Goal: Task Accomplishment & Management: Manage account settings

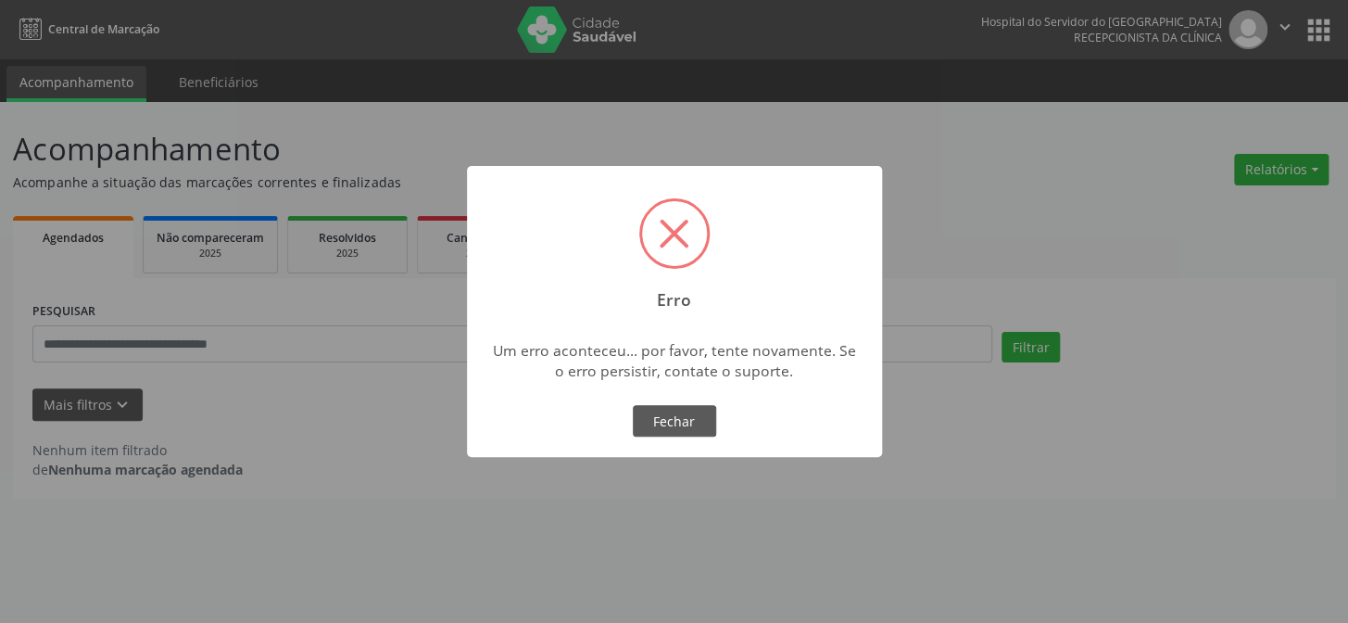
click at [685, 246] on span at bounding box center [675, 234] width 30 height 30
click at [672, 416] on button "Fechar" at bounding box center [674, 420] width 83 height 31
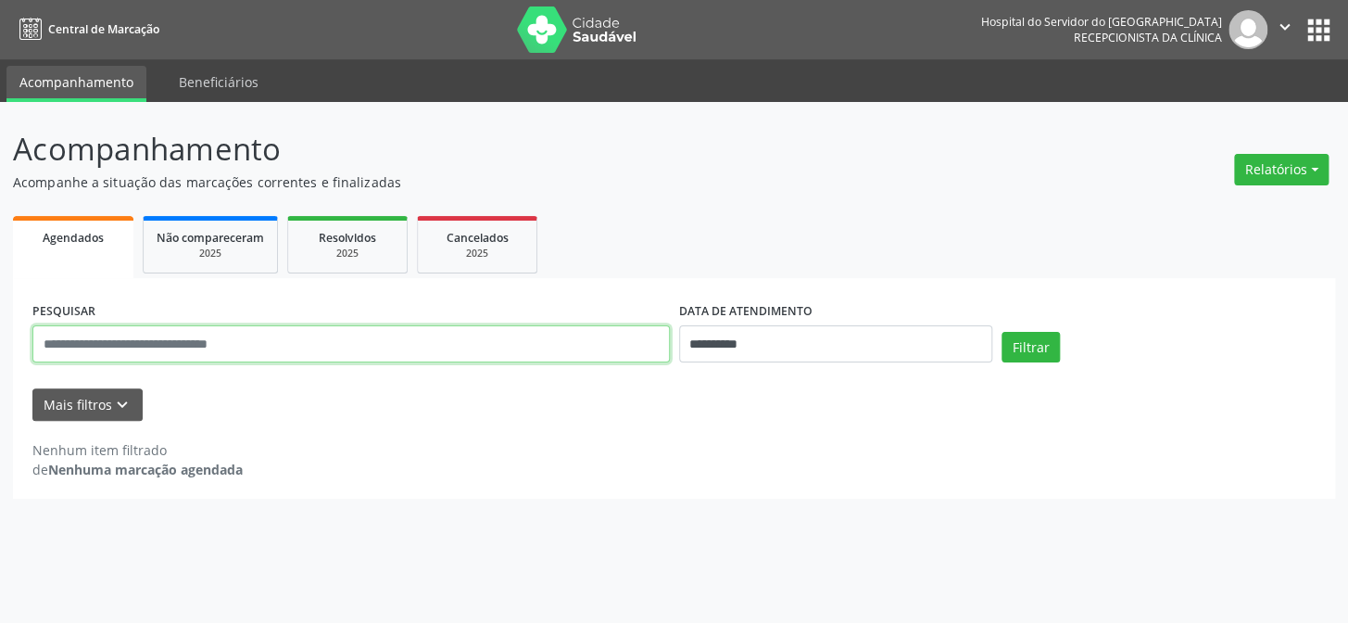
click at [281, 341] on input "text" at bounding box center [350, 343] width 637 height 37
click at [269, 345] on input "text" at bounding box center [350, 343] width 637 height 37
type input "**********"
click at [1001, 332] on button "Filtrar" at bounding box center [1030, 347] width 58 height 31
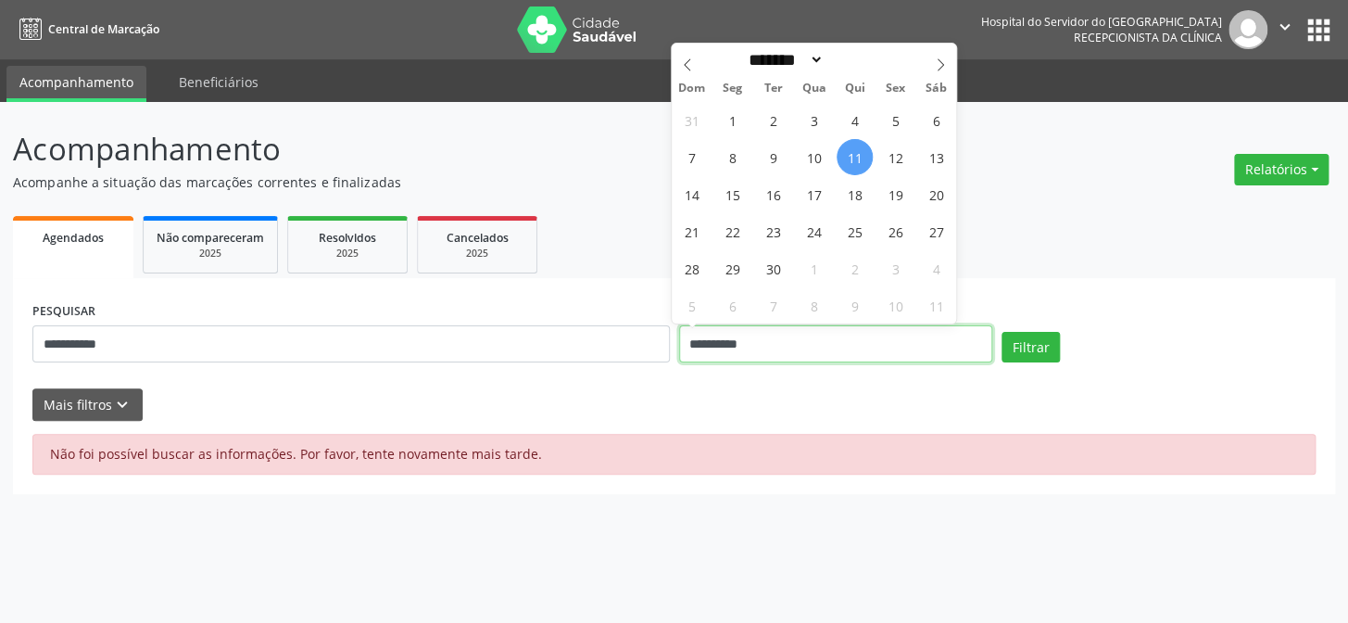
drag, startPoint x: 782, startPoint y: 348, endPoint x: 661, endPoint y: 360, distance: 121.0
click at [661, 360] on div "**********" at bounding box center [674, 336] width 1292 height 79
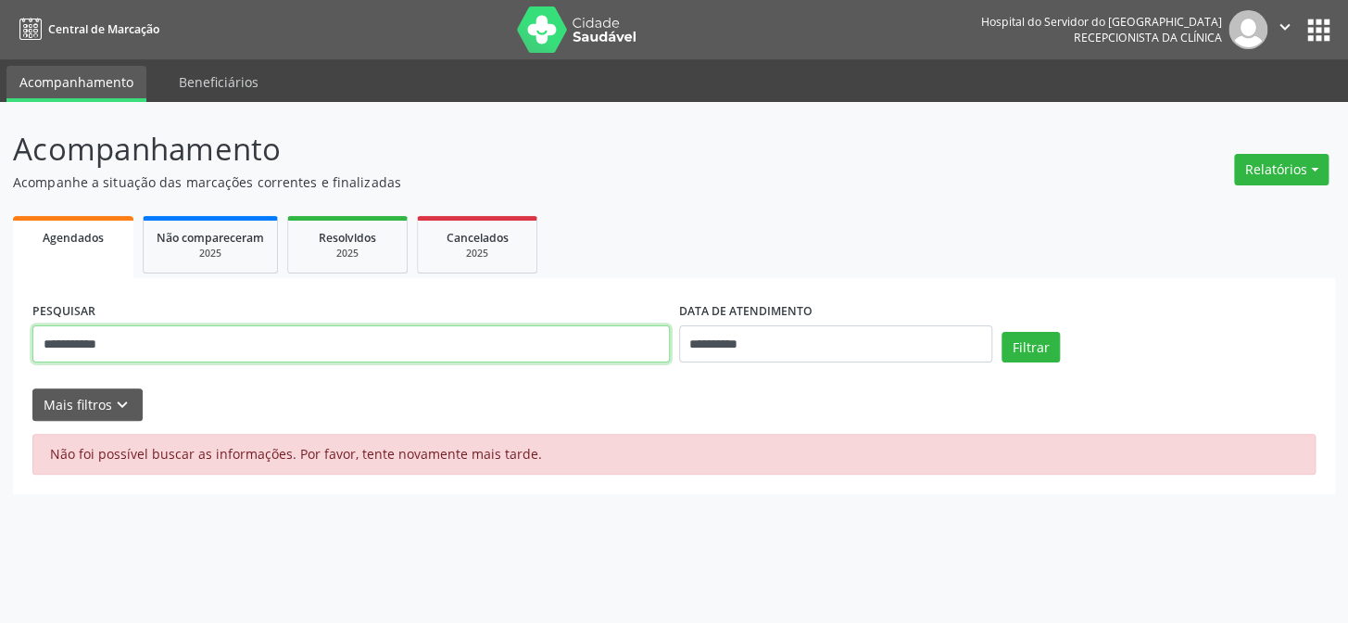
drag, startPoint x: 159, startPoint y: 346, endPoint x: 0, endPoint y: 338, distance: 159.6
click at [0, 337] on div "**********" at bounding box center [674, 362] width 1348 height 521
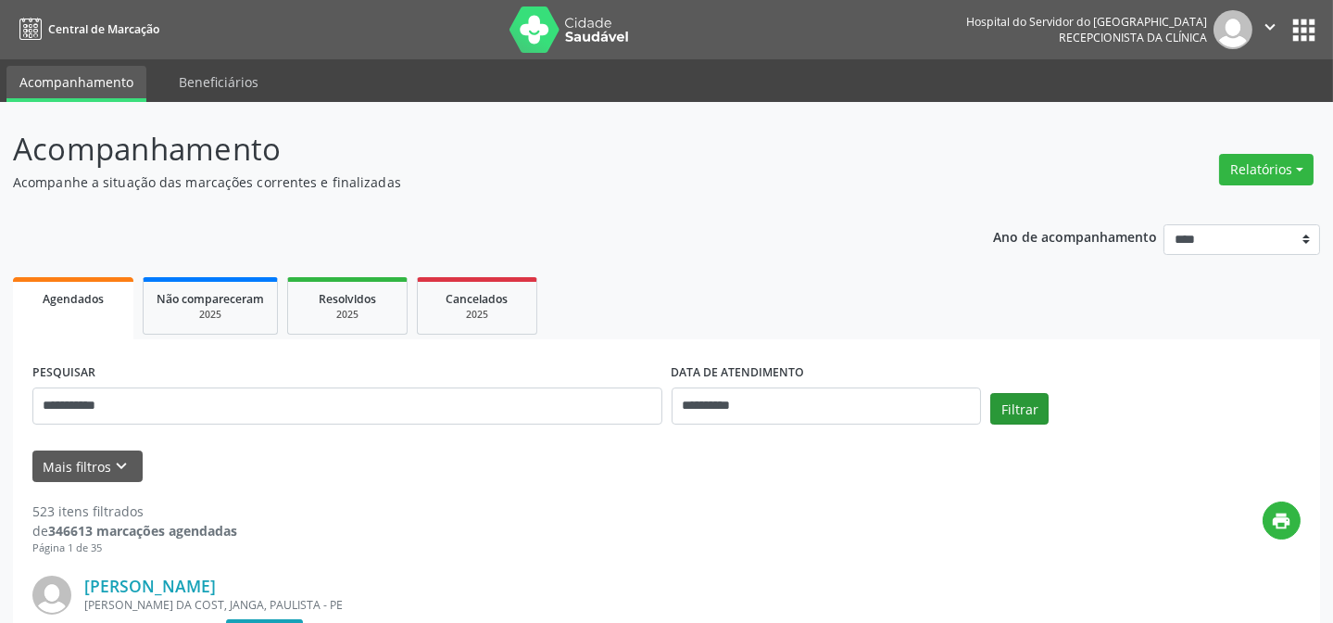
type input "**********"
click at [1010, 423] on button "Filtrar" at bounding box center [1019, 408] width 58 height 31
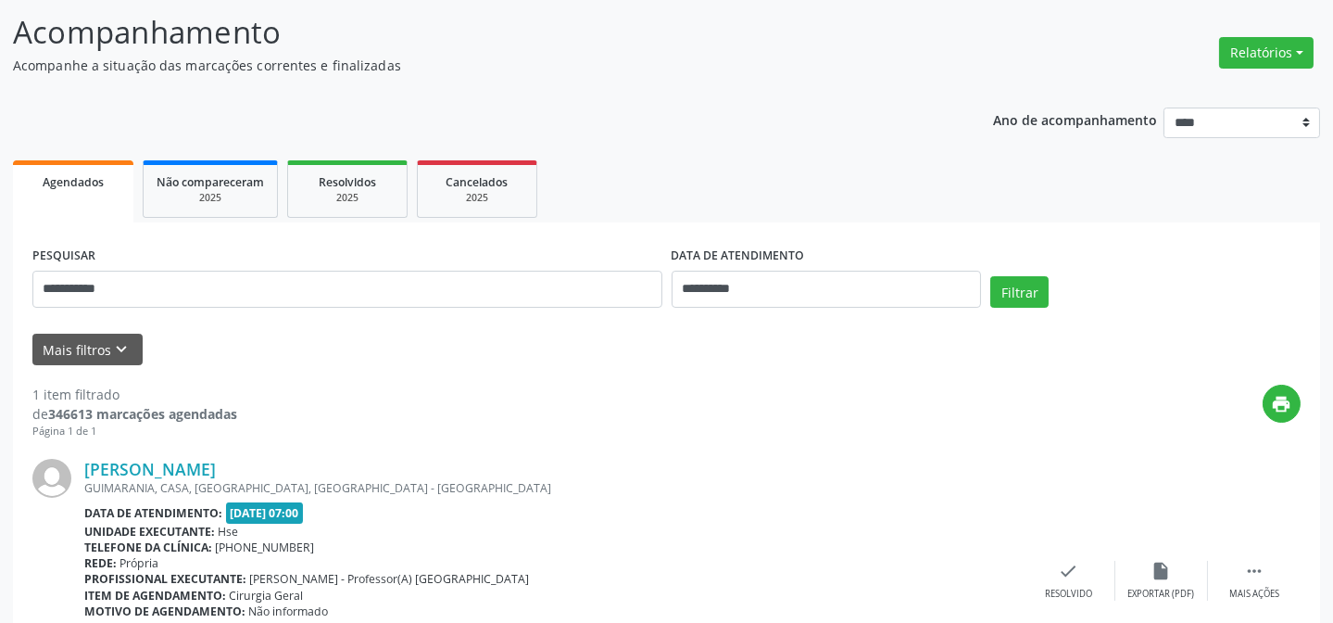
scroll to position [247, 0]
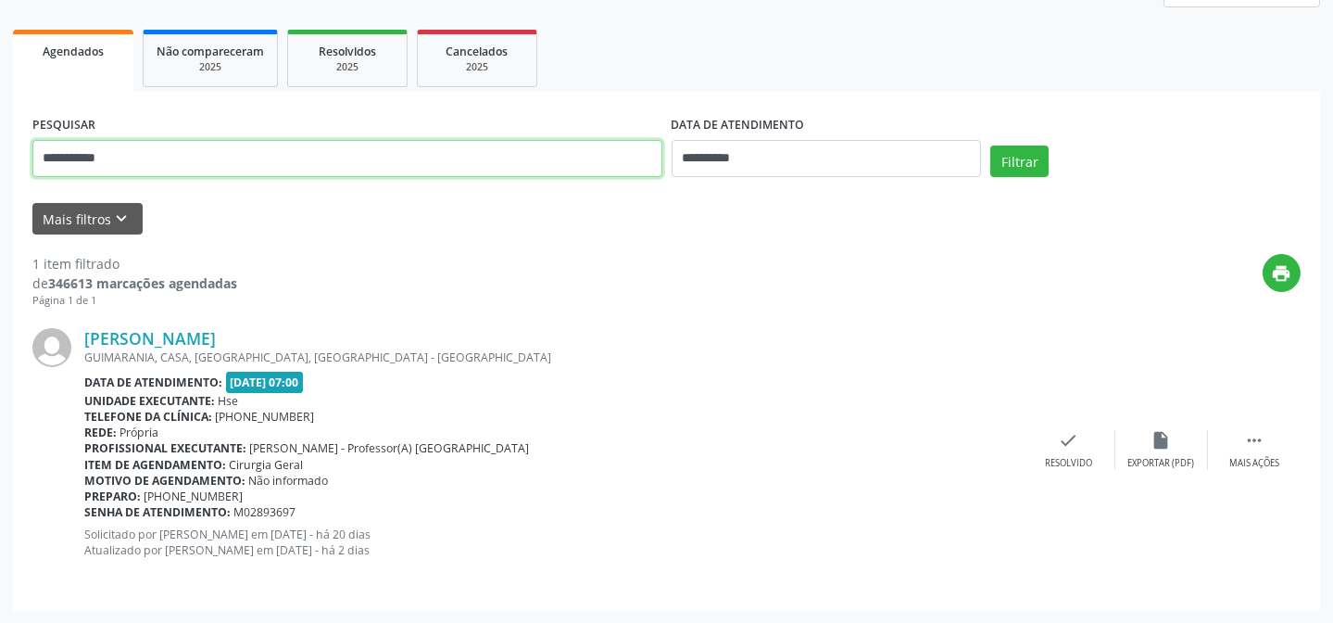
drag, startPoint x: 170, startPoint y: 159, endPoint x: 0, endPoint y: 144, distance: 170.3
click at [0, 144] on div "**********" at bounding box center [666, 239] width 1333 height 769
type input "**********"
click at [990, 145] on button "Filtrar" at bounding box center [1019, 160] width 58 height 31
drag, startPoint x: 142, startPoint y: 186, endPoint x: 0, endPoint y: 209, distance: 143.6
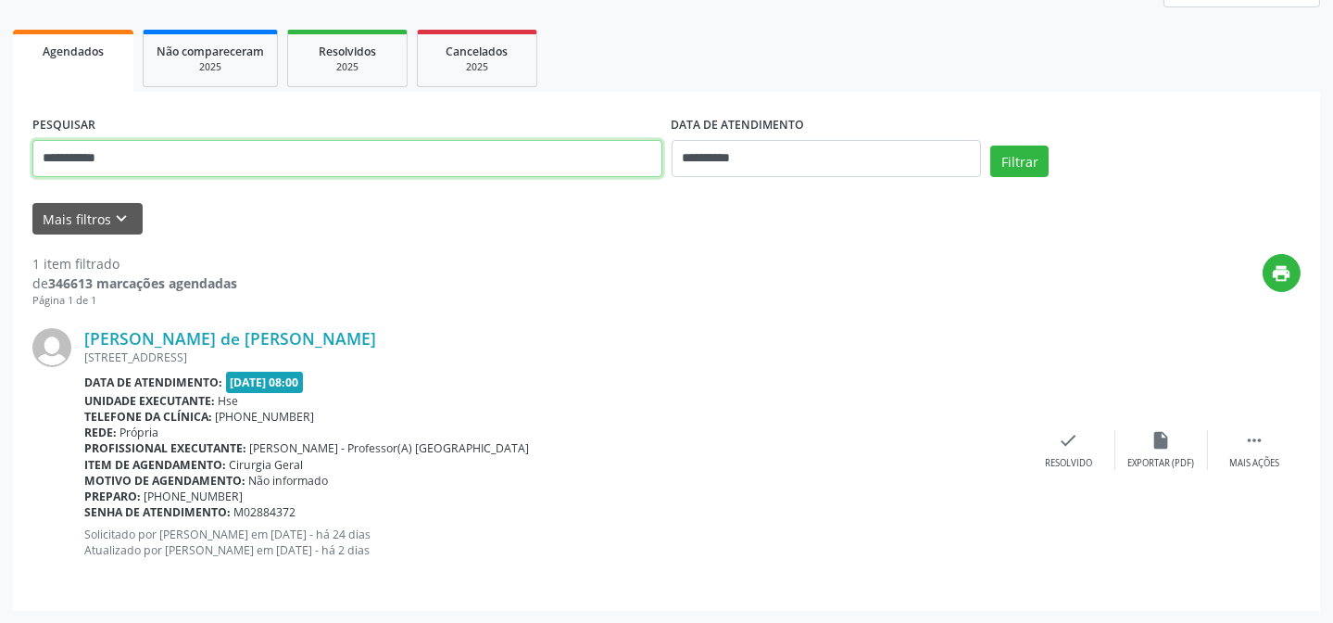
click at [0, 209] on div "**********" at bounding box center [666, 239] width 1333 height 769
type input "**********"
click at [990, 145] on button "Filtrar" at bounding box center [1019, 160] width 58 height 31
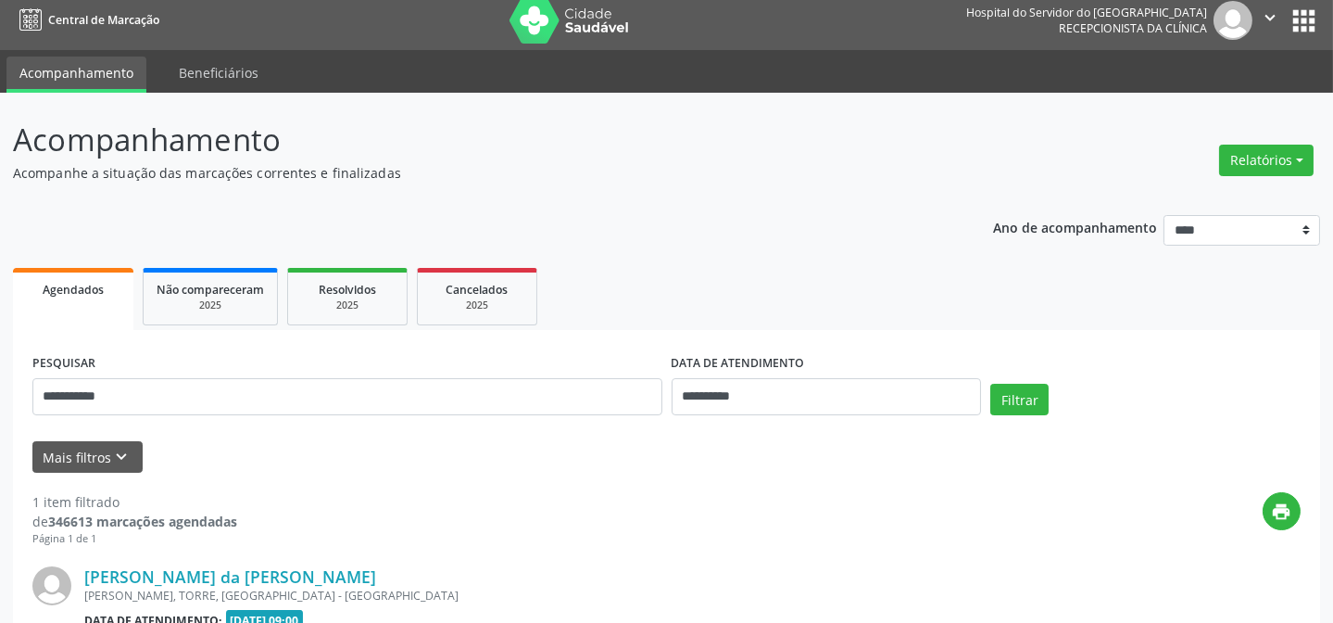
scroll to position [232, 0]
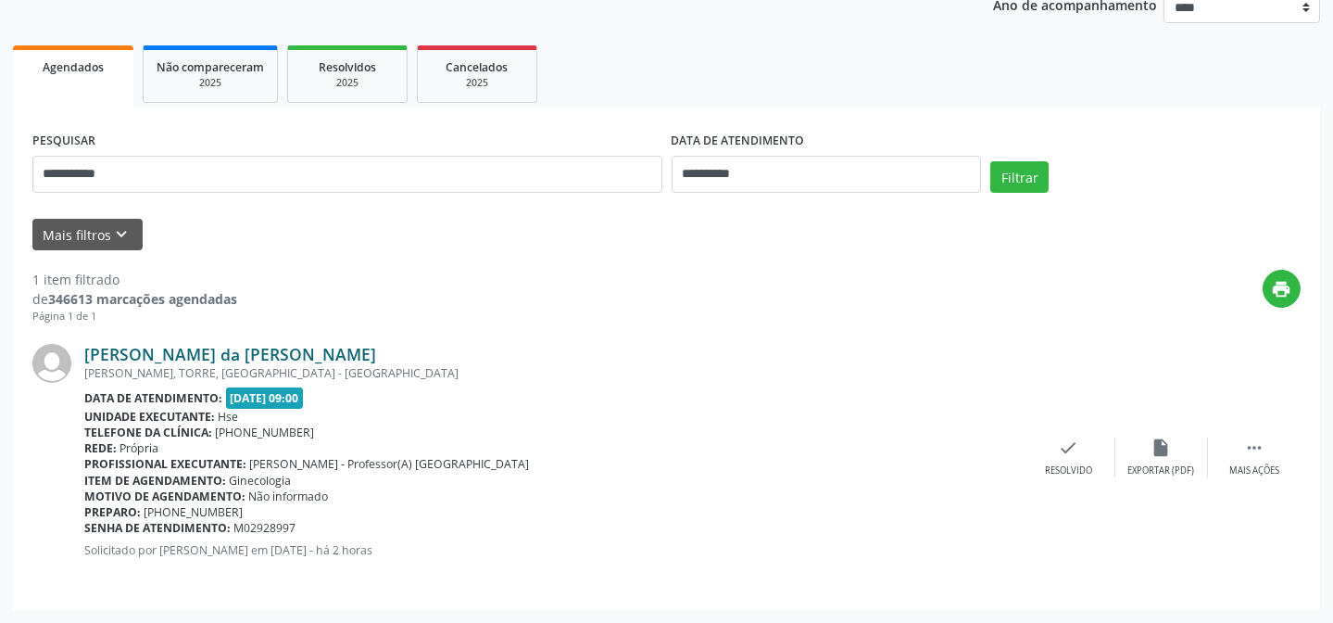
click at [293, 357] on link "[PERSON_NAME] da [PERSON_NAME]" at bounding box center [230, 354] width 292 height 20
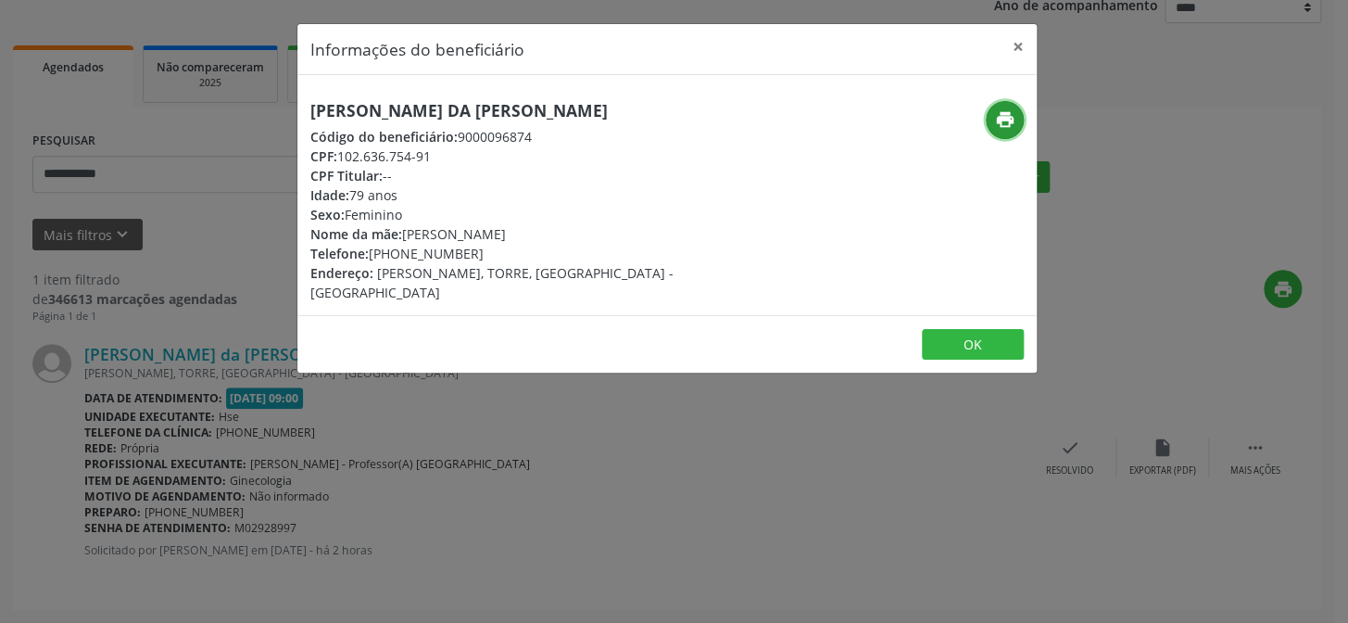
click at [1009, 111] on icon "print" at bounding box center [1005, 119] width 20 height 20
click at [976, 329] on button "OK" at bounding box center [973, 344] width 102 height 31
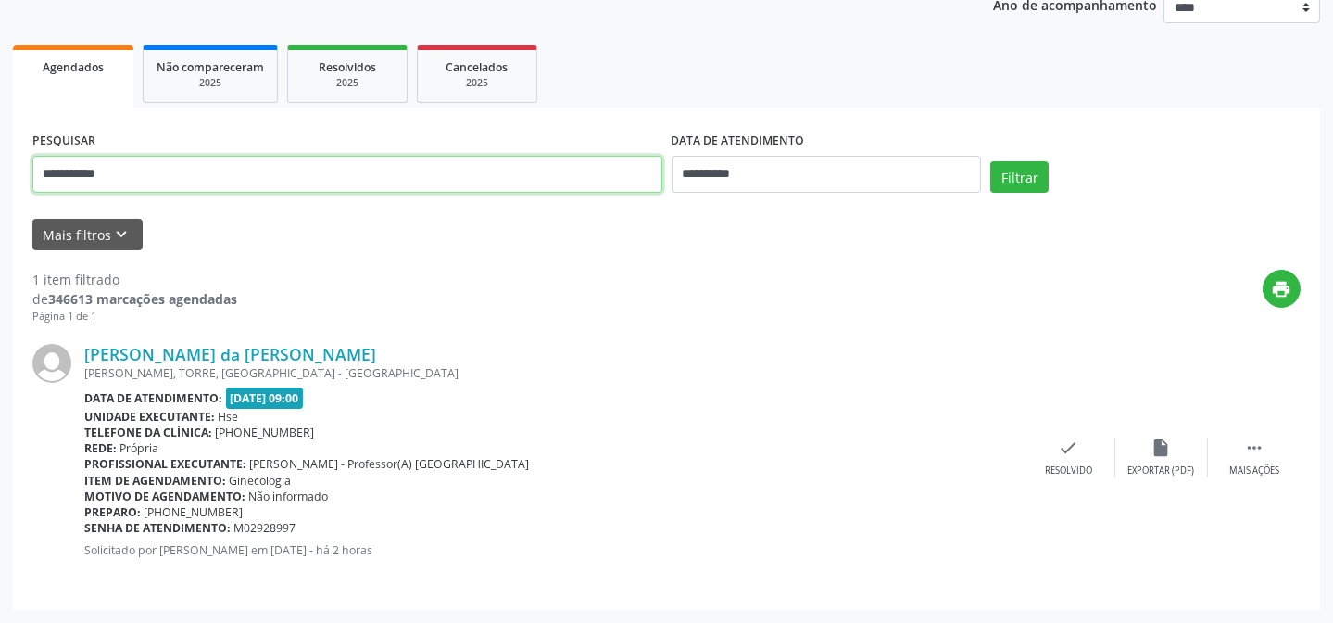
drag, startPoint x: 191, startPoint y: 165, endPoint x: 0, endPoint y: 173, distance: 191.0
click at [0, 173] on div "**********" at bounding box center [666, 246] width 1333 height 752
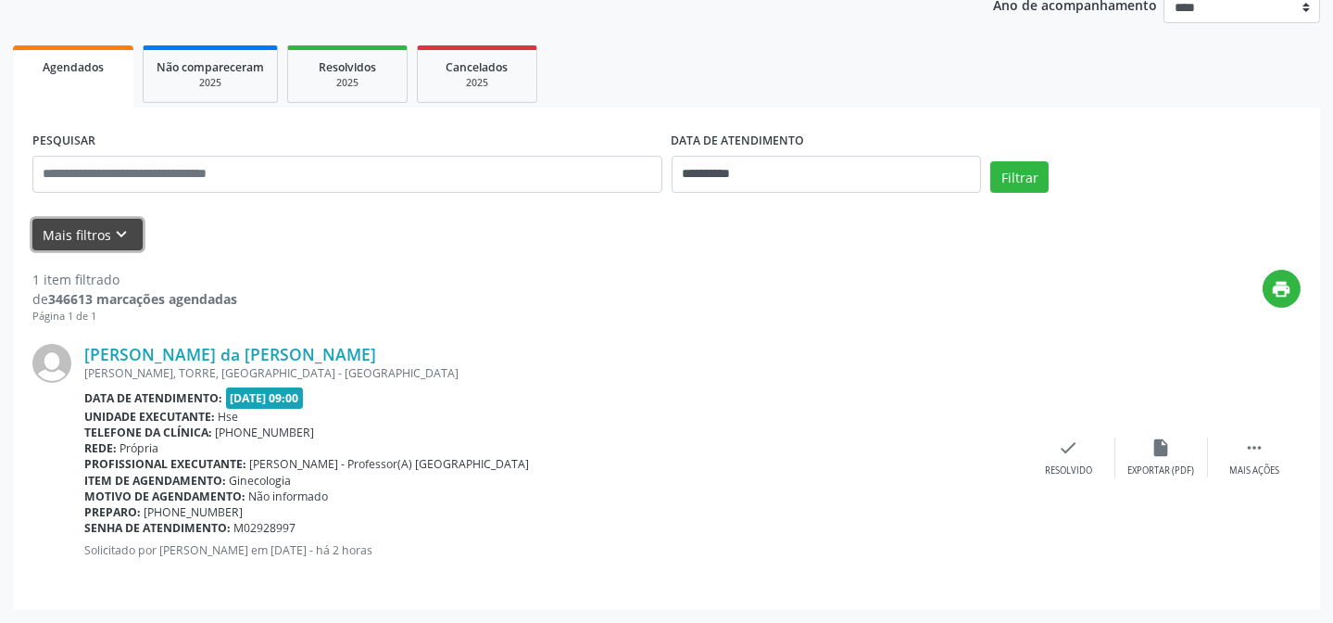
click at [46, 227] on button "Mais filtros keyboard_arrow_down" at bounding box center [87, 235] width 110 height 32
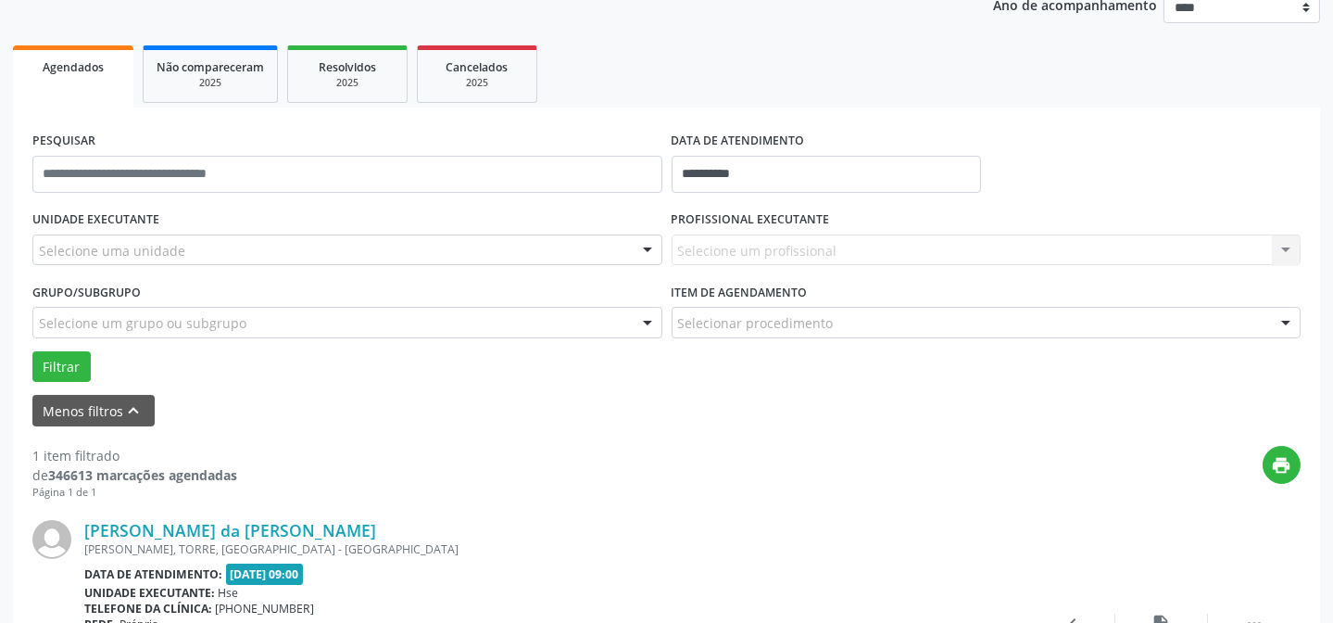
click at [202, 243] on div "Selecione uma unidade" at bounding box center [347, 249] width 630 height 31
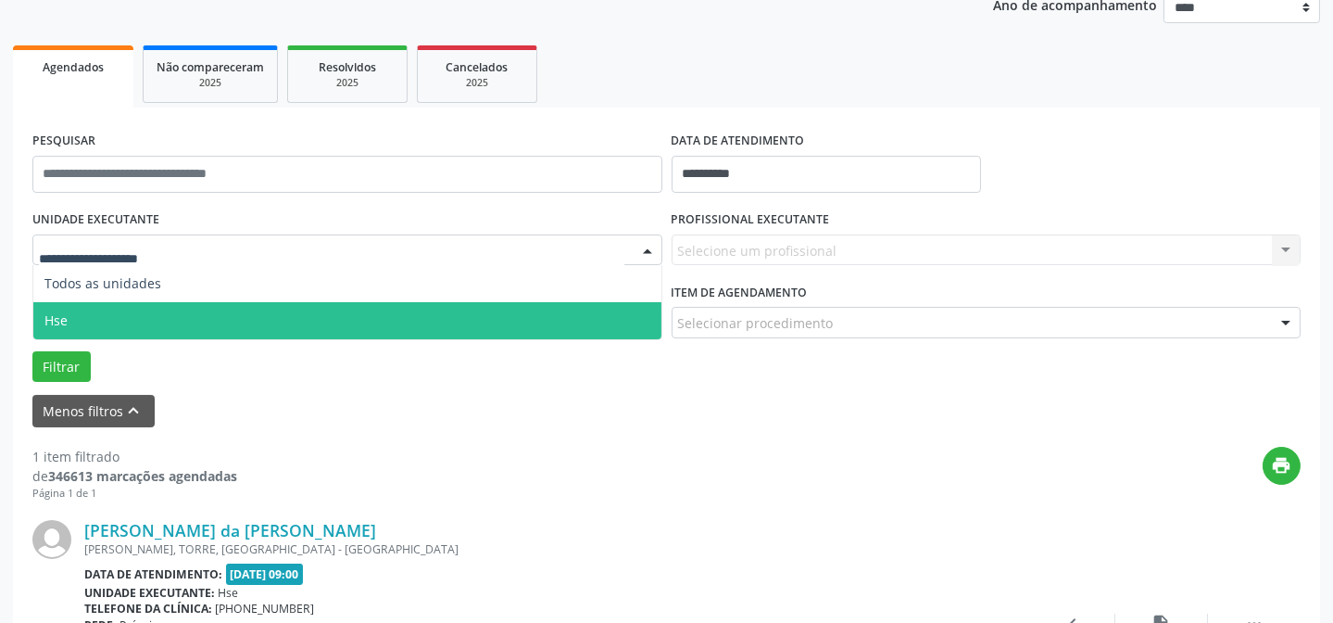
click at [120, 324] on span "Hse" at bounding box center [347, 320] width 628 height 37
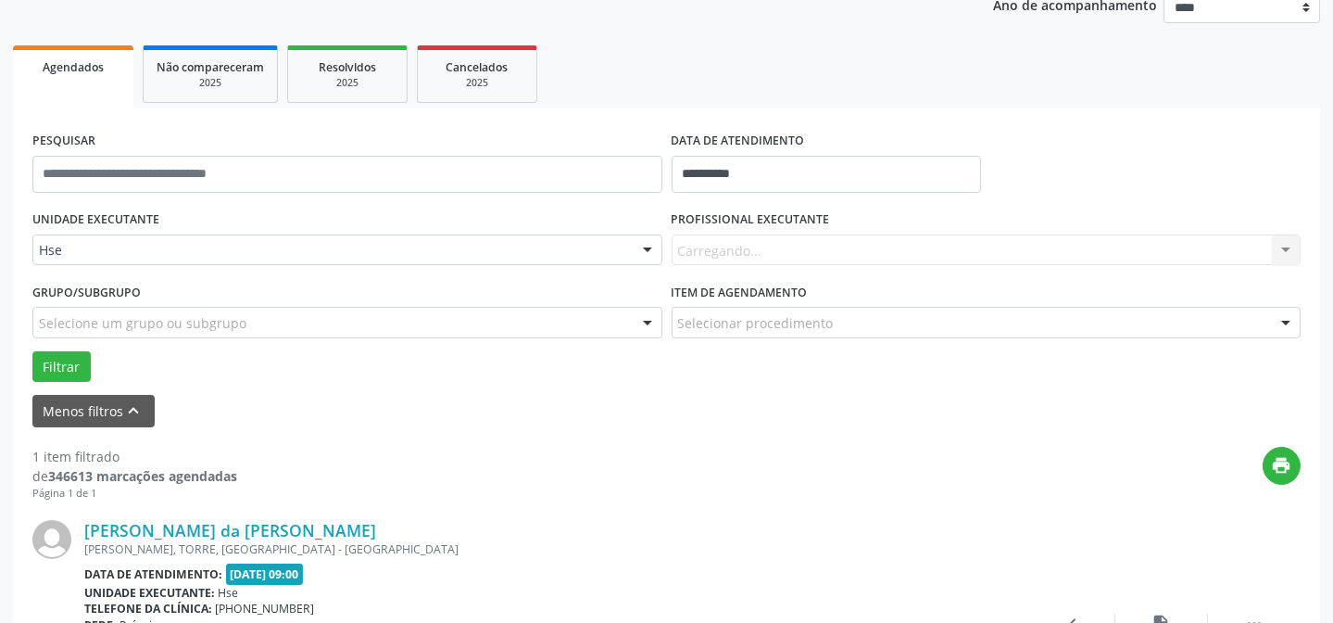
click at [705, 260] on div "Carregando... Nenhum resultado encontrado para: " " Não há nenhuma opção para s…" at bounding box center [987, 249] width 630 height 31
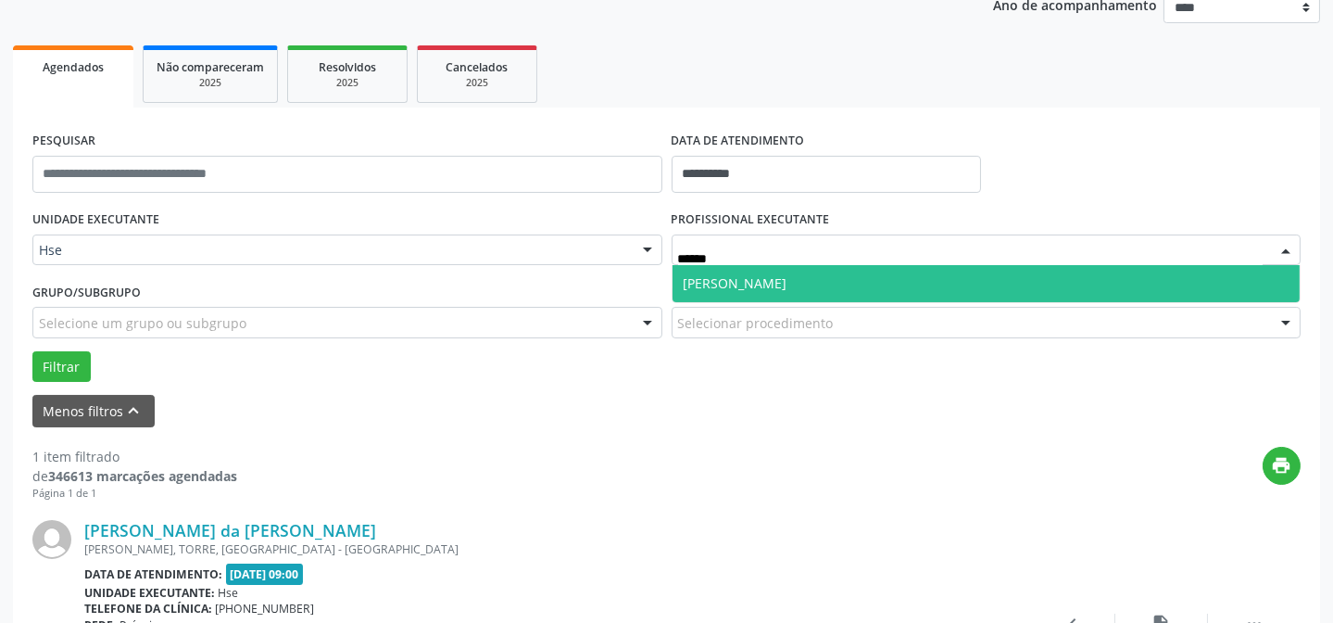
click at [712, 283] on span "[PERSON_NAME]" at bounding box center [736, 283] width 104 height 18
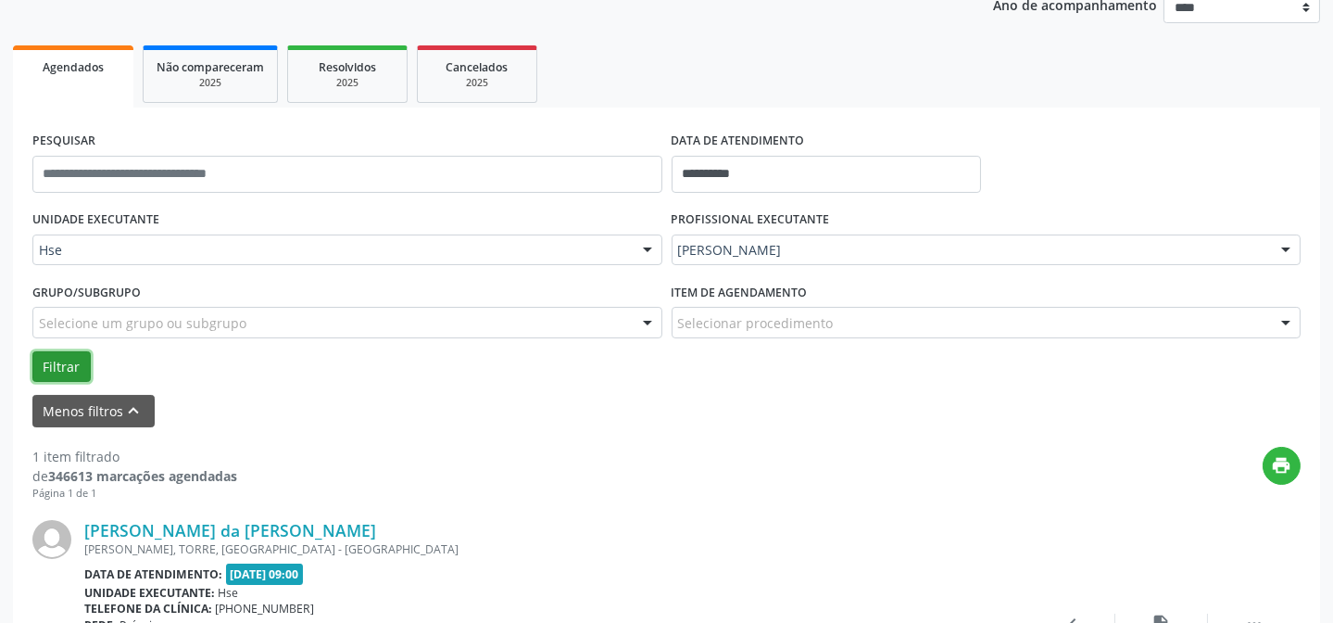
click at [66, 367] on button "Filtrar" at bounding box center [61, 366] width 58 height 31
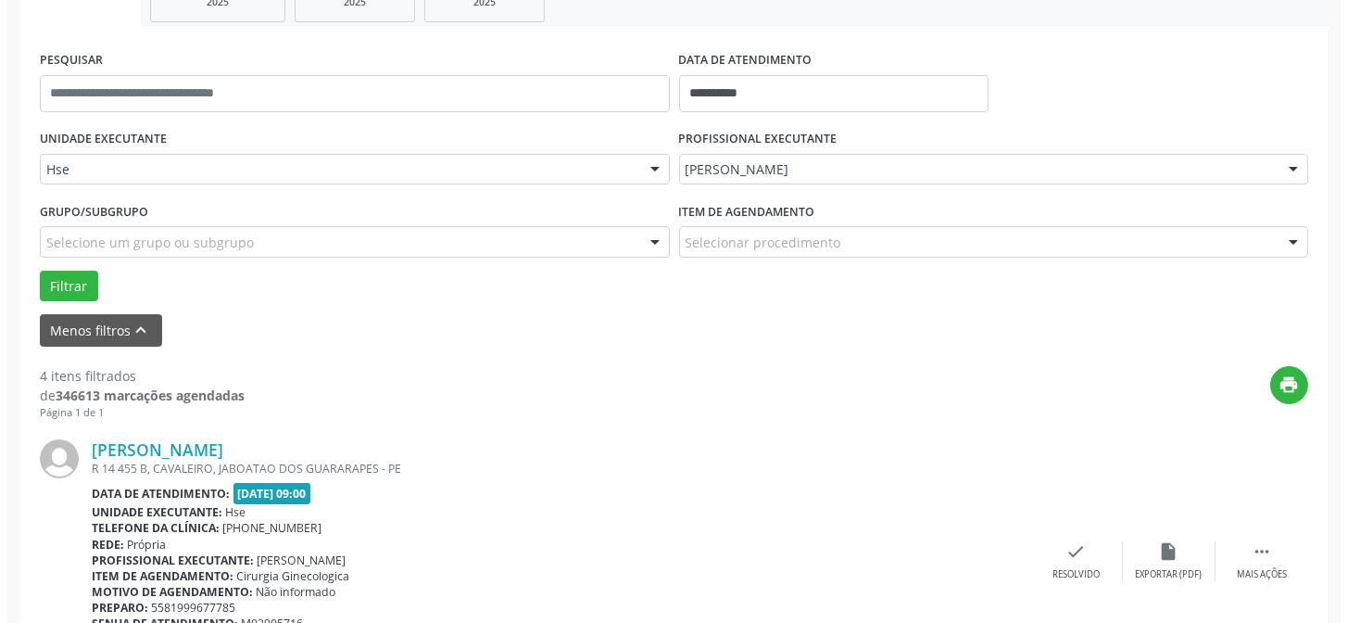
scroll to position [399, 0]
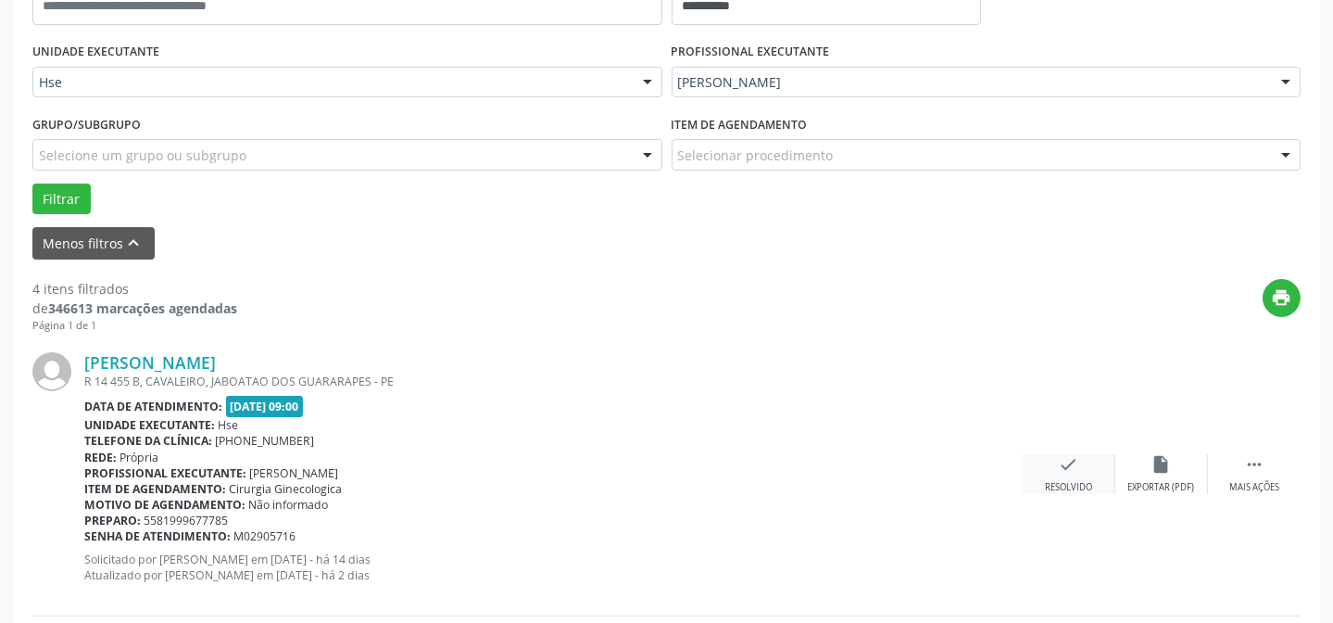
click at [1058, 485] on div "Resolvido" at bounding box center [1068, 487] width 47 height 13
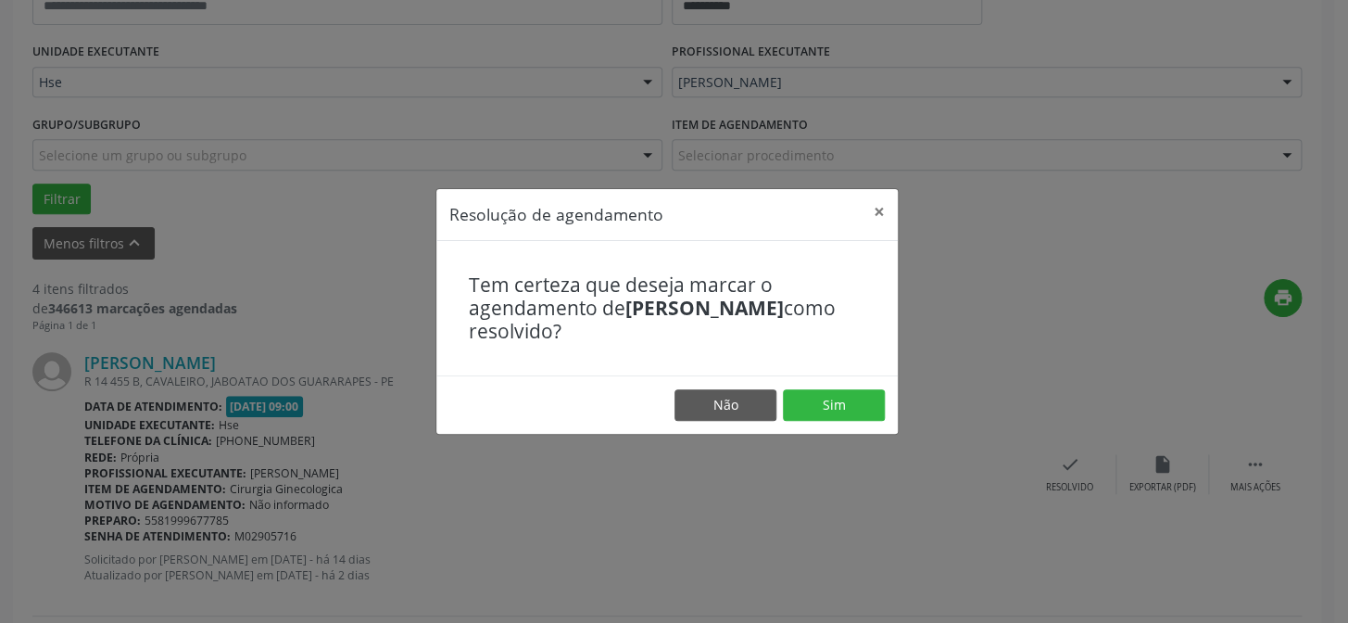
click at [865, 420] on footer "Não Sim" at bounding box center [666, 404] width 461 height 58
click at [854, 397] on button "Sim" at bounding box center [834, 404] width 102 height 31
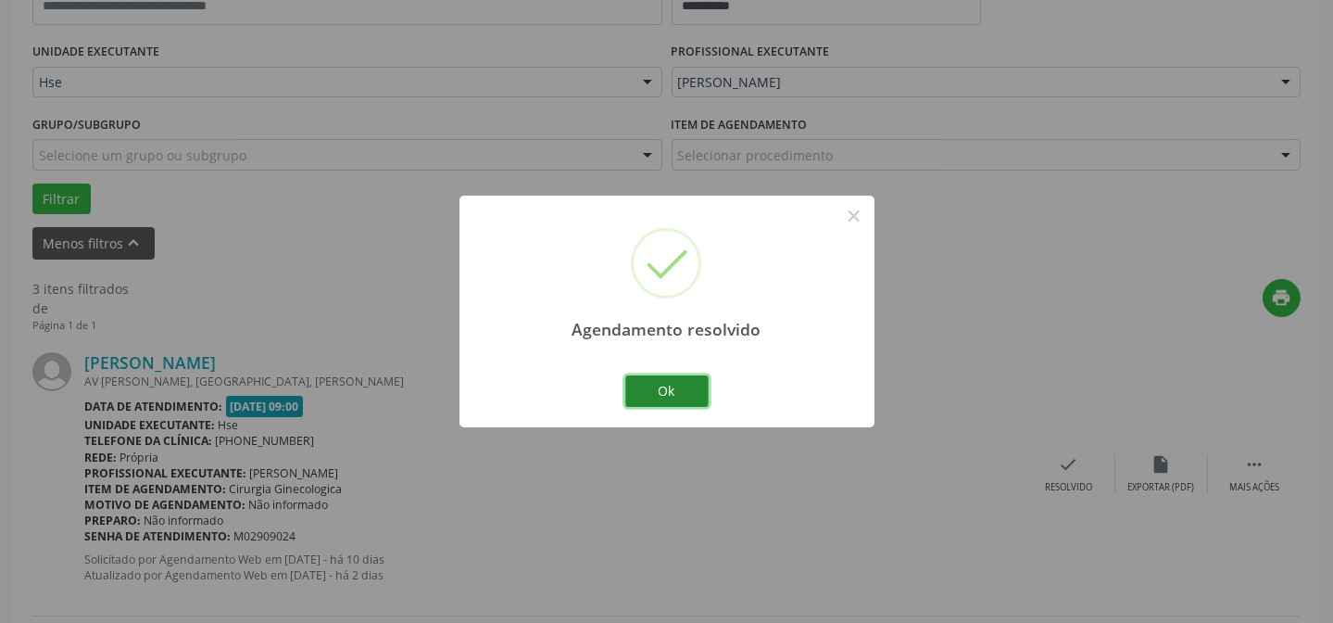
click at [676, 401] on button "Ok" at bounding box center [666, 390] width 83 height 31
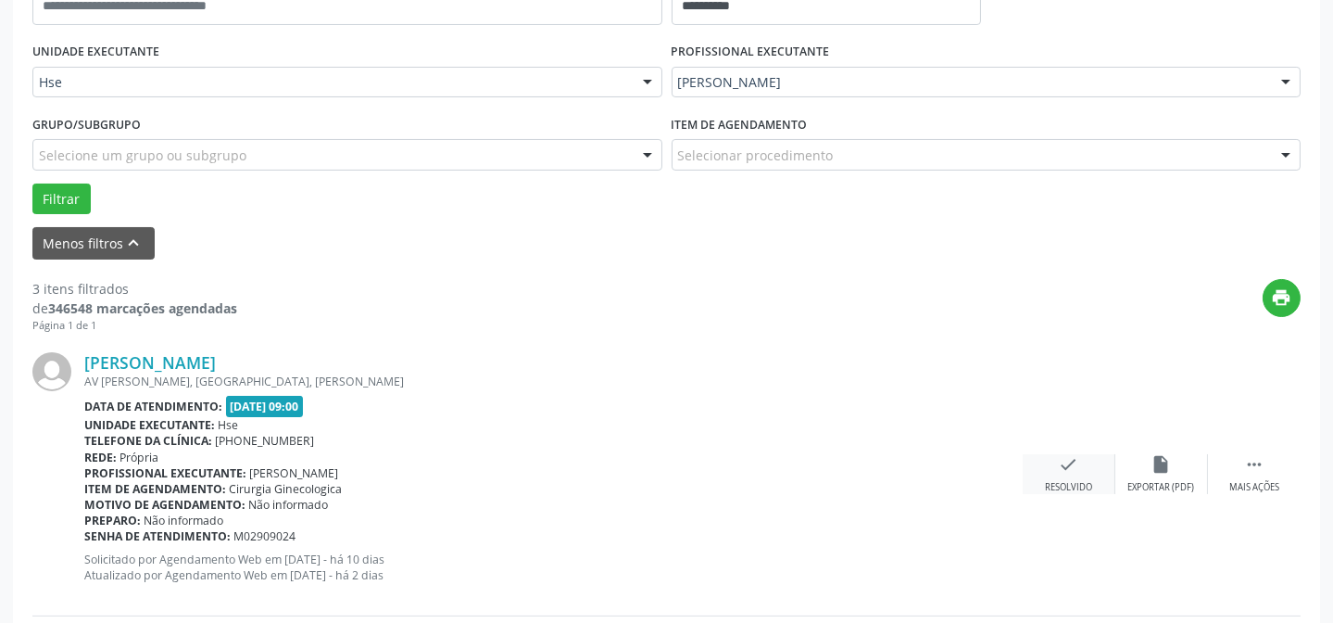
click at [1089, 475] on div "check Resolvido" at bounding box center [1069, 474] width 93 height 40
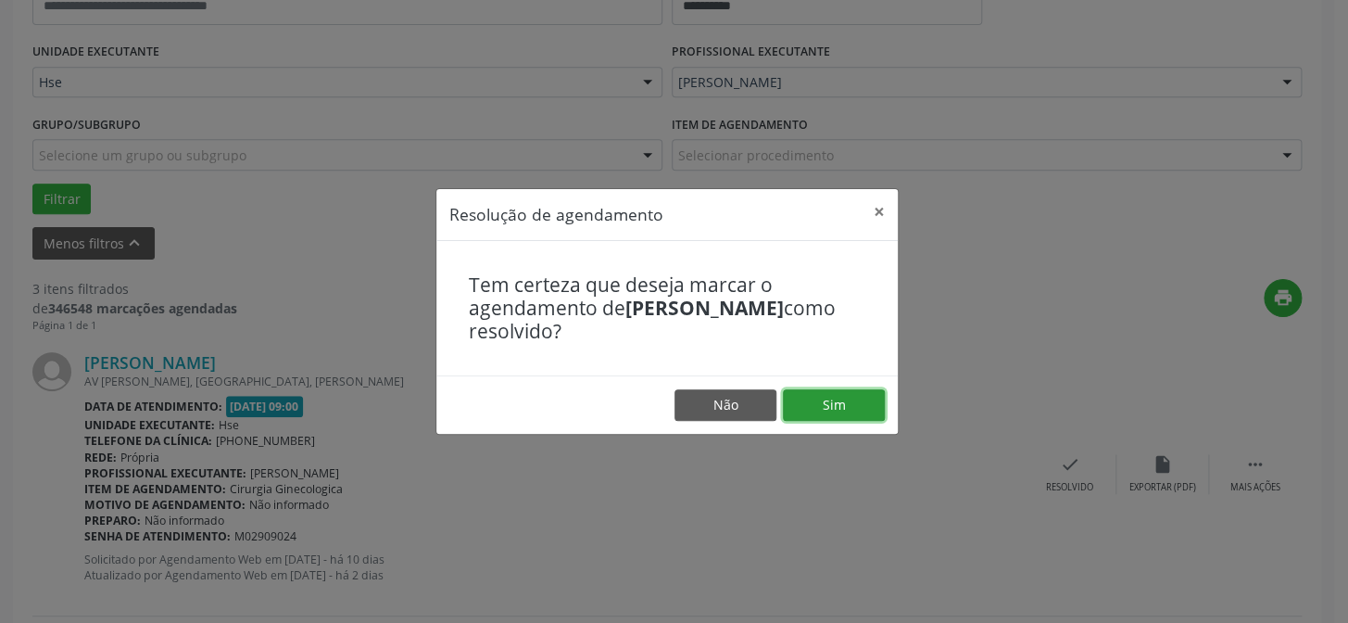
click at [848, 415] on button "Sim" at bounding box center [834, 404] width 102 height 31
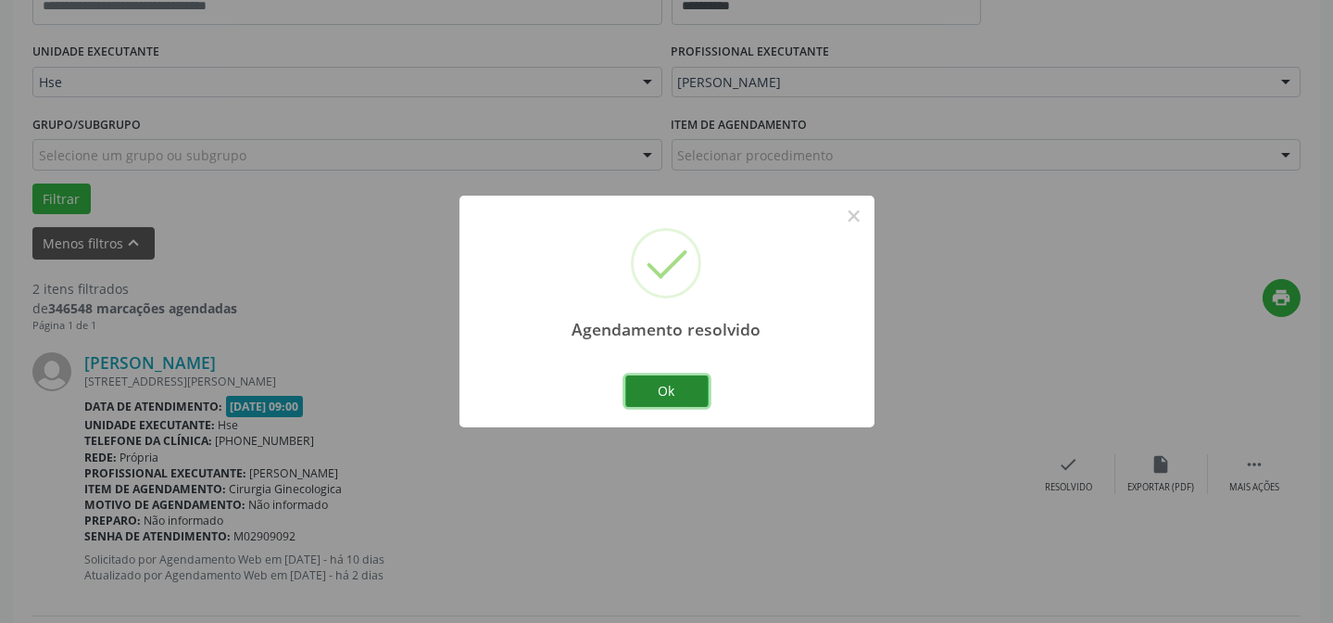
click at [678, 389] on button "Ok" at bounding box center [666, 390] width 83 height 31
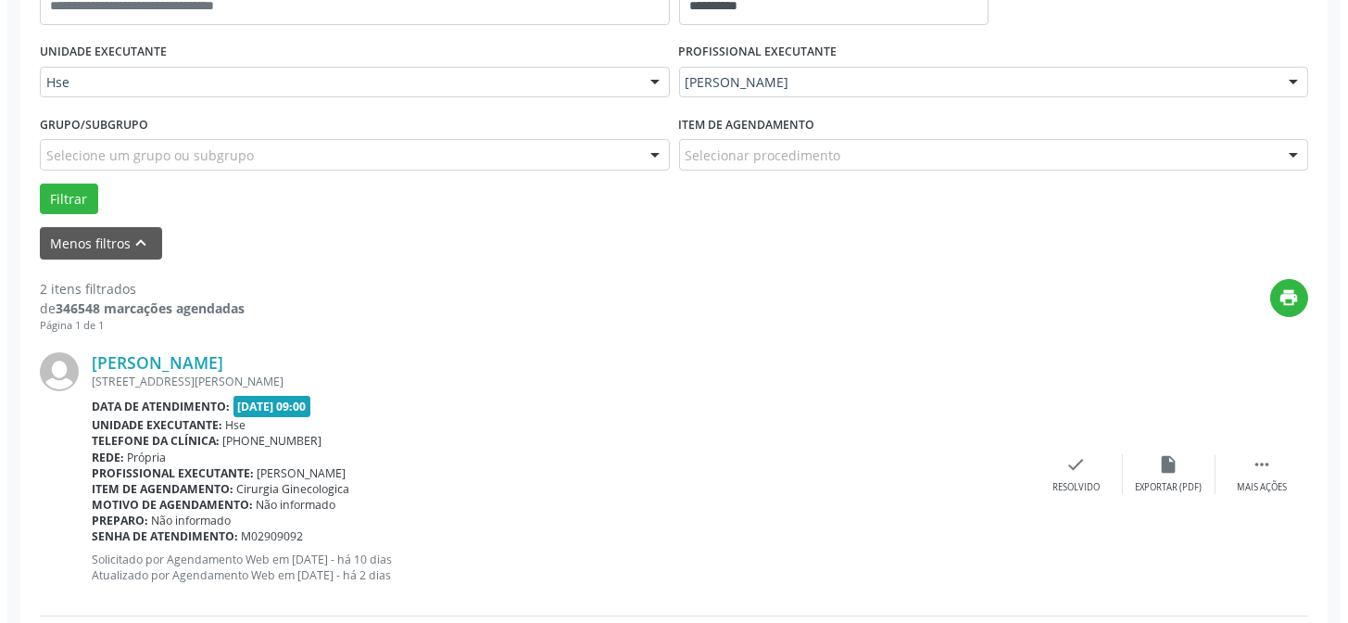
scroll to position [484, 0]
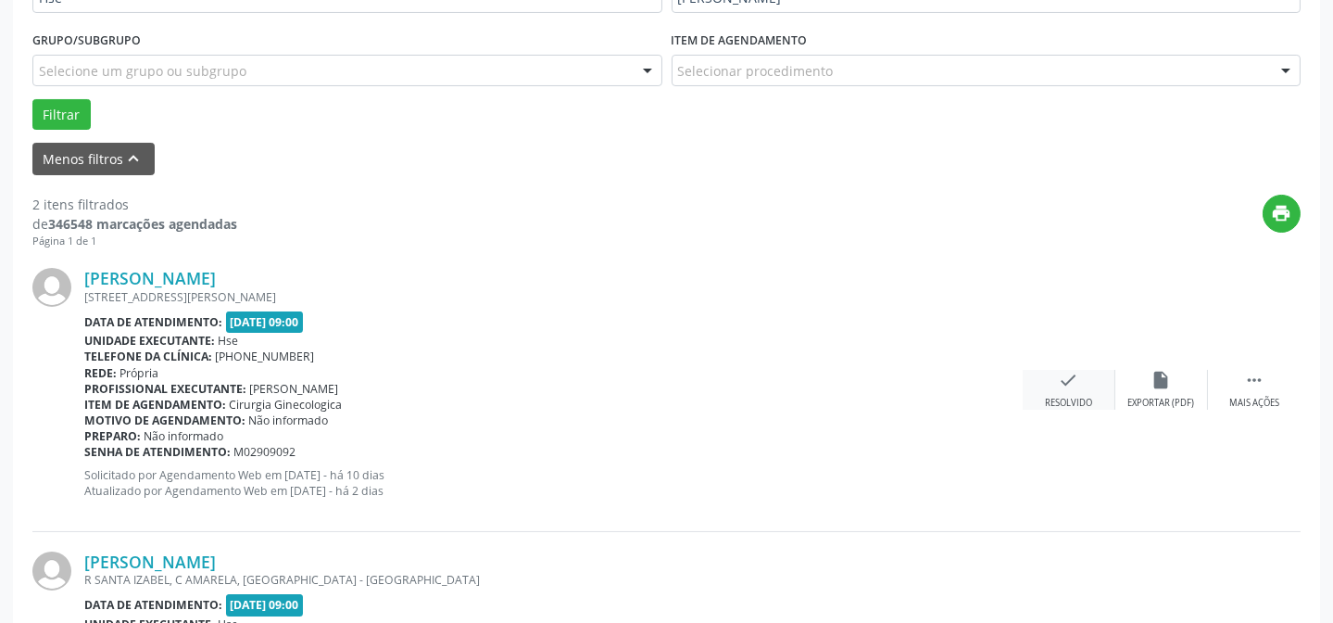
click at [1089, 397] on div "Resolvido" at bounding box center [1068, 402] width 47 height 13
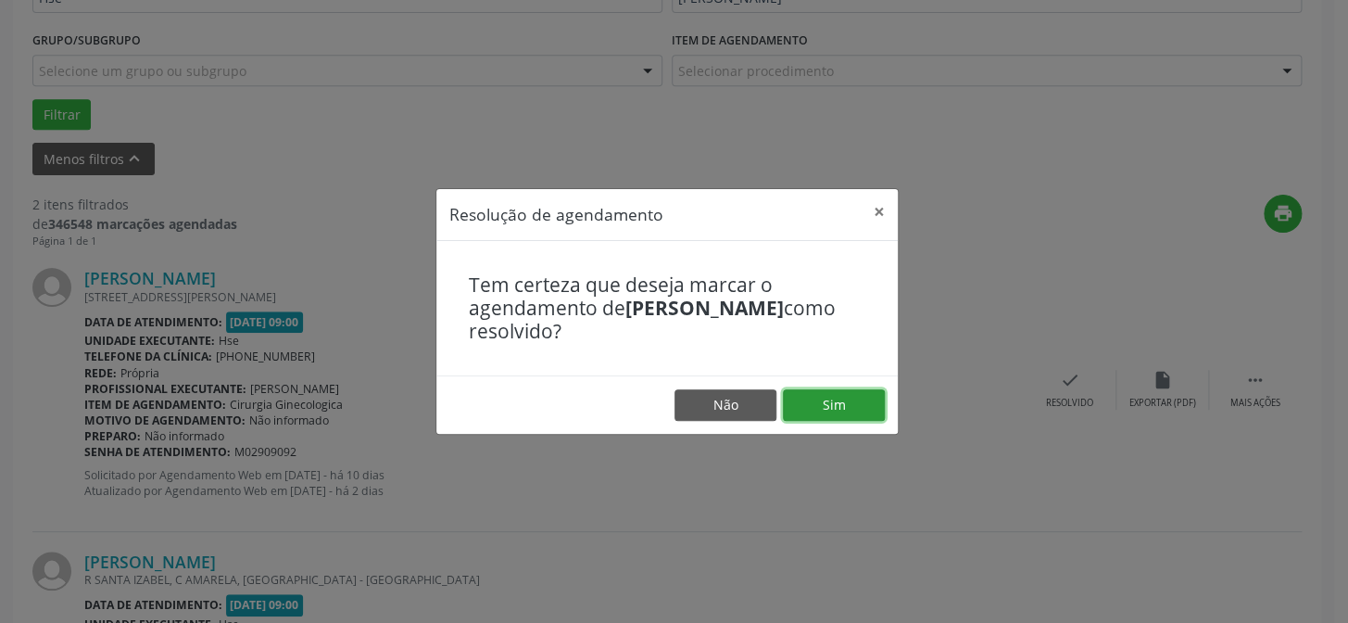
click at [795, 415] on button "Sim" at bounding box center [834, 404] width 102 height 31
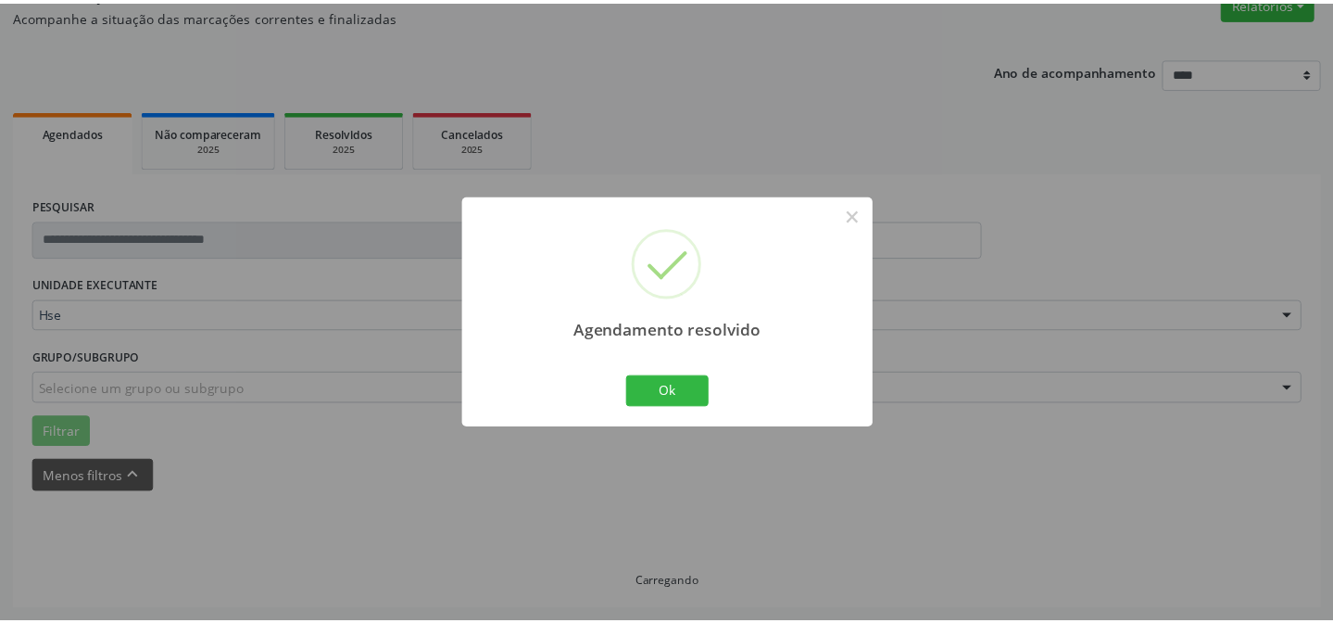
scroll to position [166, 0]
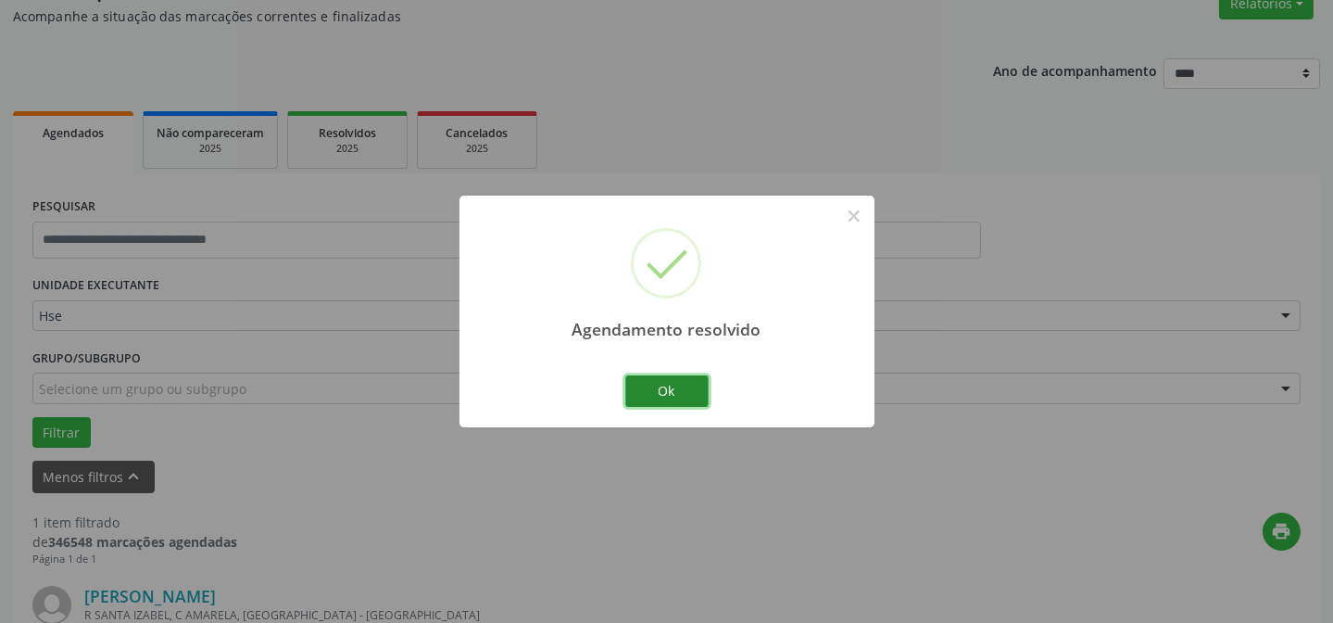
click at [686, 391] on button "Ok" at bounding box center [666, 390] width 83 height 31
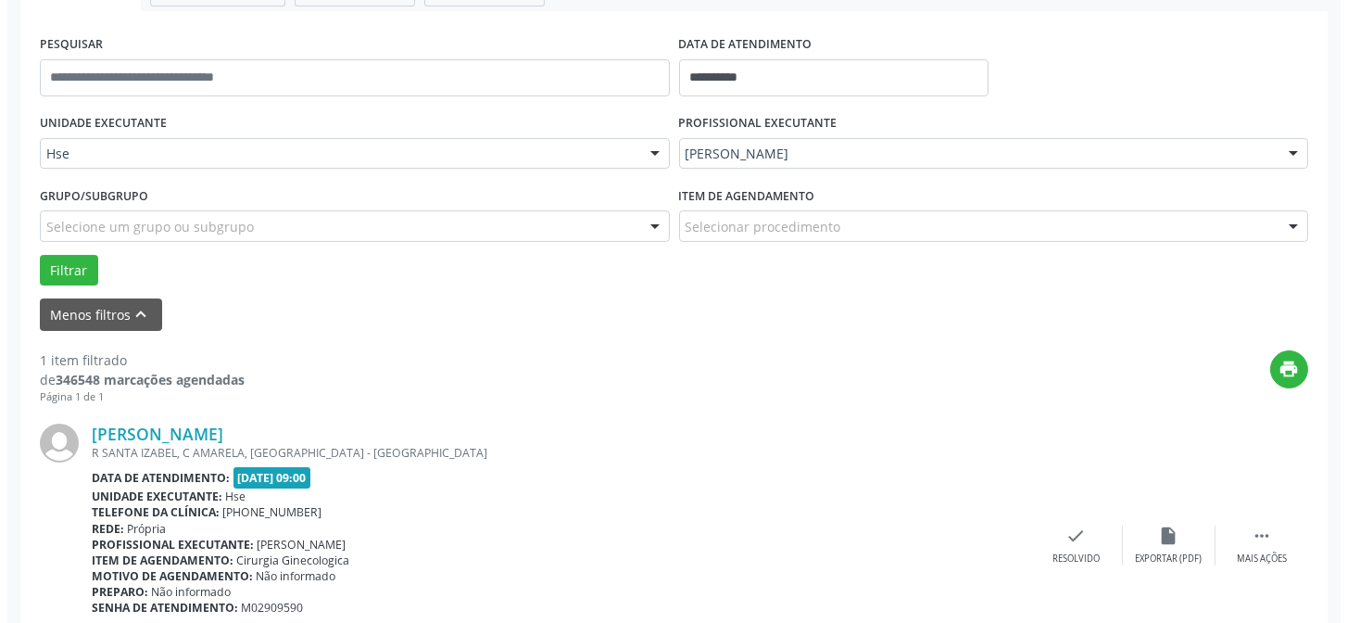
scroll to position [334, 0]
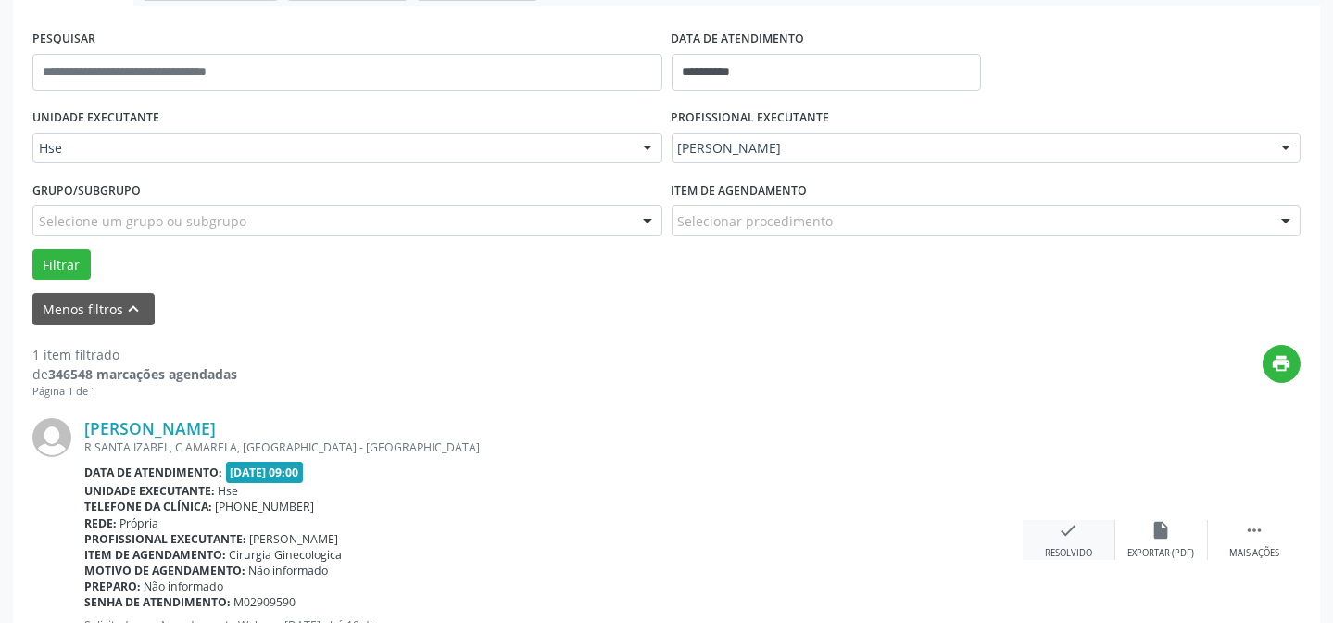
click at [1070, 540] on div "check Resolvido" at bounding box center [1069, 540] width 93 height 40
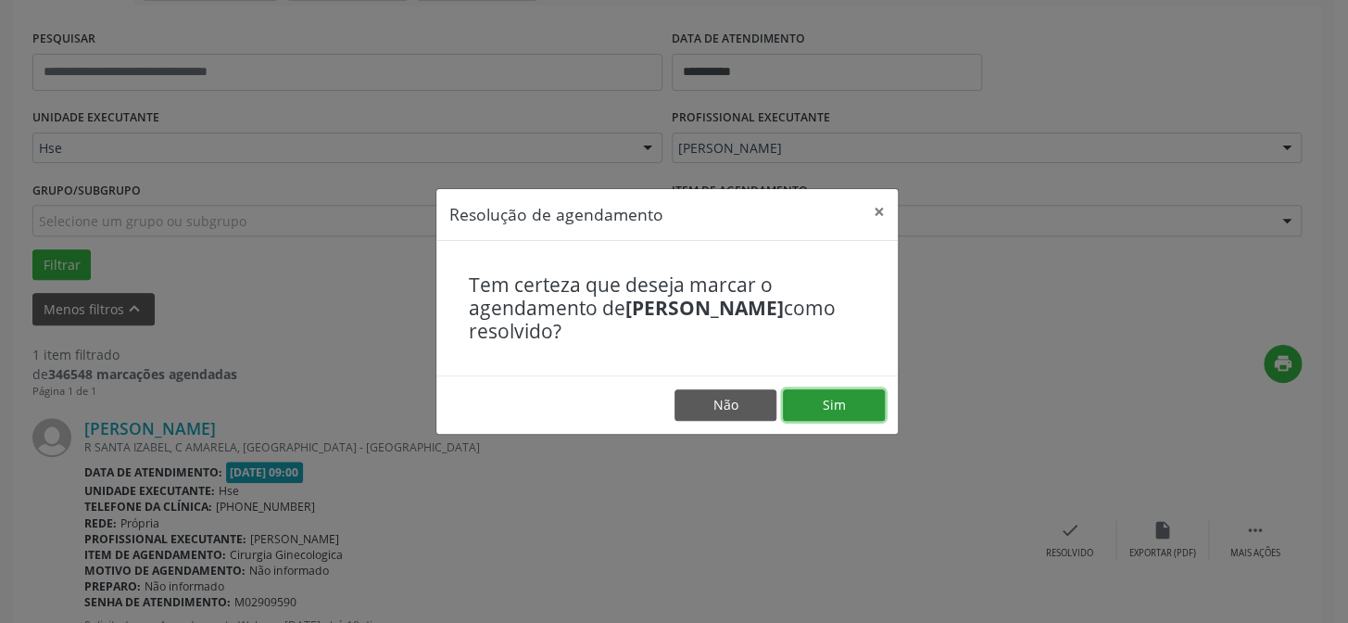
click at [847, 403] on button "Sim" at bounding box center [834, 404] width 102 height 31
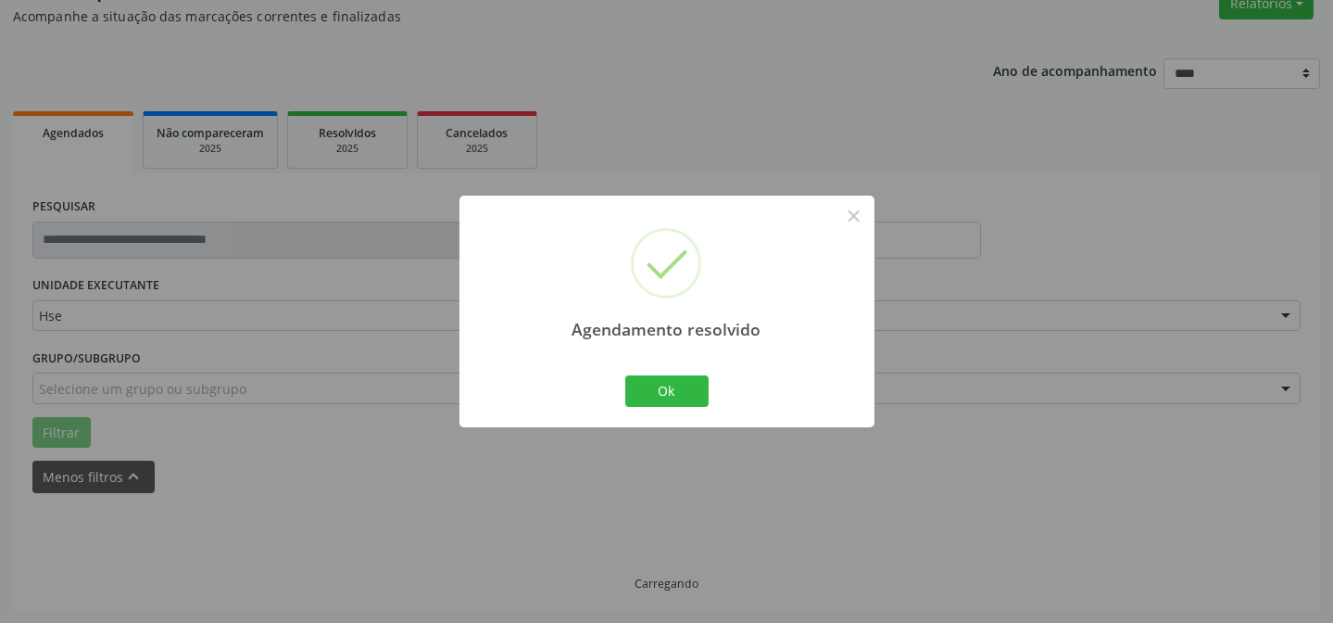
scroll to position [125, 0]
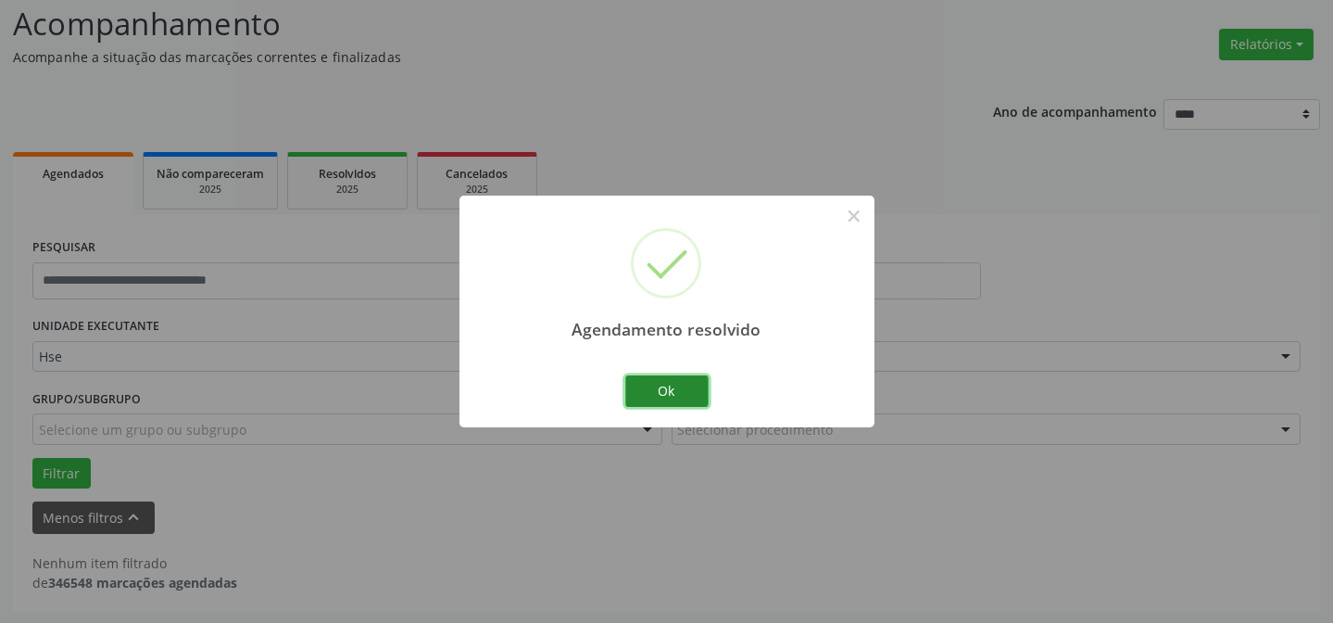
click at [676, 390] on button "Ok" at bounding box center [666, 390] width 83 height 31
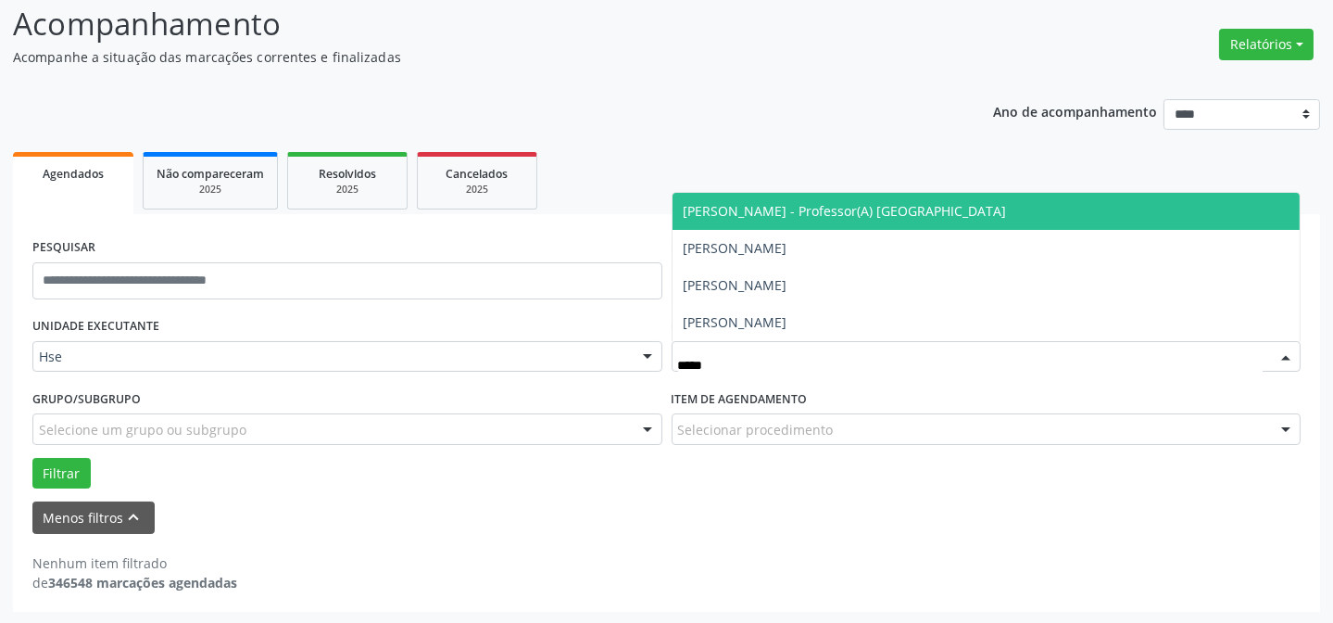
click at [773, 212] on span "[PERSON_NAME] - Professor(A) [GEOGRAPHIC_DATA]" at bounding box center [845, 211] width 323 height 18
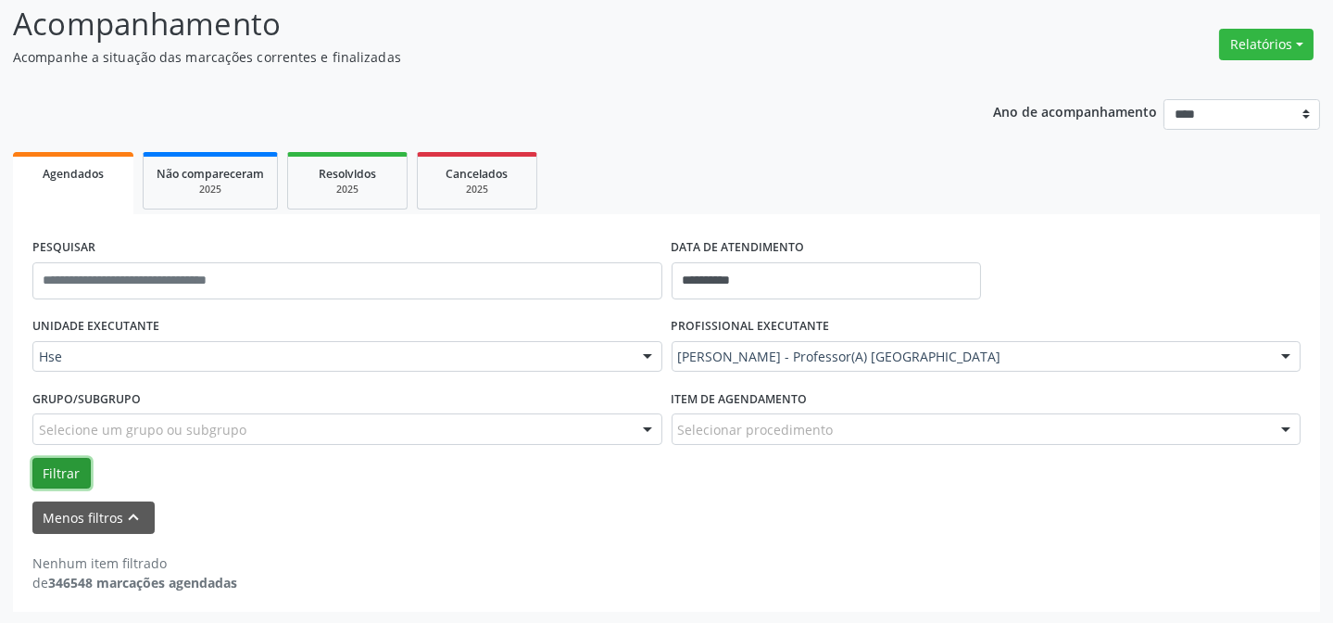
click at [55, 476] on button "Filtrar" at bounding box center [61, 473] width 58 height 31
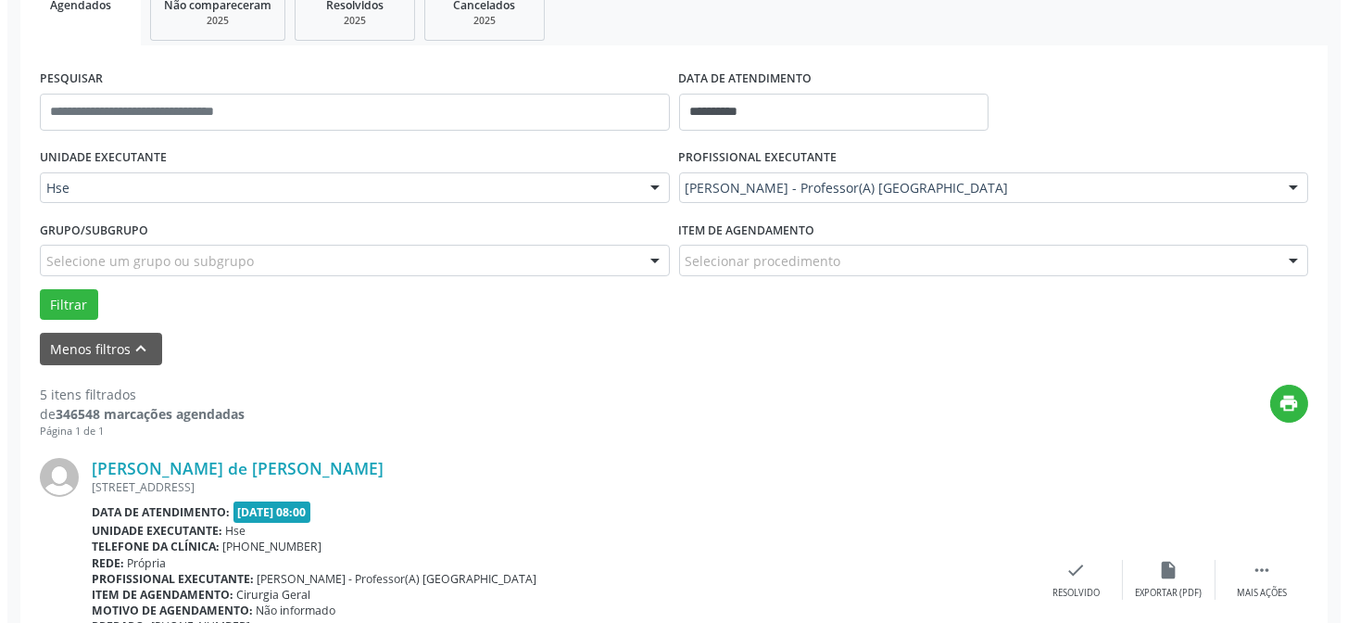
scroll to position [378, 0]
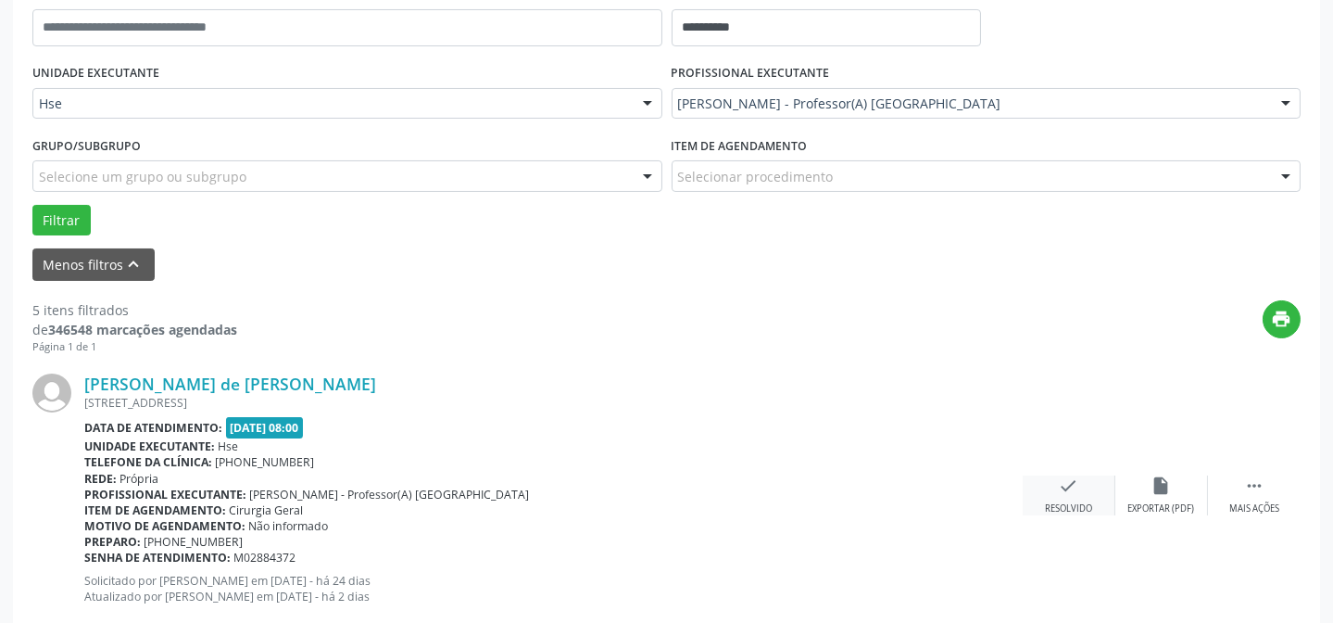
click at [1084, 510] on div "Resolvido" at bounding box center [1068, 508] width 47 height 13
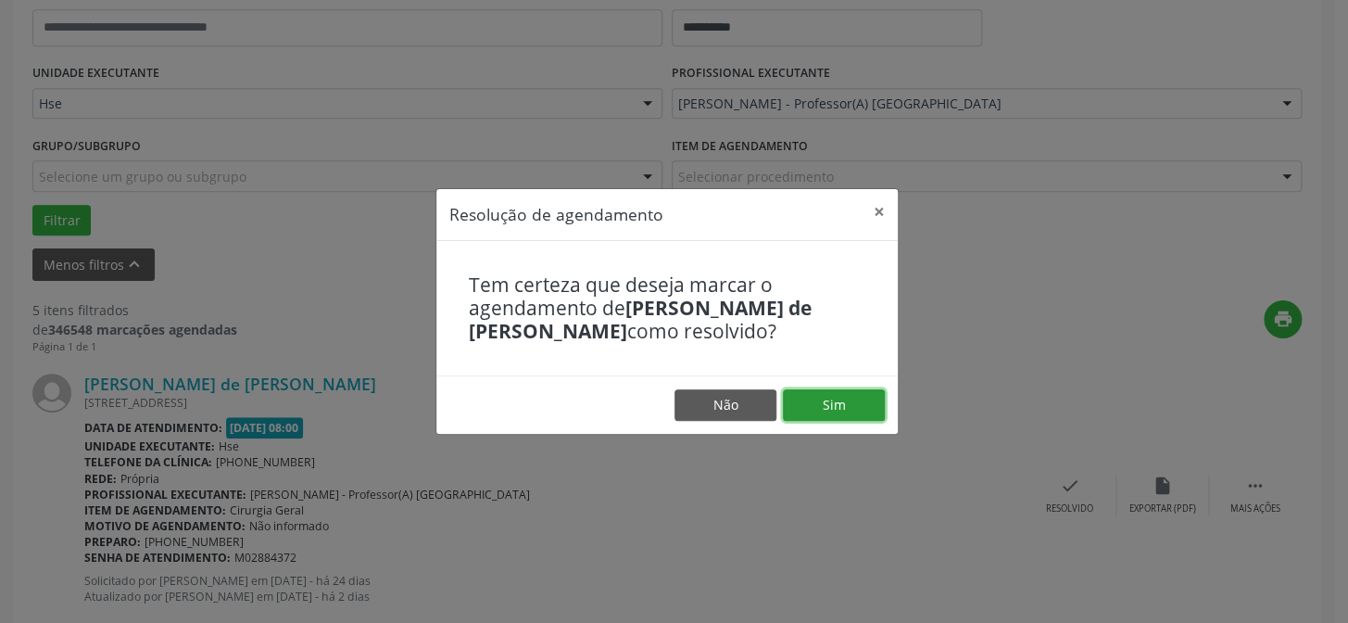
click at [870, 413] on button "Sim" at bounding box center [834, 404] width 102 height 31
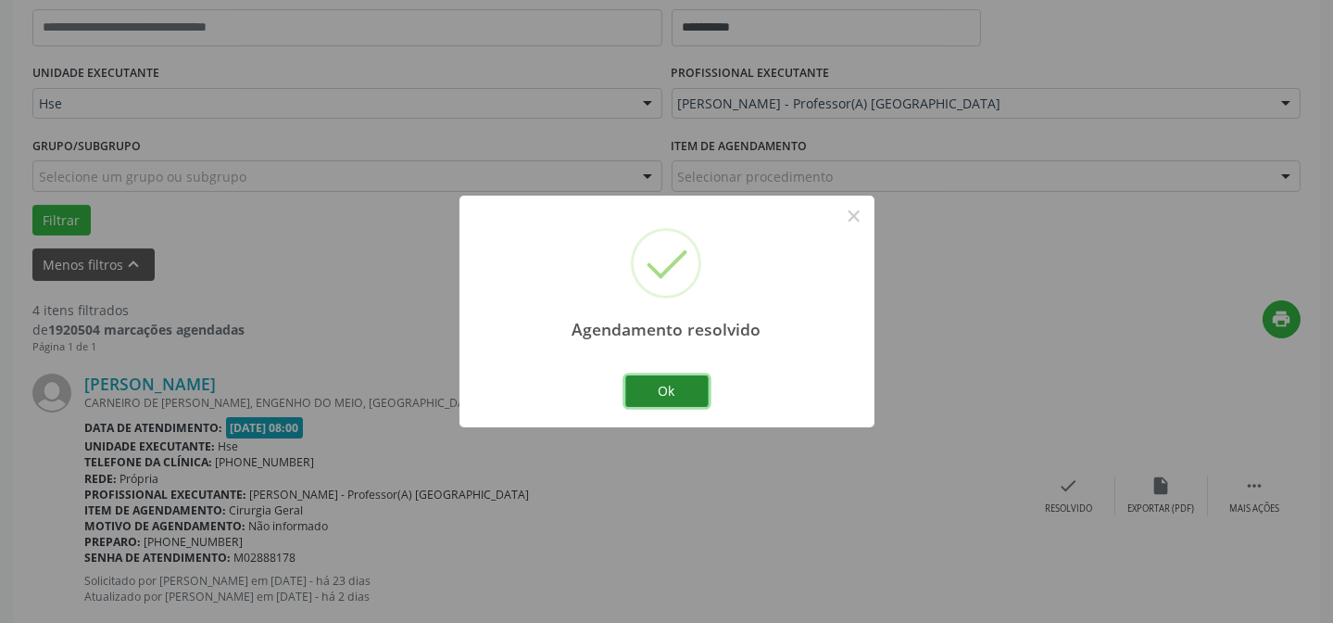
click at [657, 390] on button "Ok" at bounding box center [666, 390] width 83 height 31
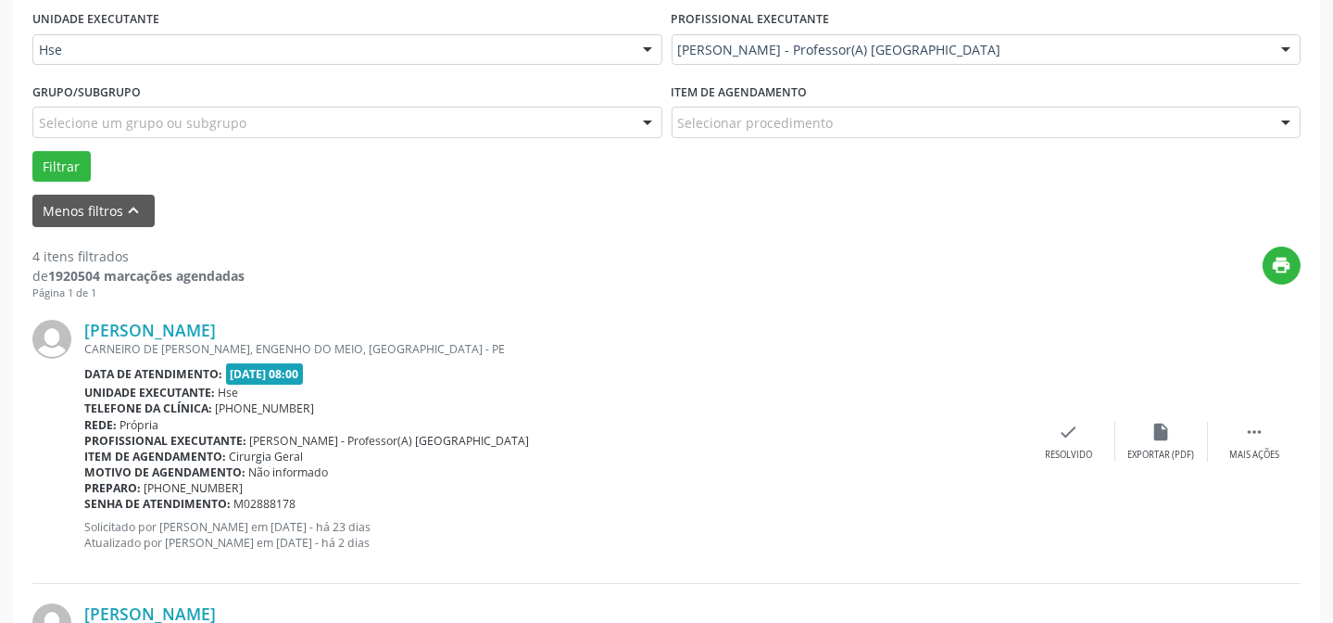
scroll to position [462, 0]
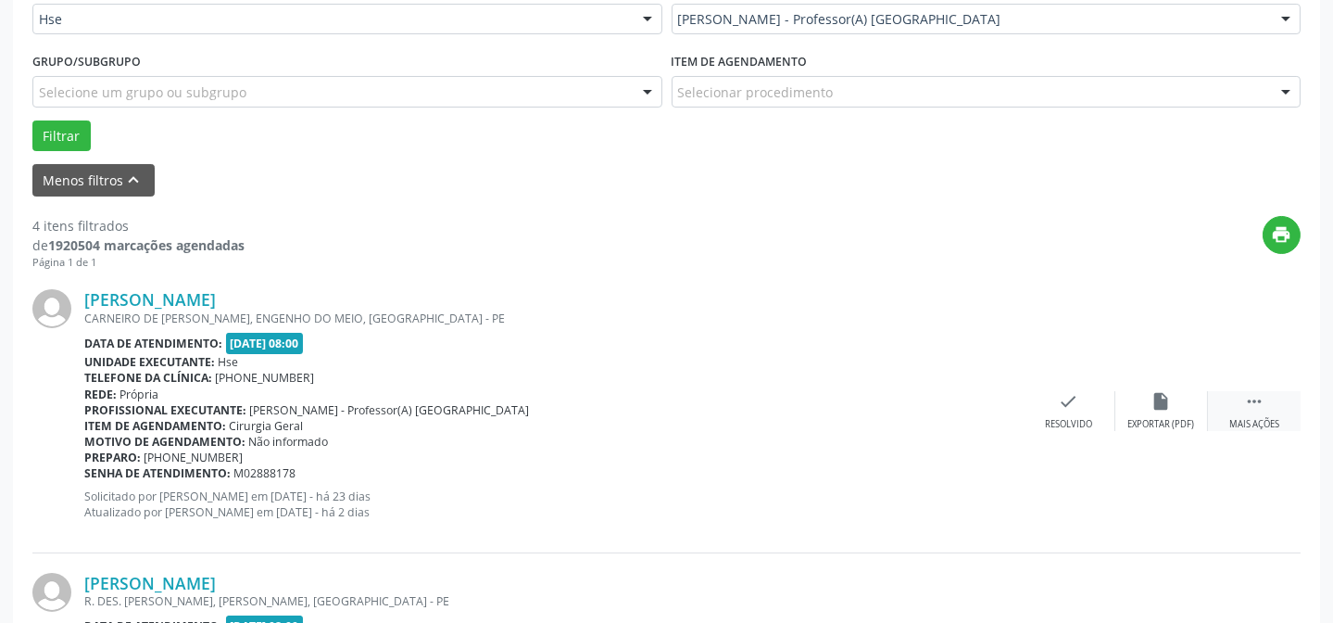
click at [1241, 412] on div " Mais ações" at bounding box center [1254, 411] width 93 height 40
click at [1149, 418] on div "Não compareceu" at bounding box center [1161, 424] width 79 height 13
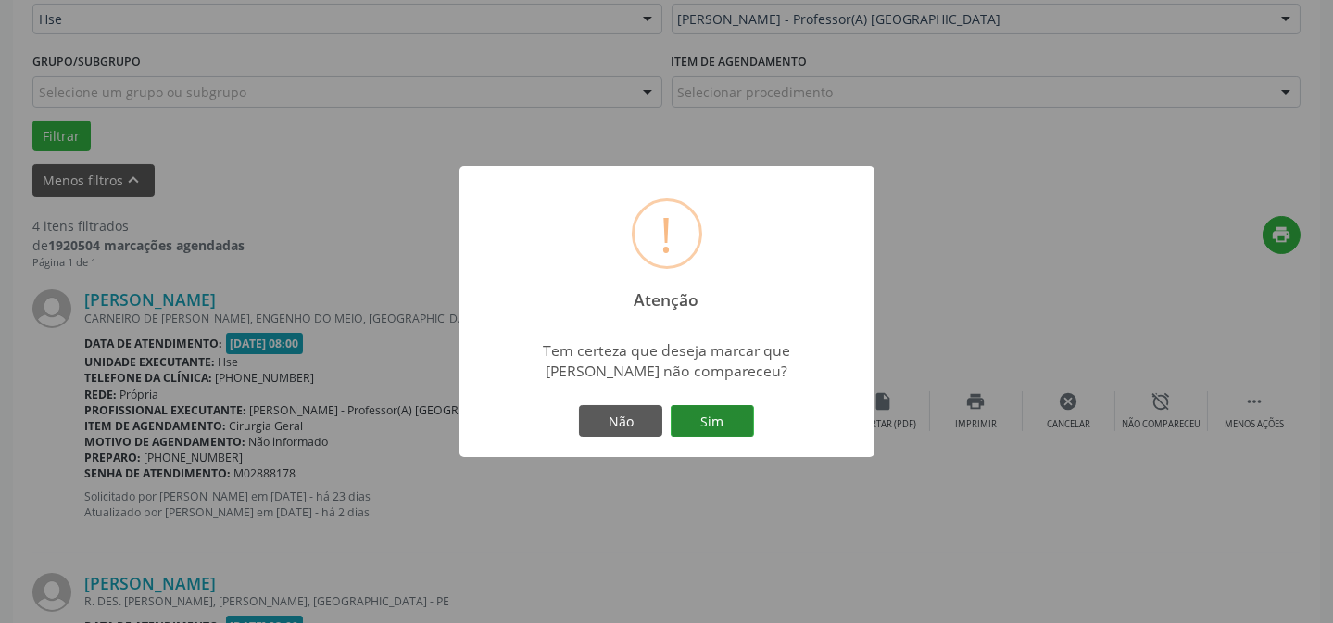
click at [721, 425] on button "Sim" at bounding box center [712, 420] width 83 height 31
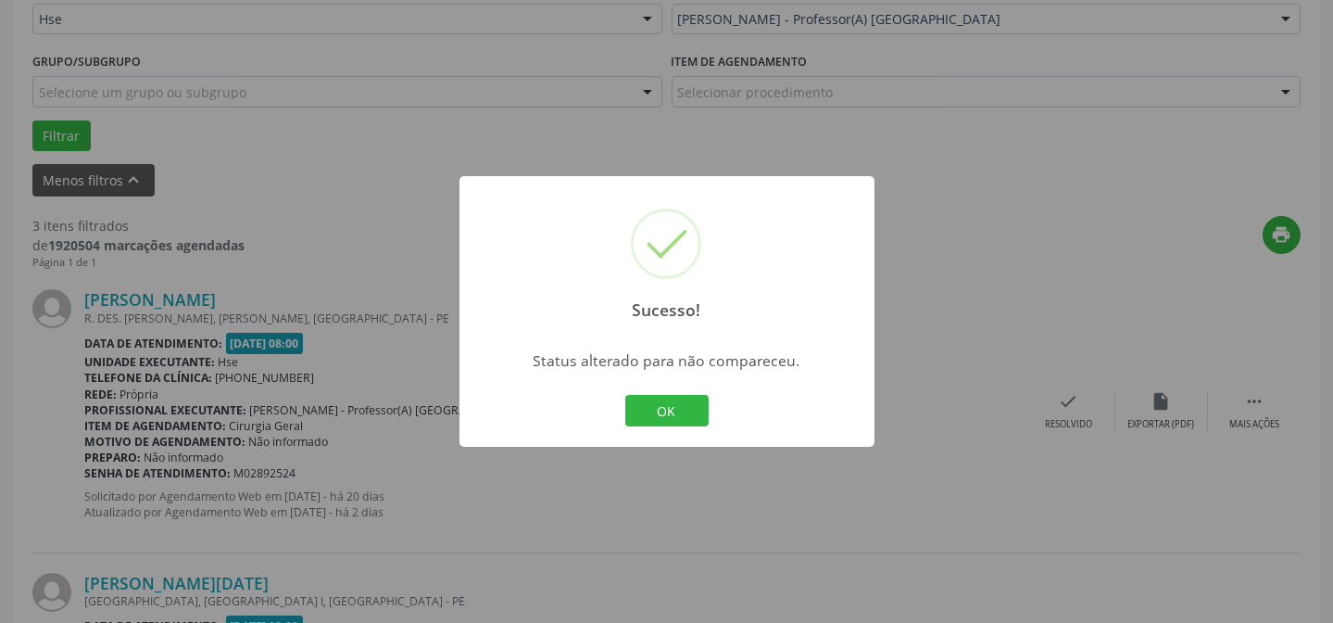
click at [667, 425] on div "OK Cancel" at bounding box center [667, 410] width 92 height 39
click at [674, 417] on button "OK" at bounding box center [666, 410] width 83 height 31
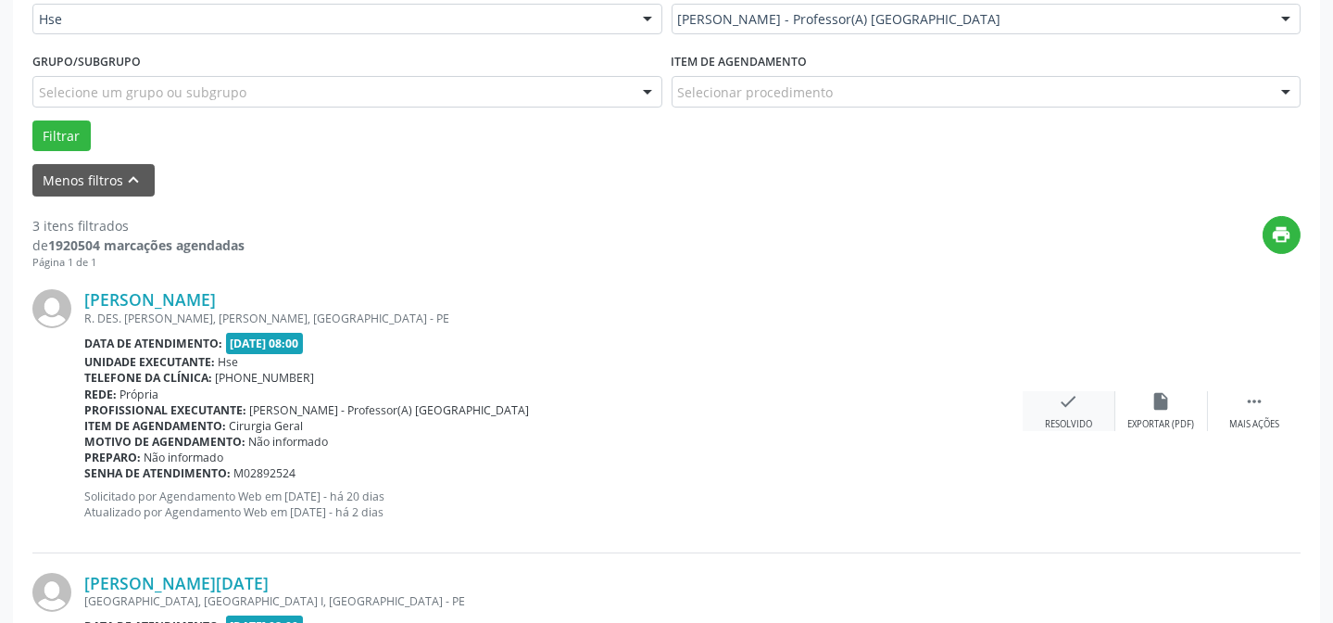
click at [1058, 424] on div "Resolvido" at bounding box center [1068, 424] width 47 height 13
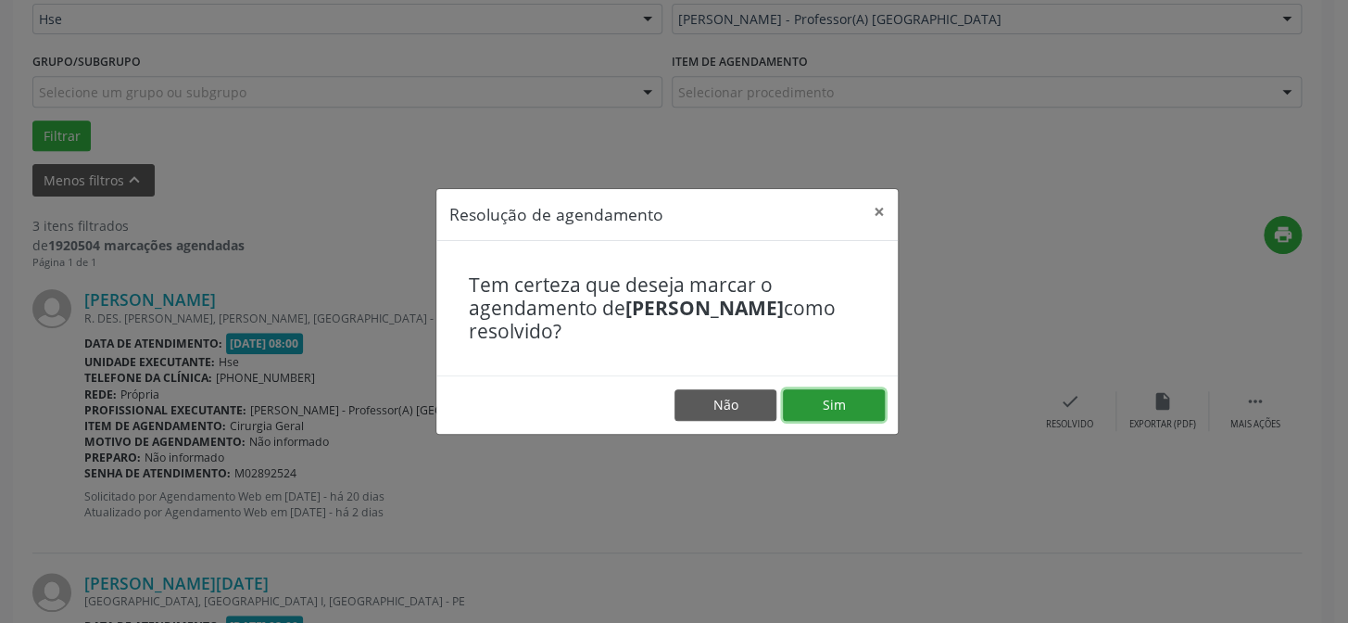
click at [832, 416] on button "Sim" at bounding box center [834, 404] width 102 height 31
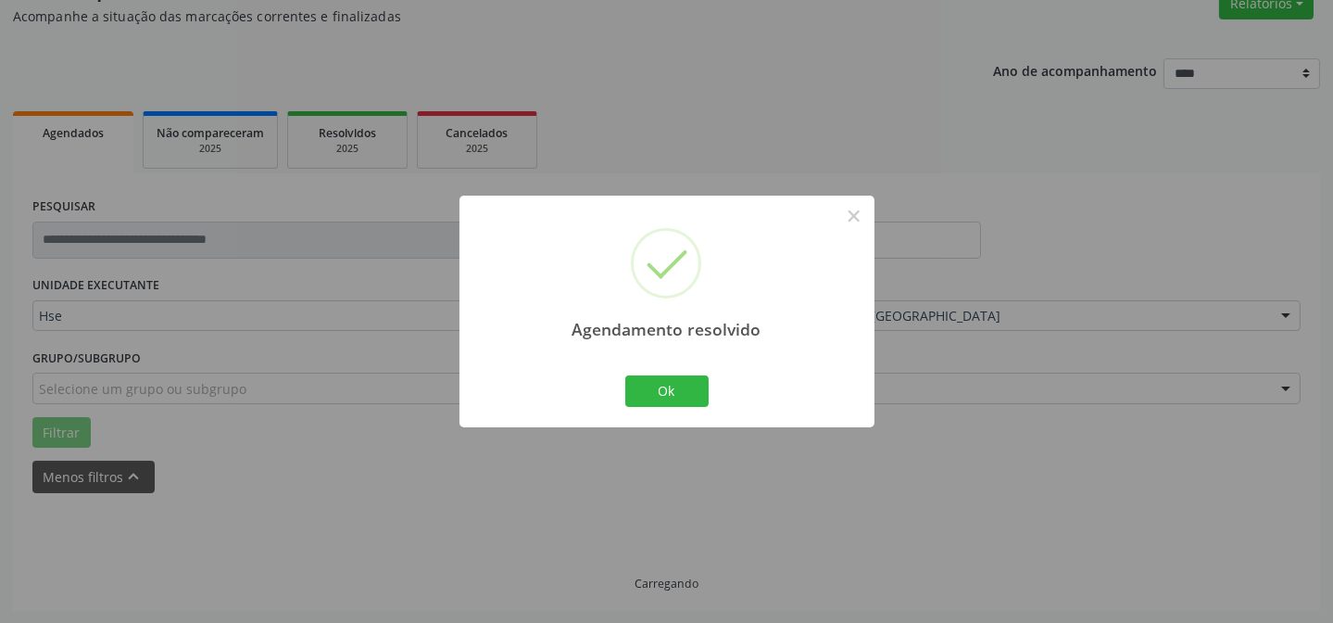
scroll to position [185, 0]
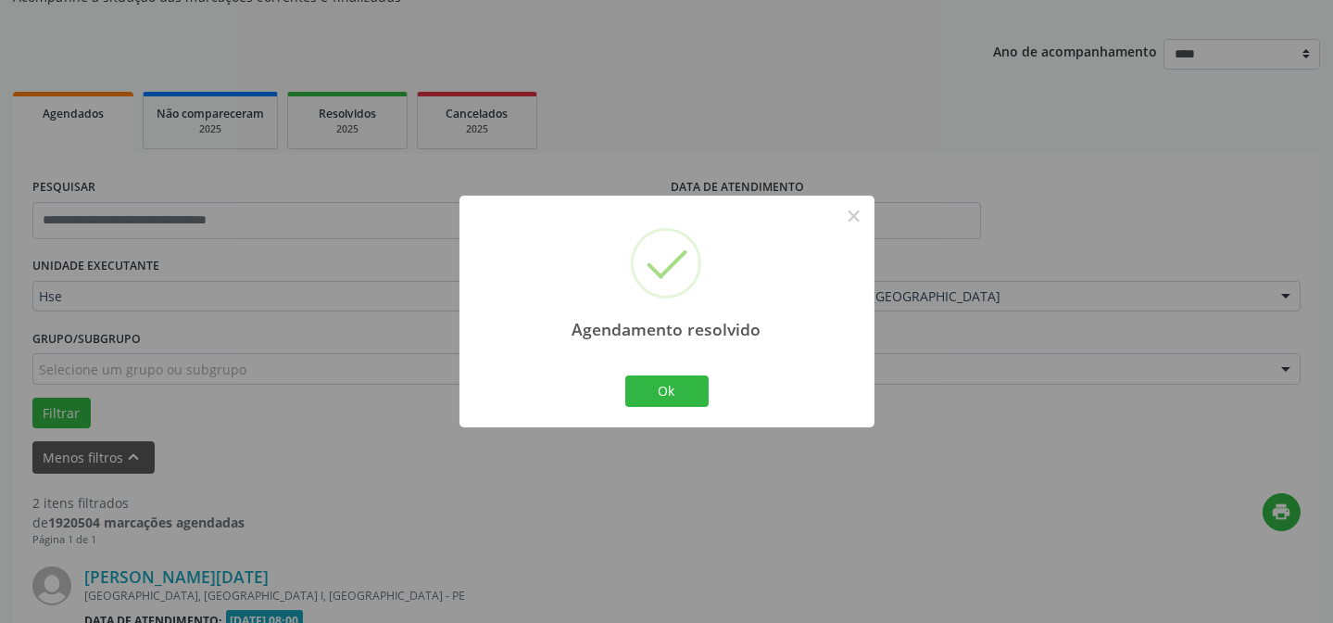
click at [602, 393] on div "Agendamento resolvido × Ok Cancel" at bounding box center [666, 310] width 415 height 231
click at [674, 394] on button "Ok" at bounding box center [666, 390] width 83 height 31
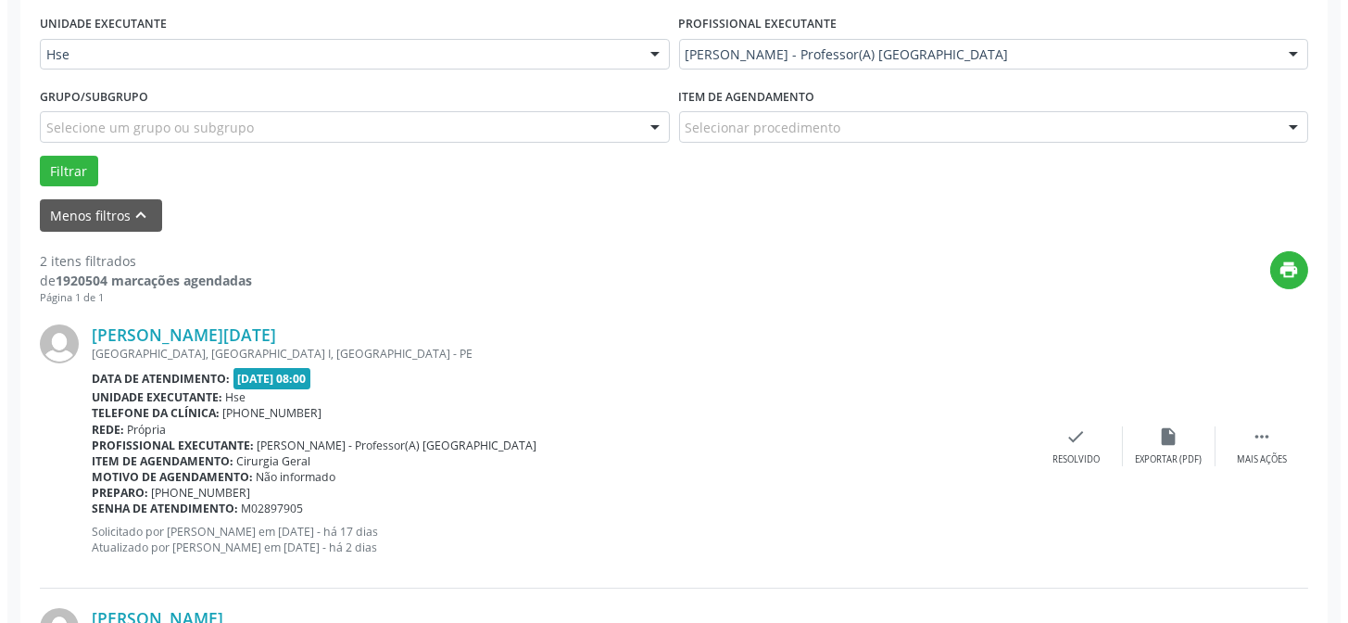
scroll to position [437, 0]
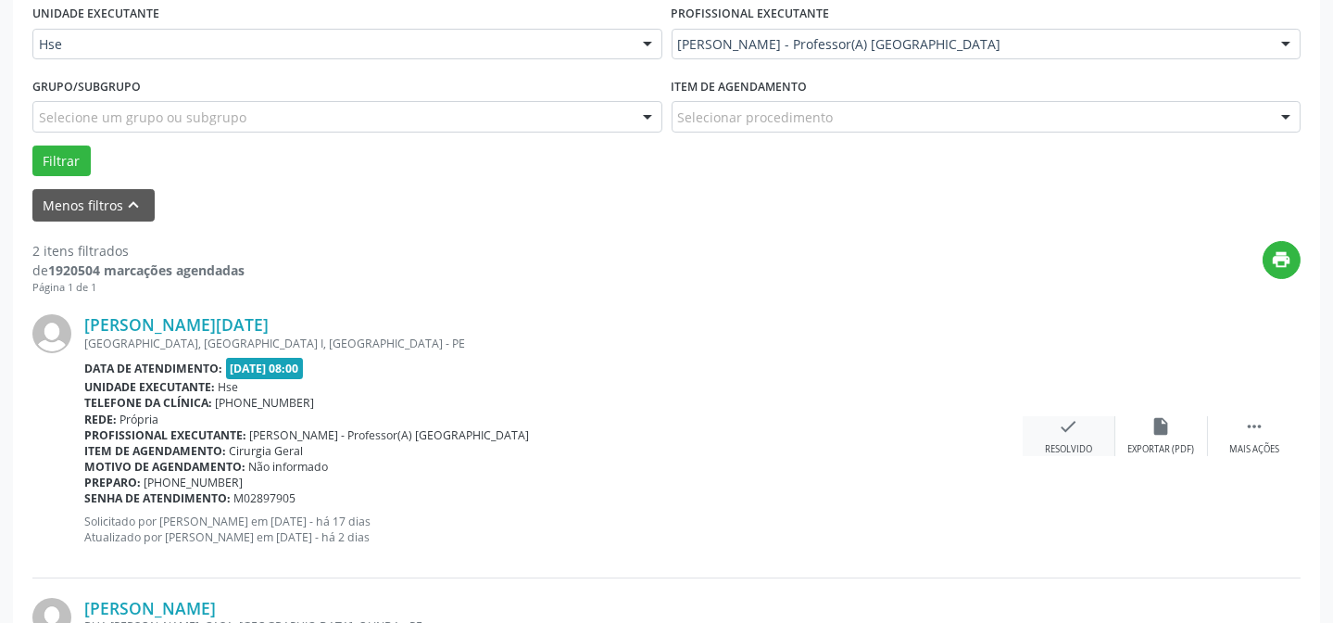
click at [1092, 442] on div "check Resolvido" at bounding box center [1069, 436] width 93 height 40
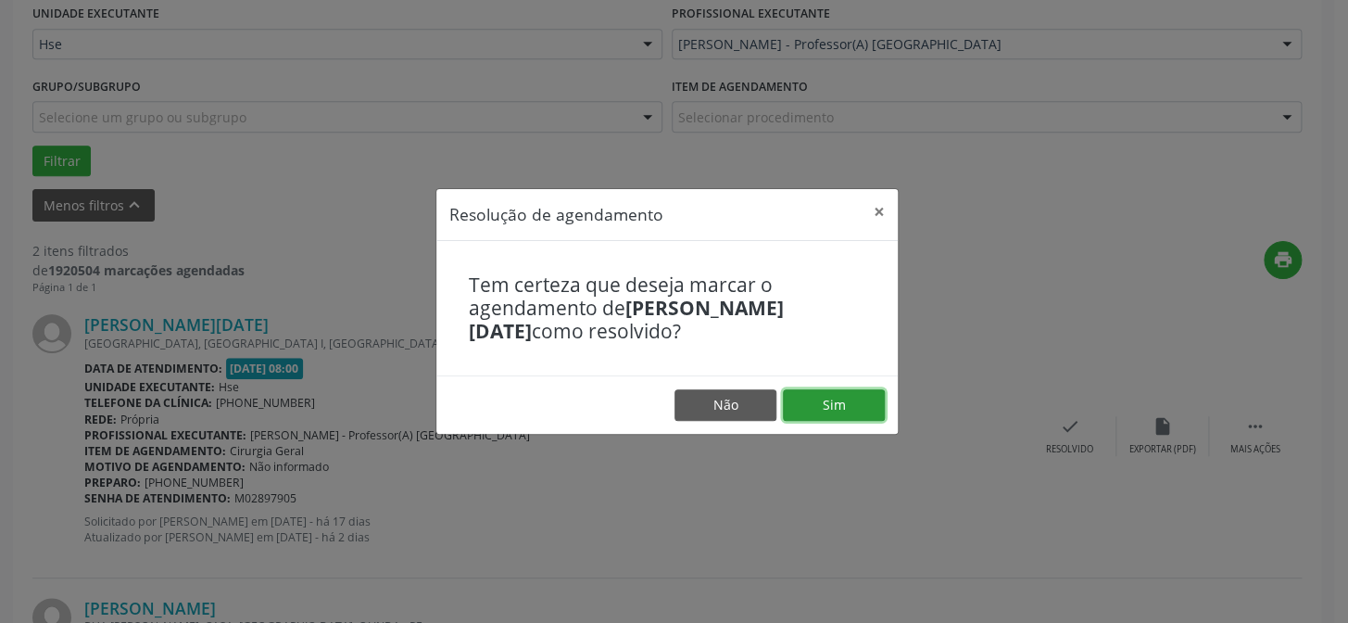
click at [865, 413] on button "Sim" at bounding box center [834, 404] width 102 height 31
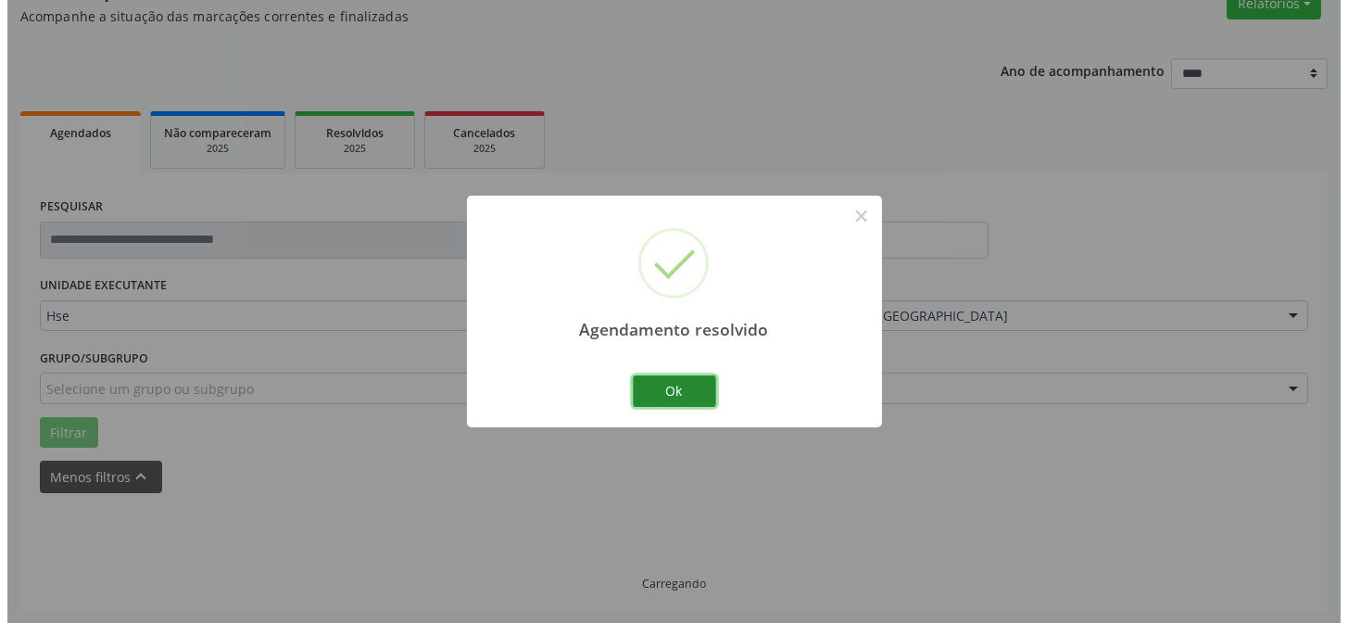
scroll to position [423, 0]
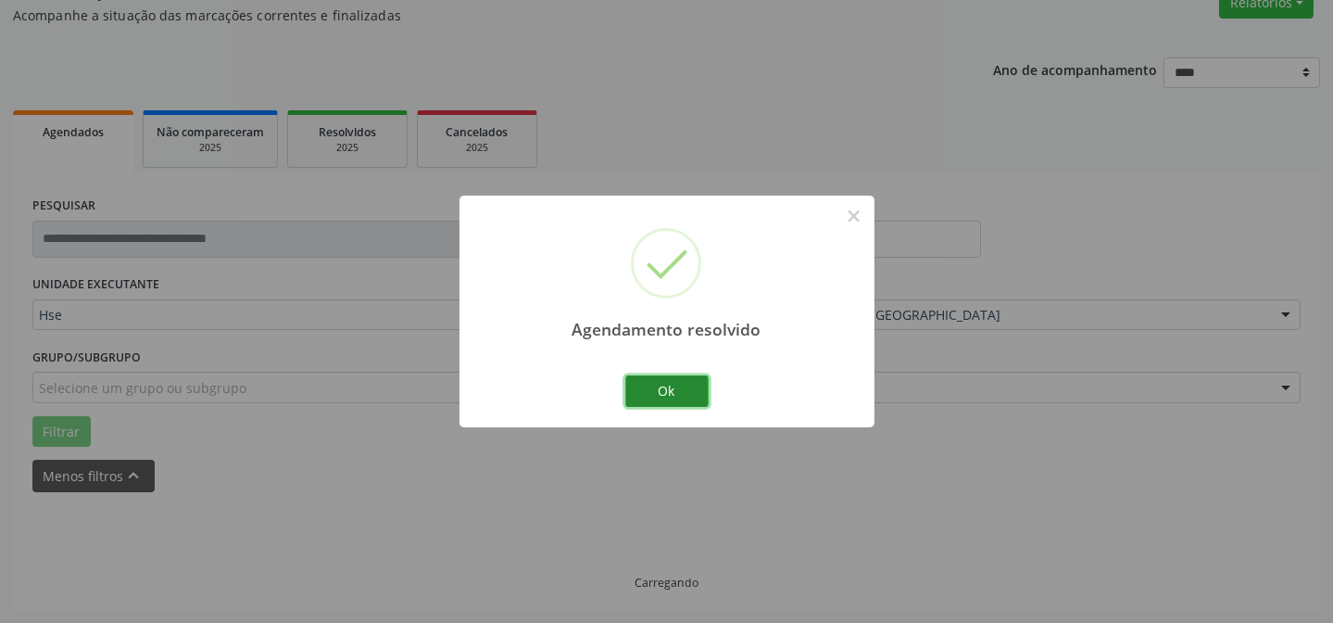
click at [695, 397] on button "Ok" at bounding box center [666, 390] width 83 height 31
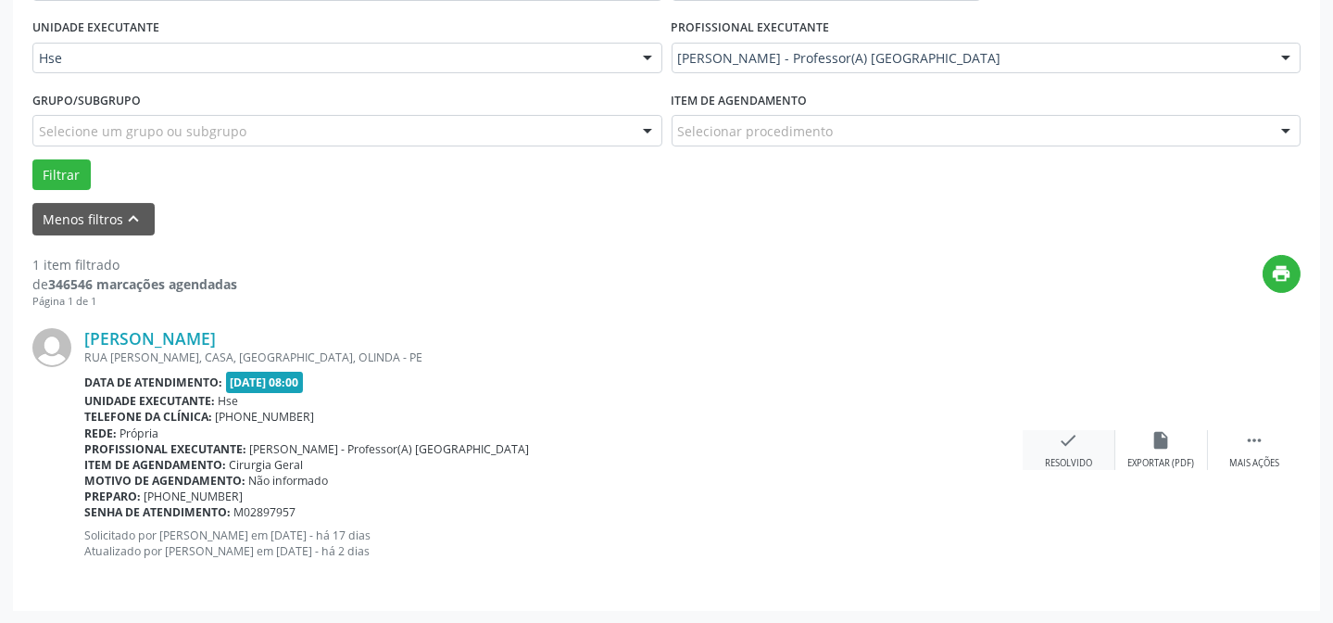
click at [1083, 430] on div "check Resolvido" at bounding box center [1069, 450] width 93 height 40
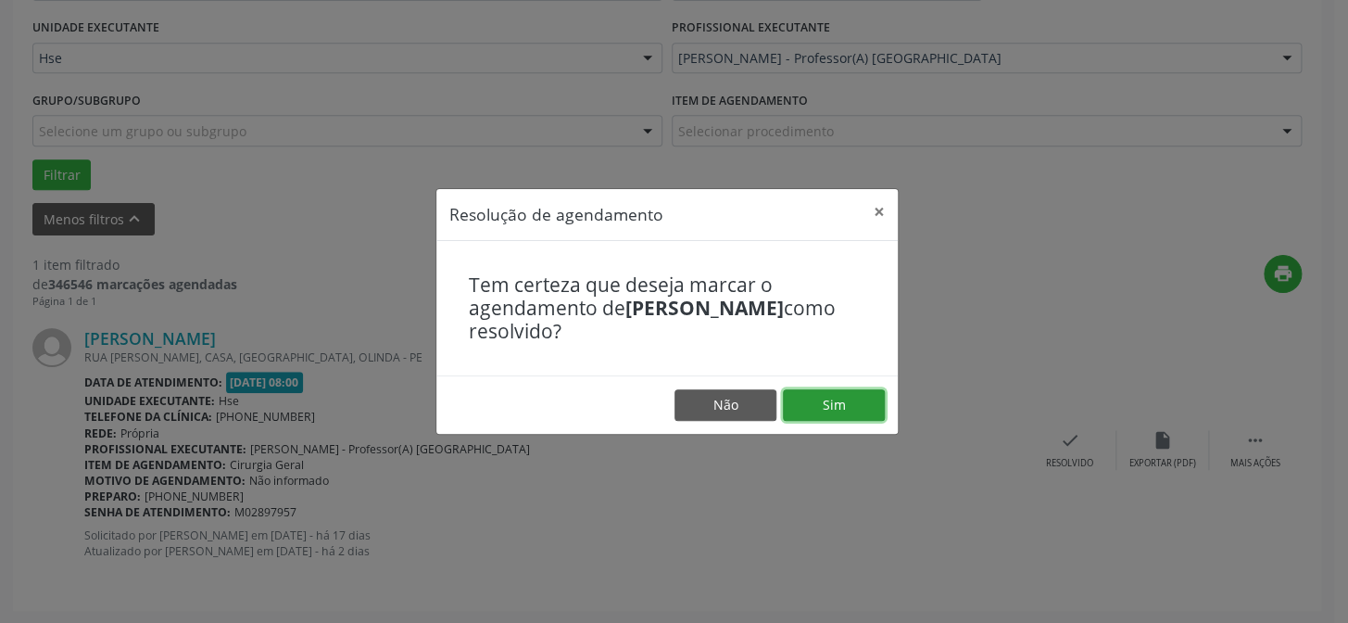
click at [837, 412] on button "Sim" at bounding box center [834, 404] width 102 height 31
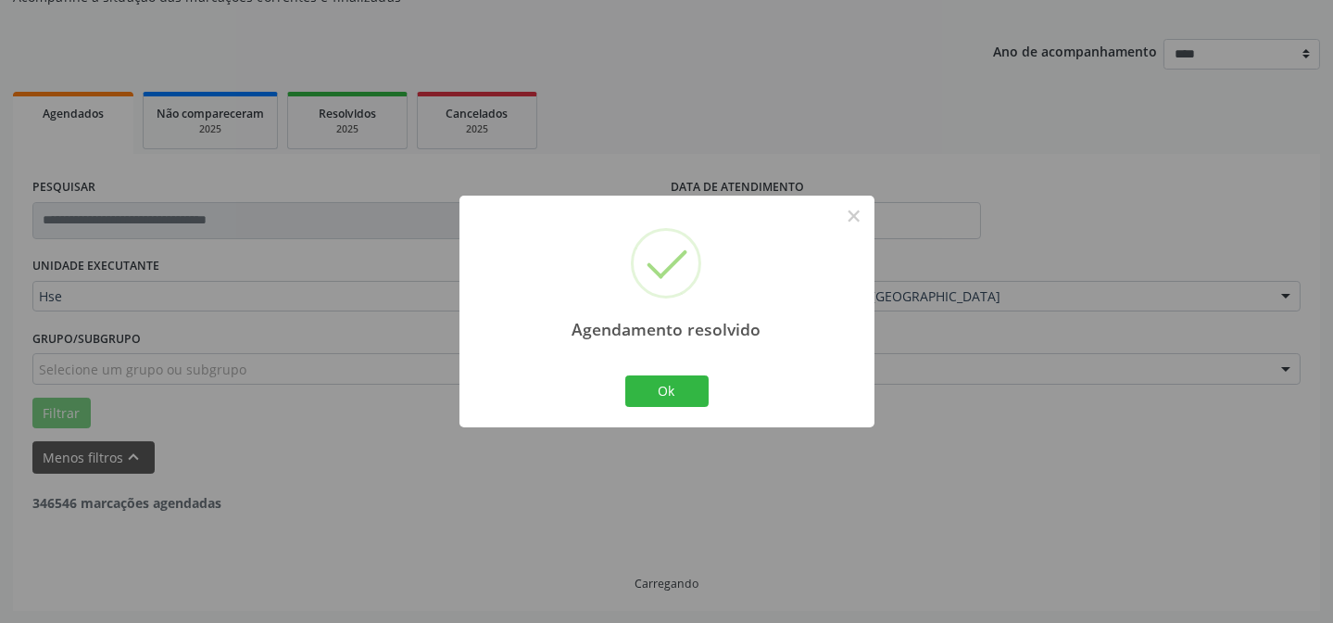
scroll to position [125, 0]
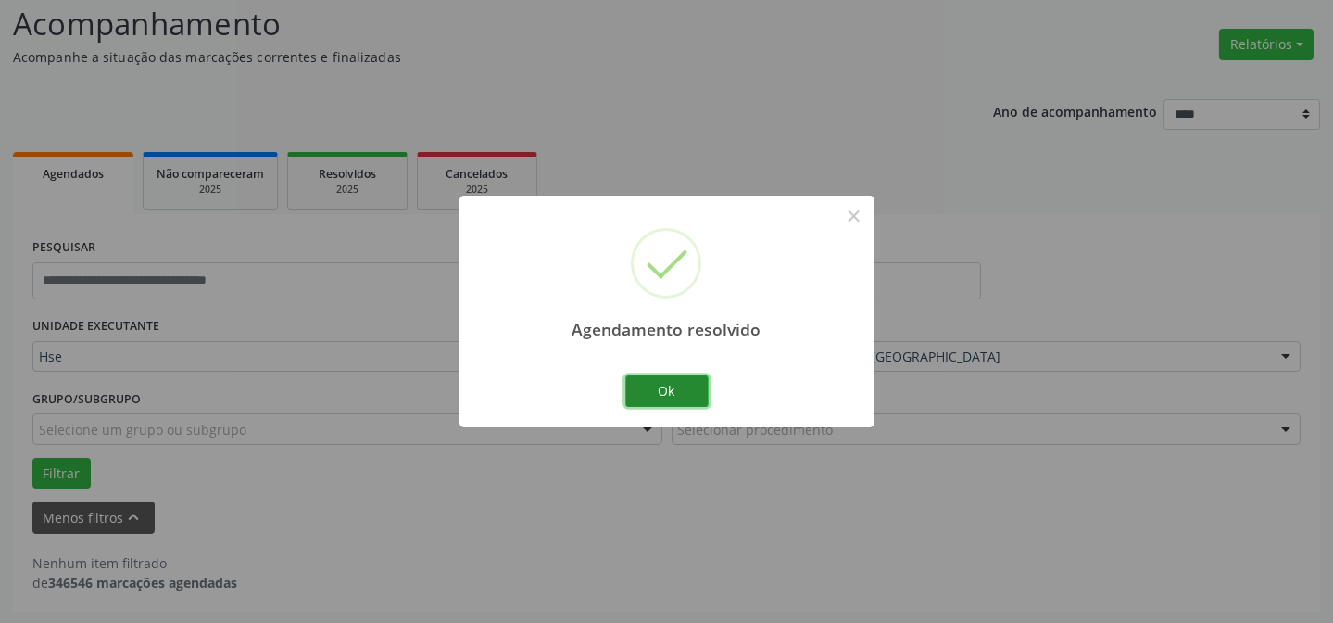
click at [686, 382] on button "Ok" at bounding box center [666, 390] width 83 height 31
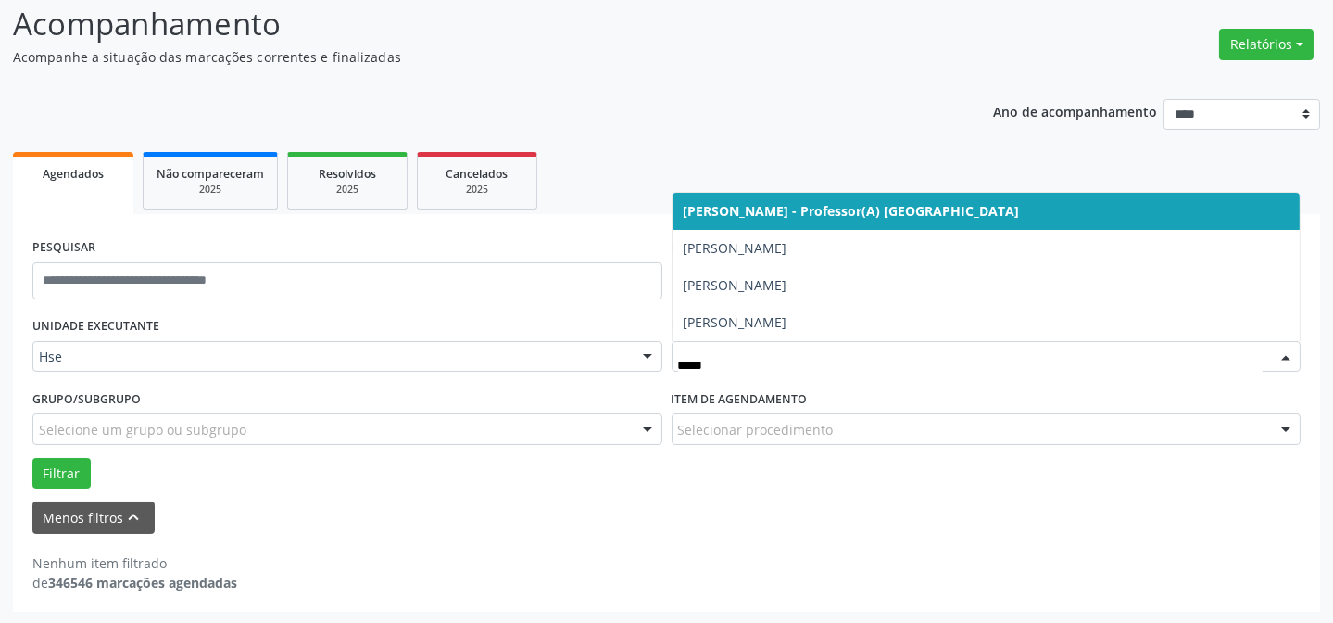
click at [743, 212] on span "[PERSON_NAME] - Professor(A) [GEOGRAPHIC_DATA]" at bounding box center [852, 211] width 336 height 18
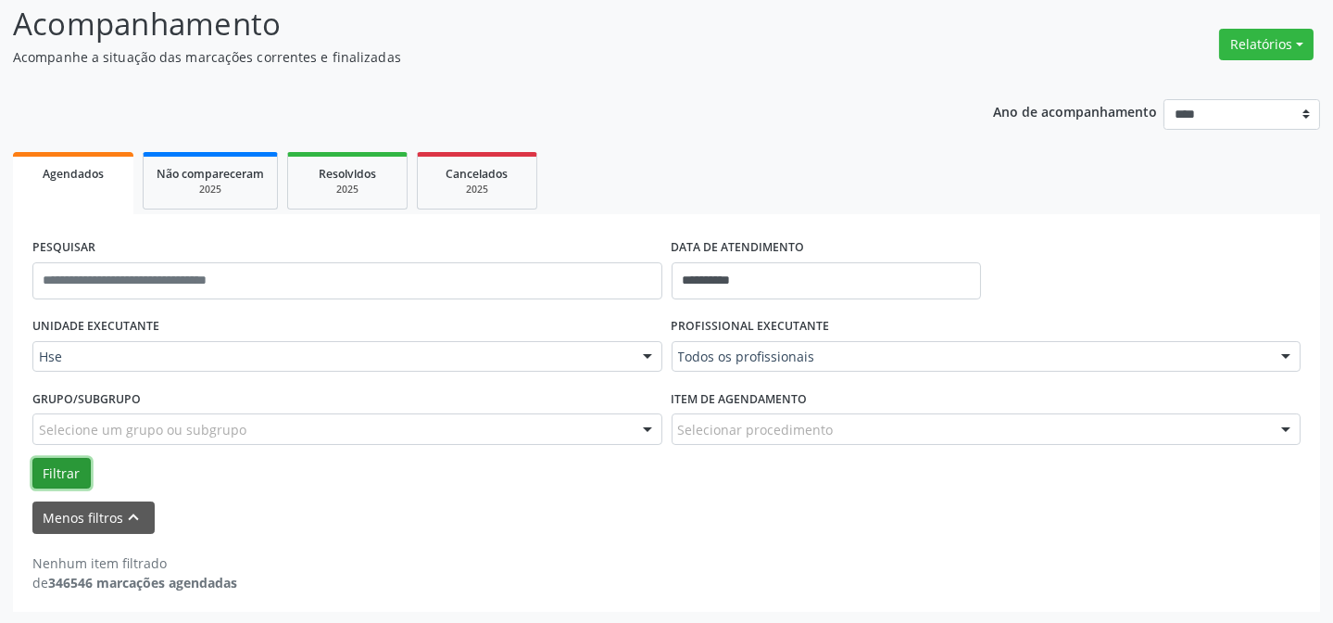
click at [84, 472] on button "Filtrar" at bounding box center [61, 473] width 58 height 31
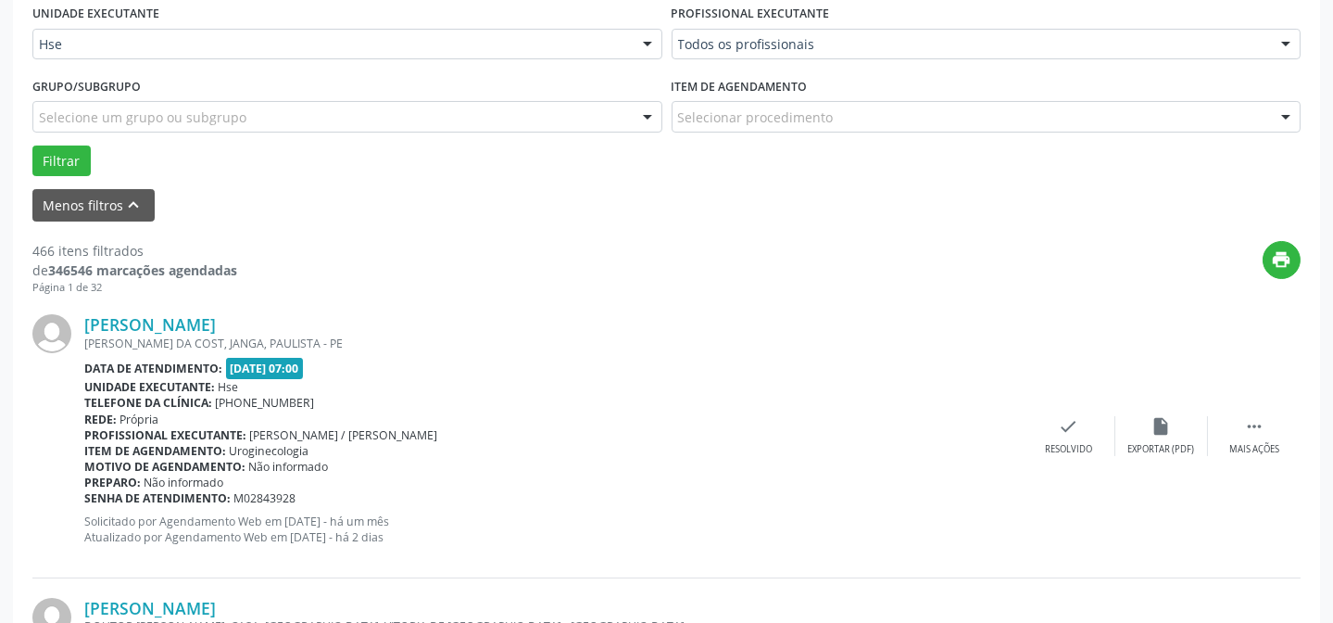
scroll to position [269, 0]
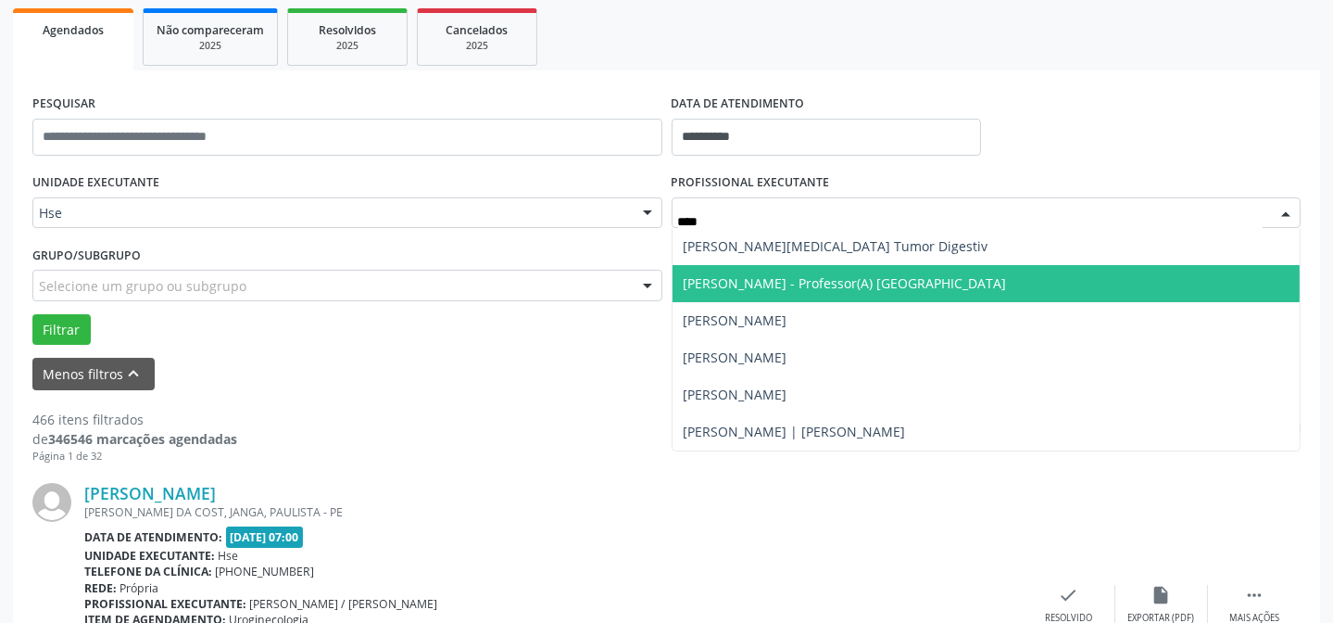
click at [760, 289] on span "[PERSON_NAME] - Professor(A) [GEOGRAPHIC_DATA]" at bounding box center [845, 283] width 323 height 18
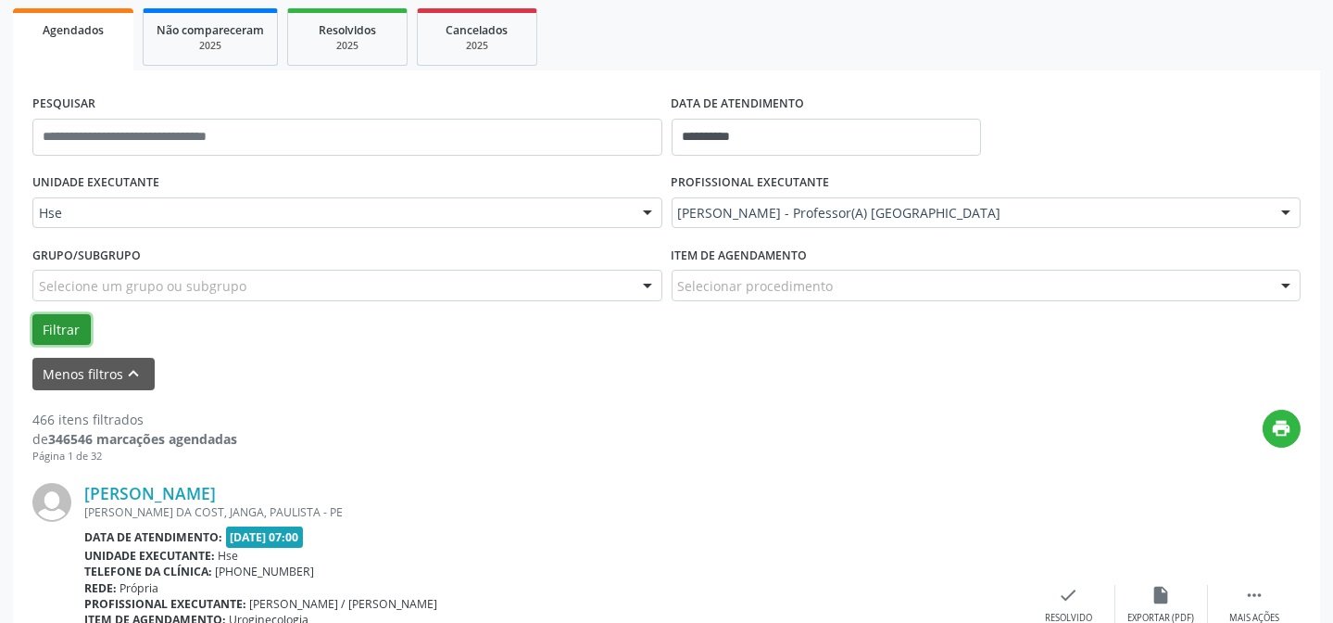
click at [62, 339] on button "Filtrar" at bounding box center [61, 329] width 58 height 31
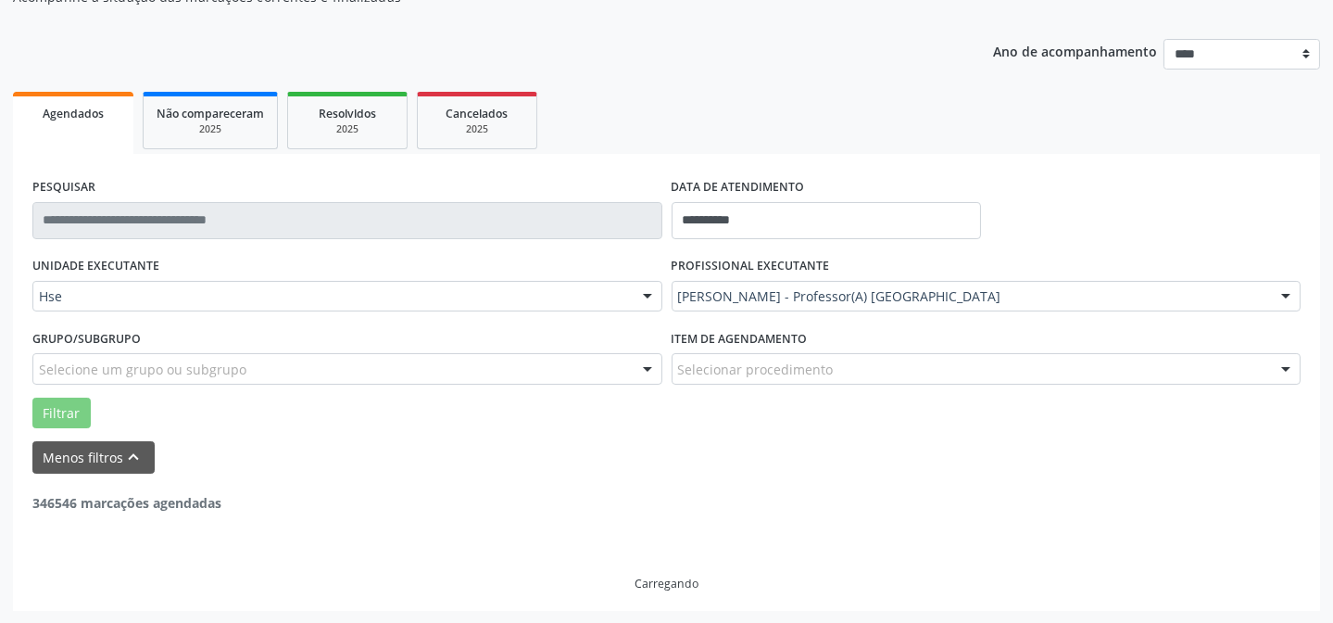
scroll to position [125, 0]
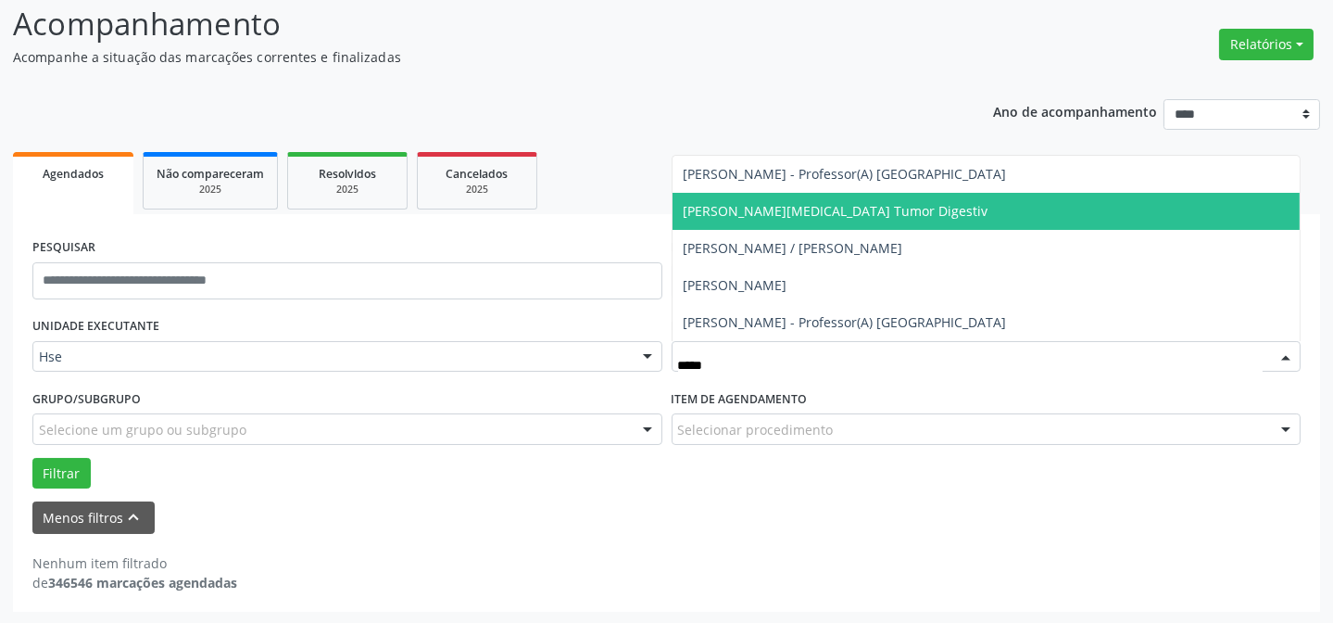
type input "******"
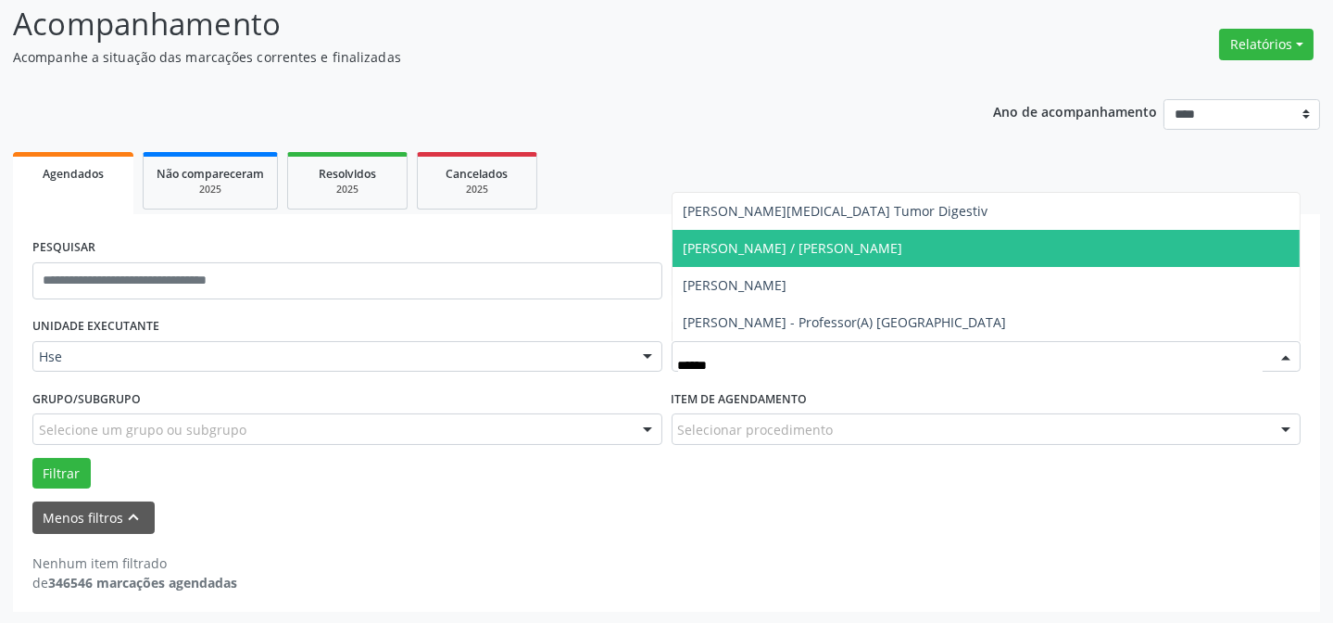
click at [732, 242] on span "[PERSON_NAME] / [PERSON_NAME]" at bounding box center [794, 248] width 220 height 18
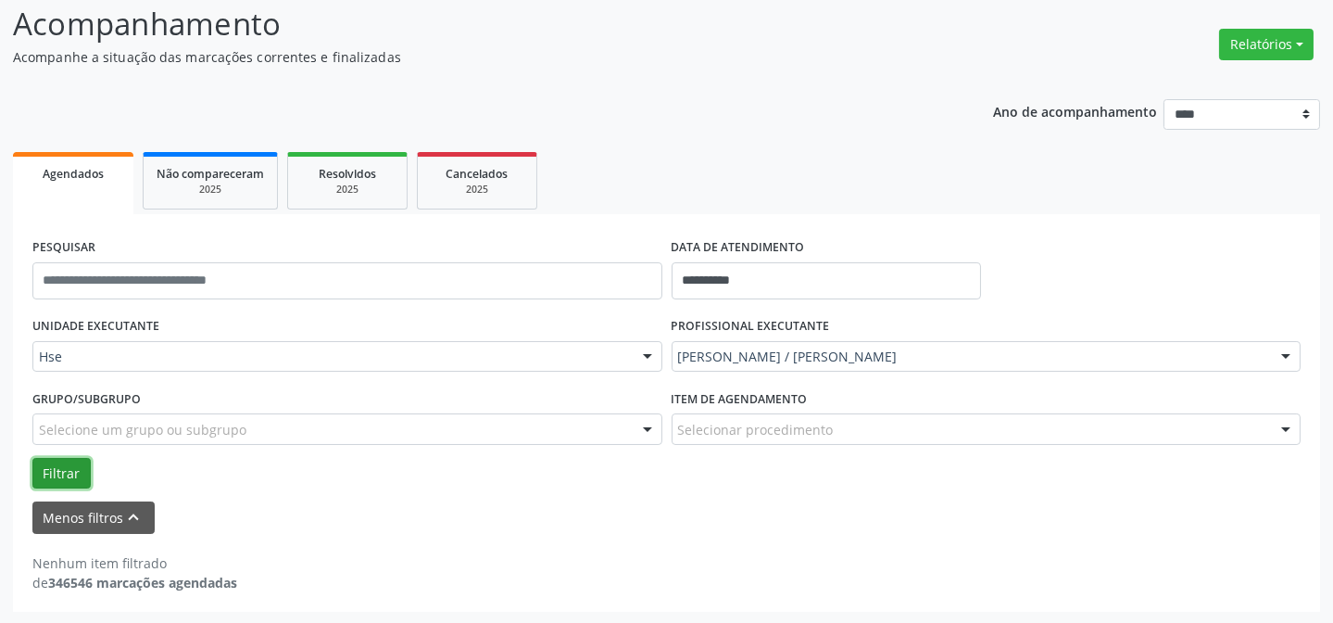
click at [74, 479] on button "Filtrar" at bounding box center [61, 473] width 58 height 31
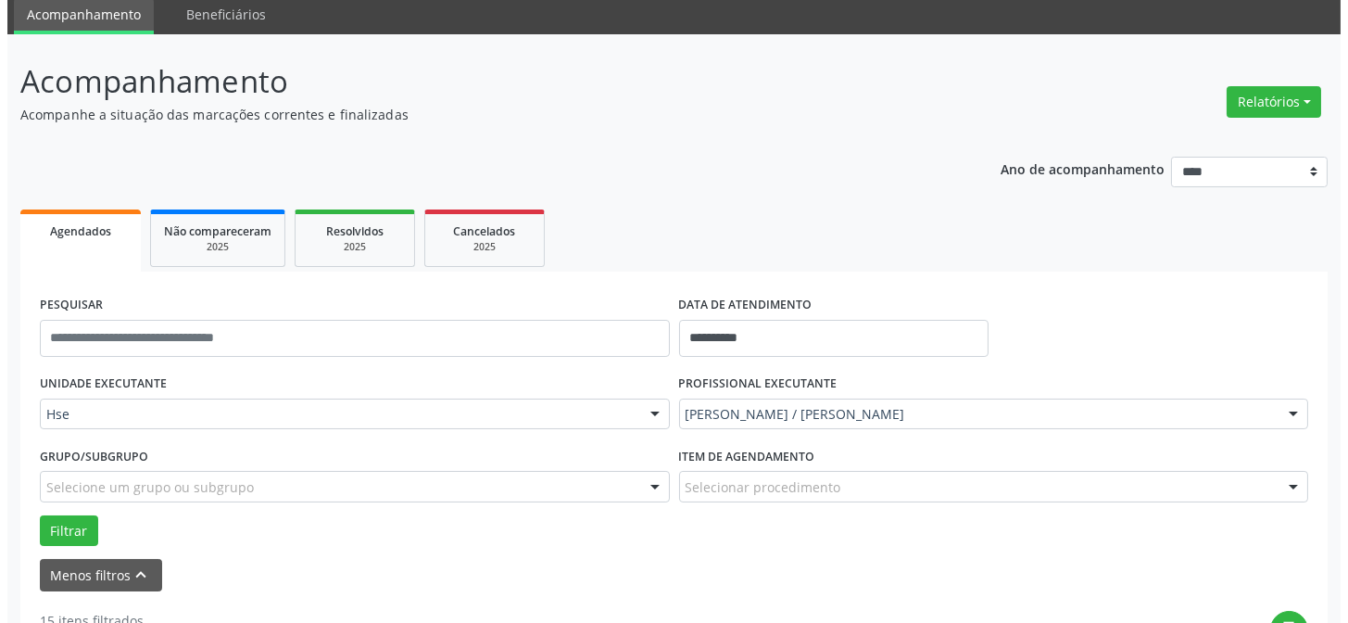
scroll to position [354, 0]
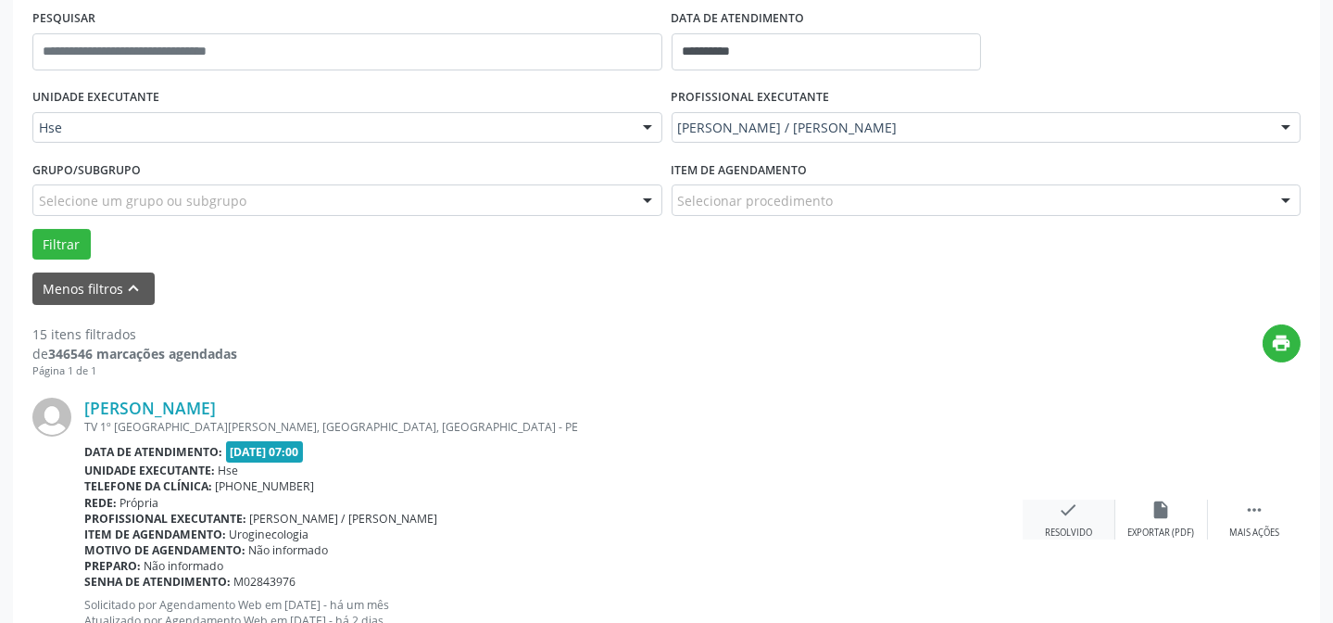
click at [1066, 526] on div "Resolvido" at bounding box center [1068, 532] width 47 height 13
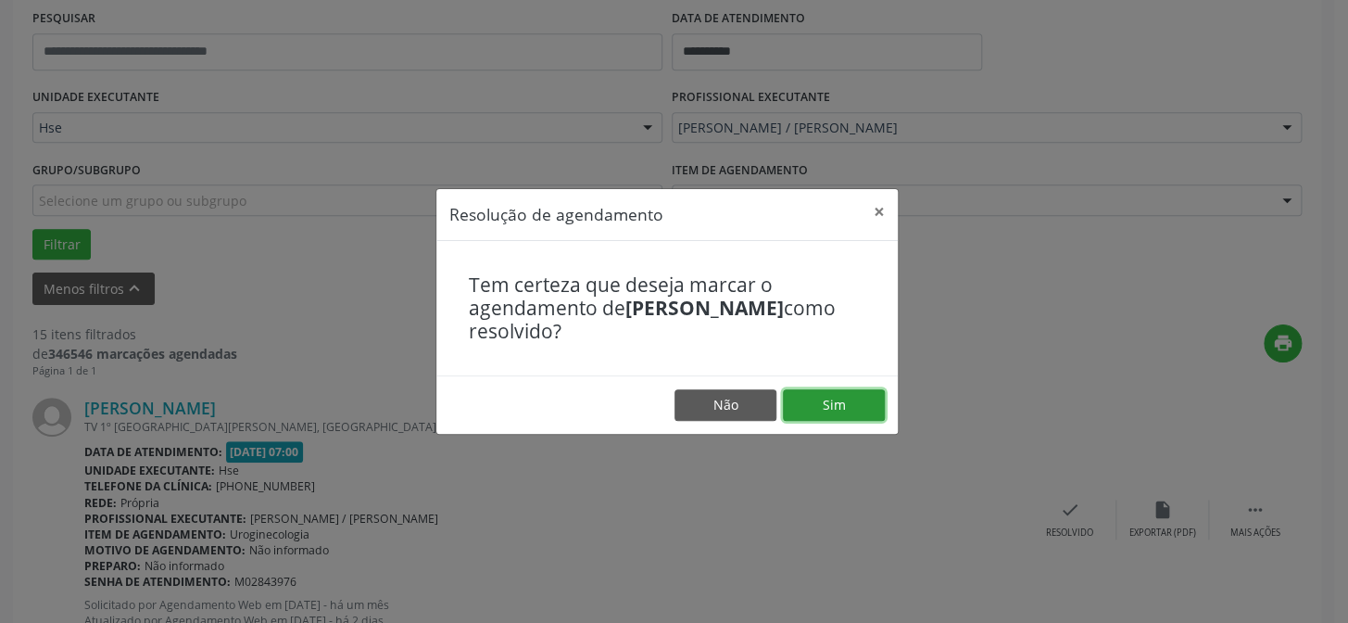
click at [805, 396] on button "Sim" at bounding box center [834, 404] width 102 height 31
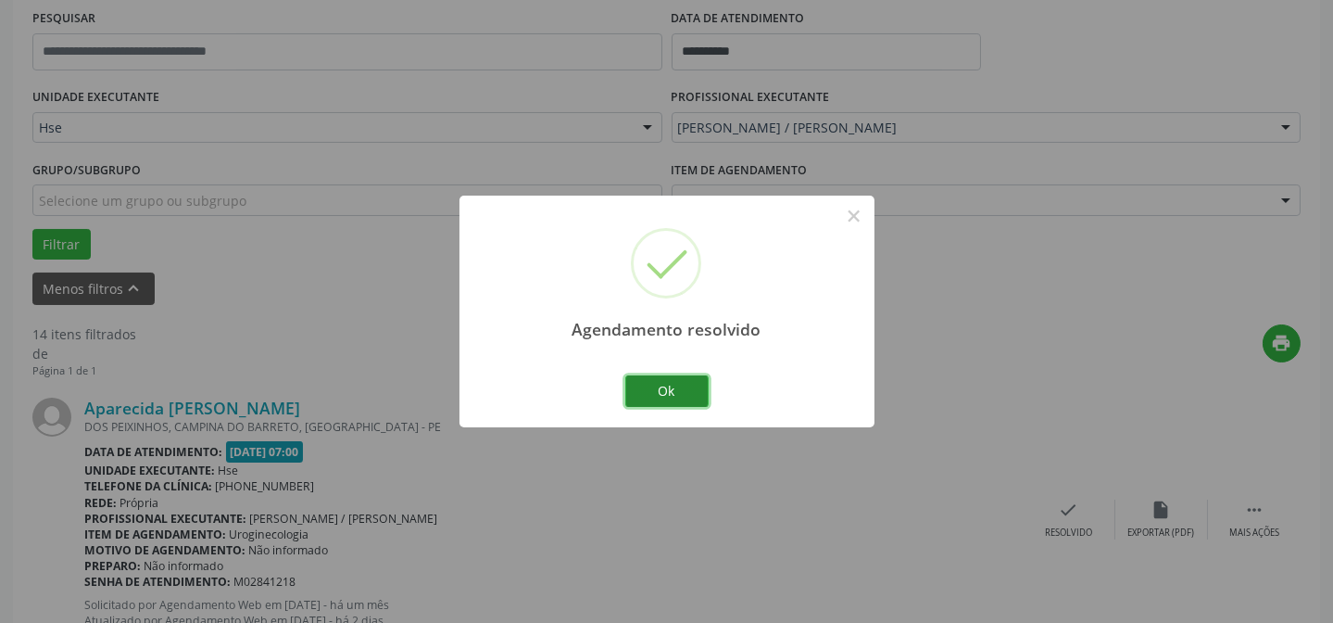
click at [674, 378] on button "Ok" at bounding box center [666, 390] width 83 height 31
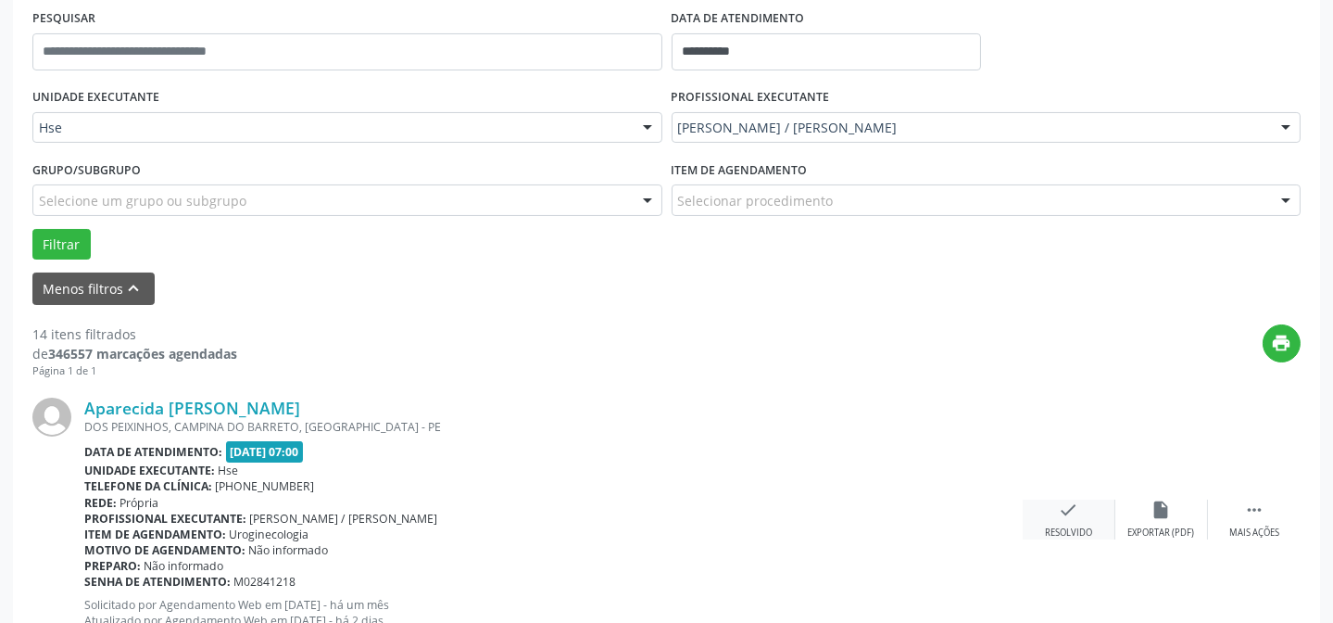
click at [1070, 526] on div "Resolvido" at bounding box center [1068, 532] width 47 height 13
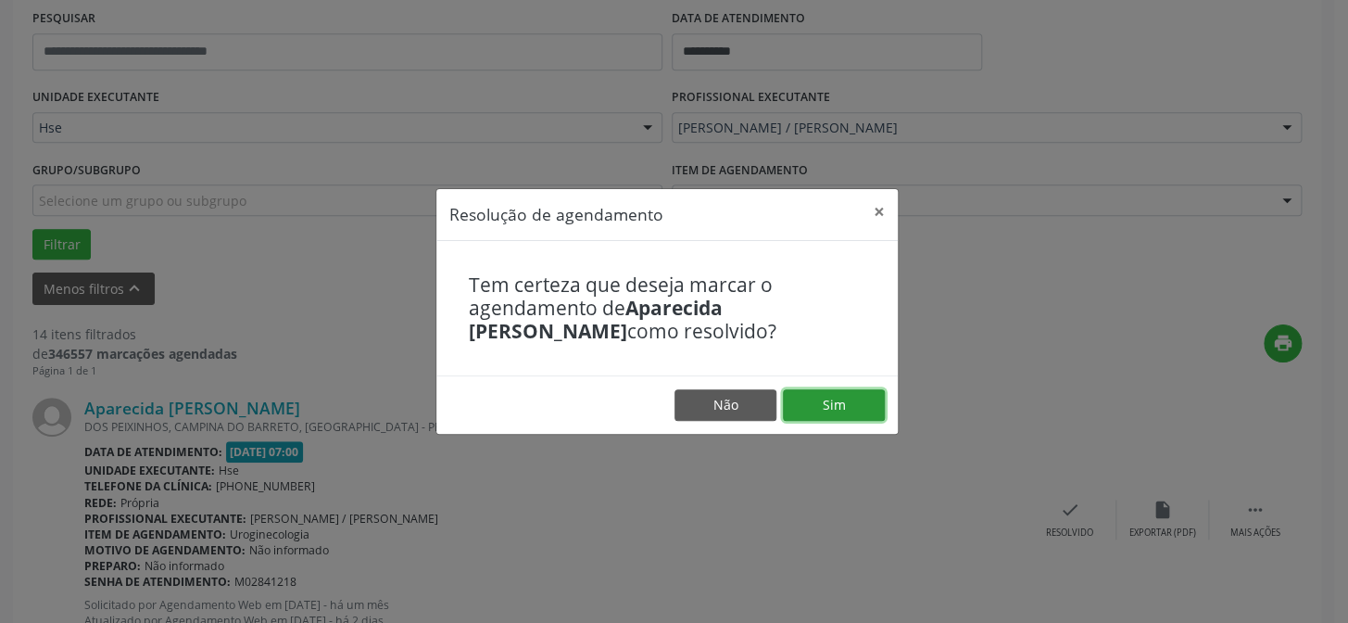
click at [827, 417] on button "Sim" at bounding box center [834, 404] width 102 height 31
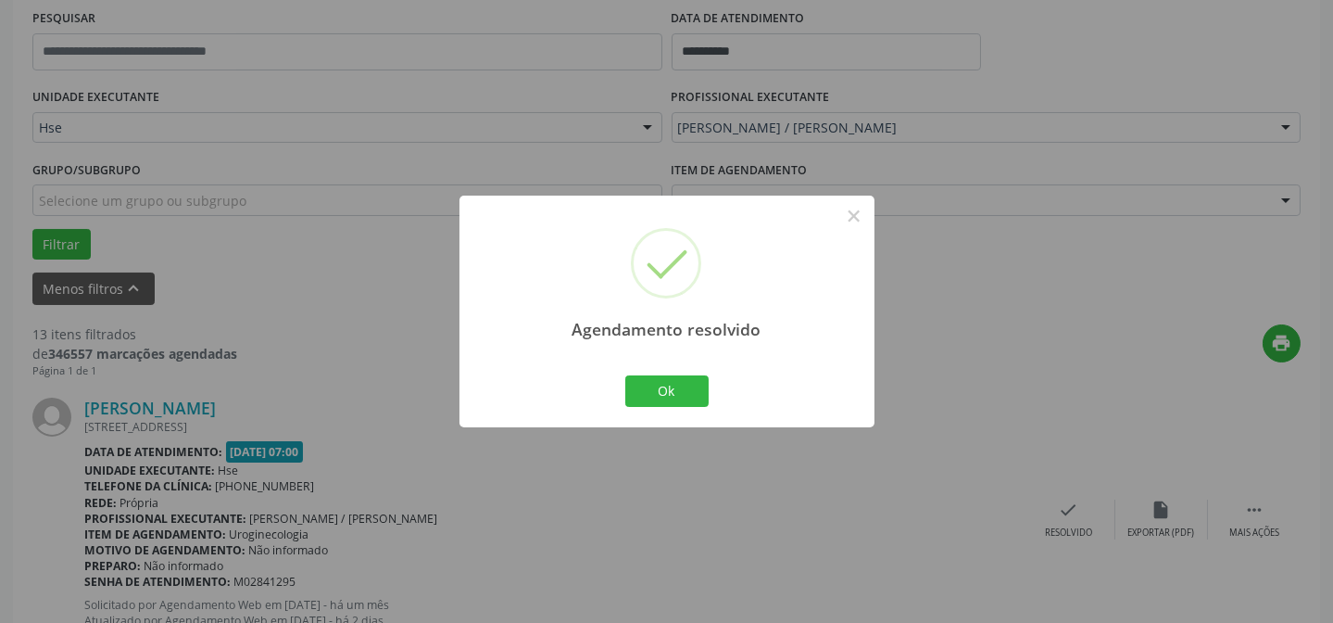
click at [626, 371] on div "Ok Cancel" at bounding box center [667, 390] width 92 height 39
drag, startPoint x: 642, startPoint y: 385, endPoint x: 624, endPoint y: 385, distance: 17.6
click at [639, 385] on button "Ok" at bounding box center [666, 390] width 83 height 31
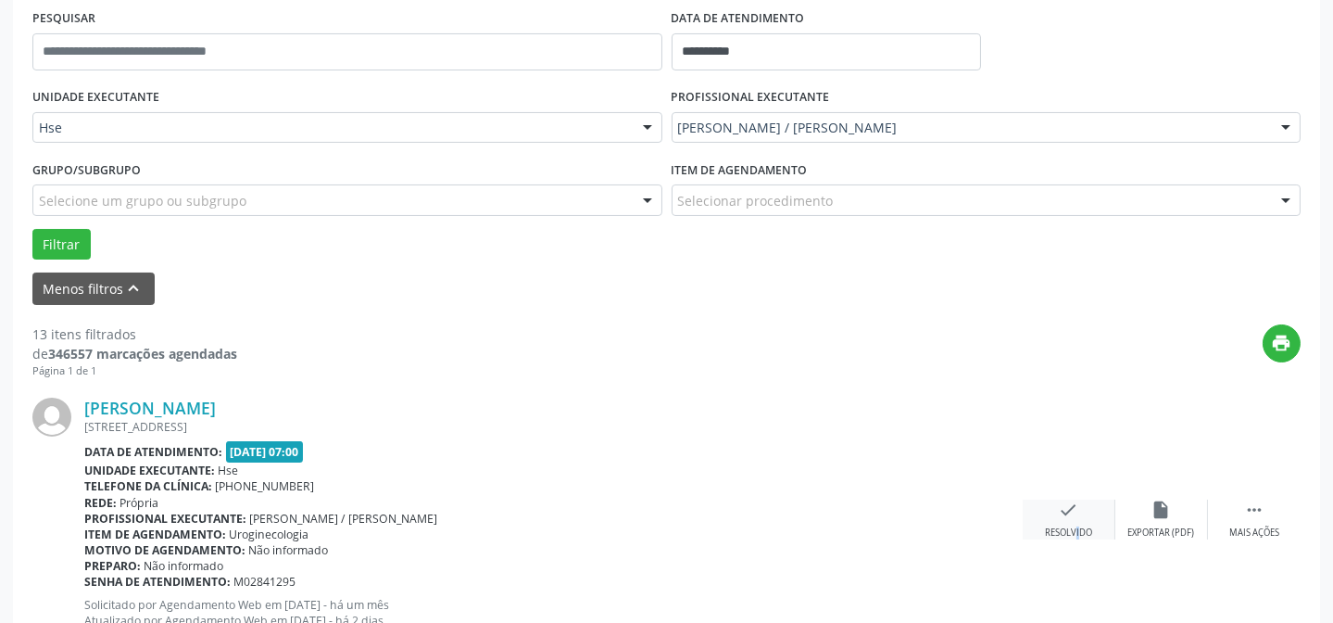
click at [1063, 533] on div "Resolvido" at bounding box center [1068, 532] width 47 height 13
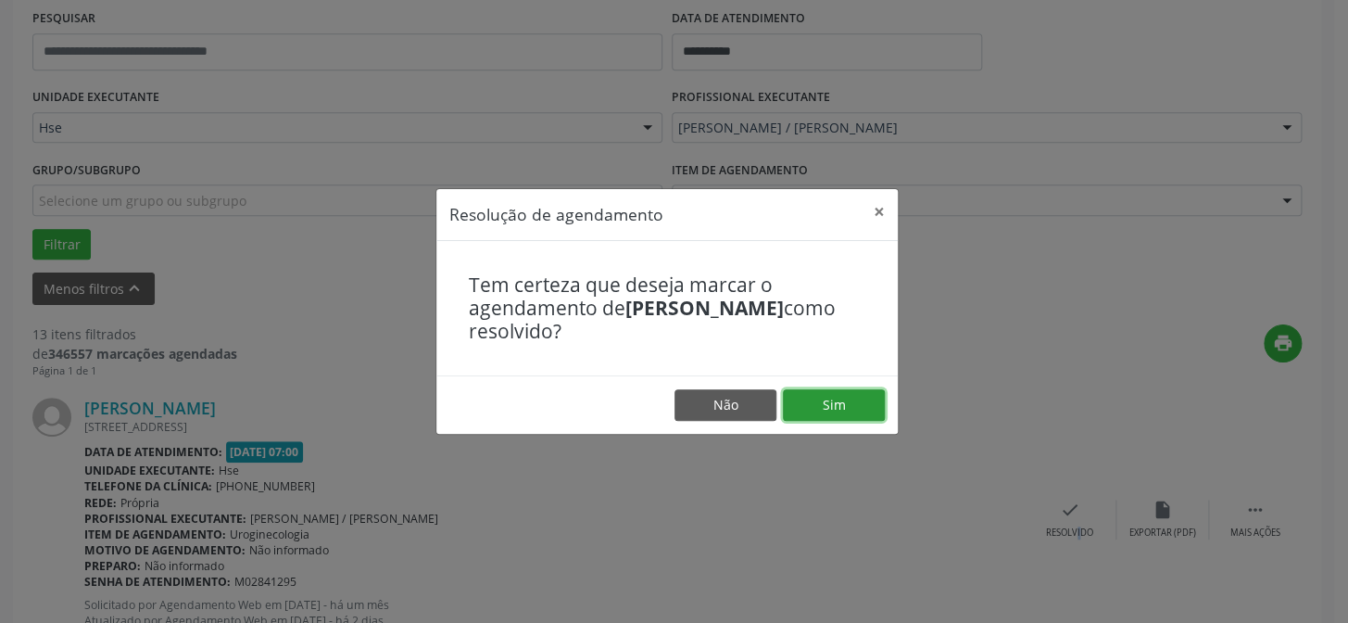
click at [860, 409] on button "Sim" at bounding box center [834, 404] width 102 height 31
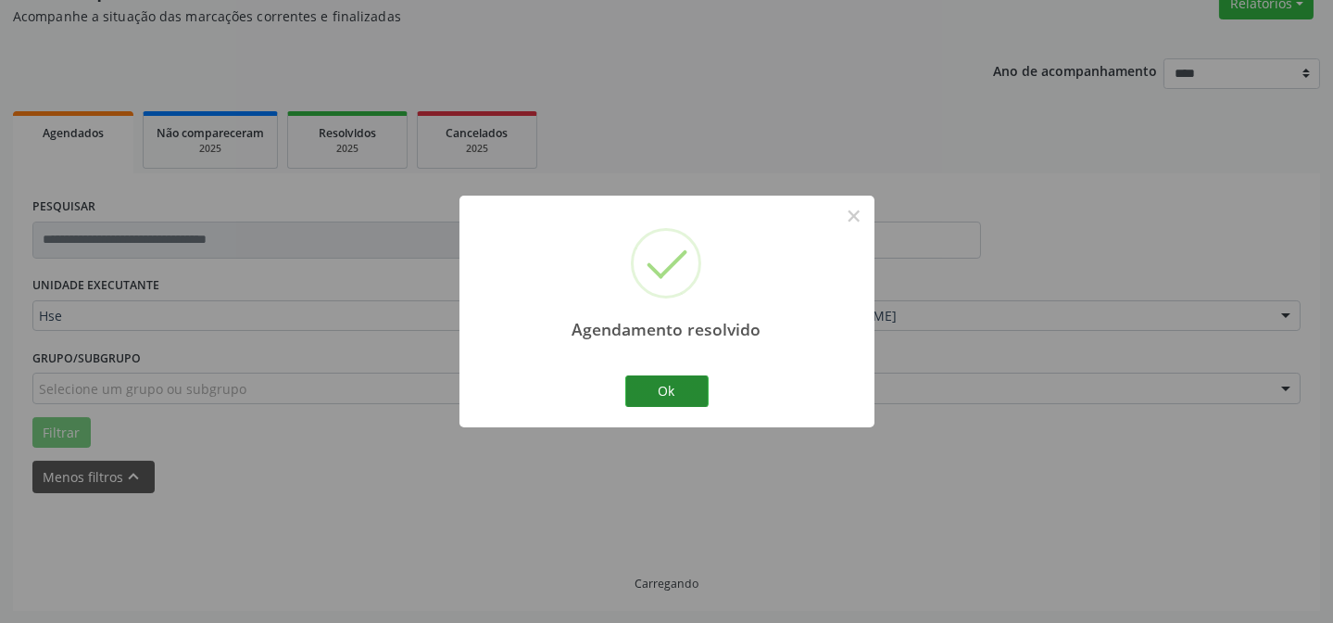
scroll to position [185, 0]
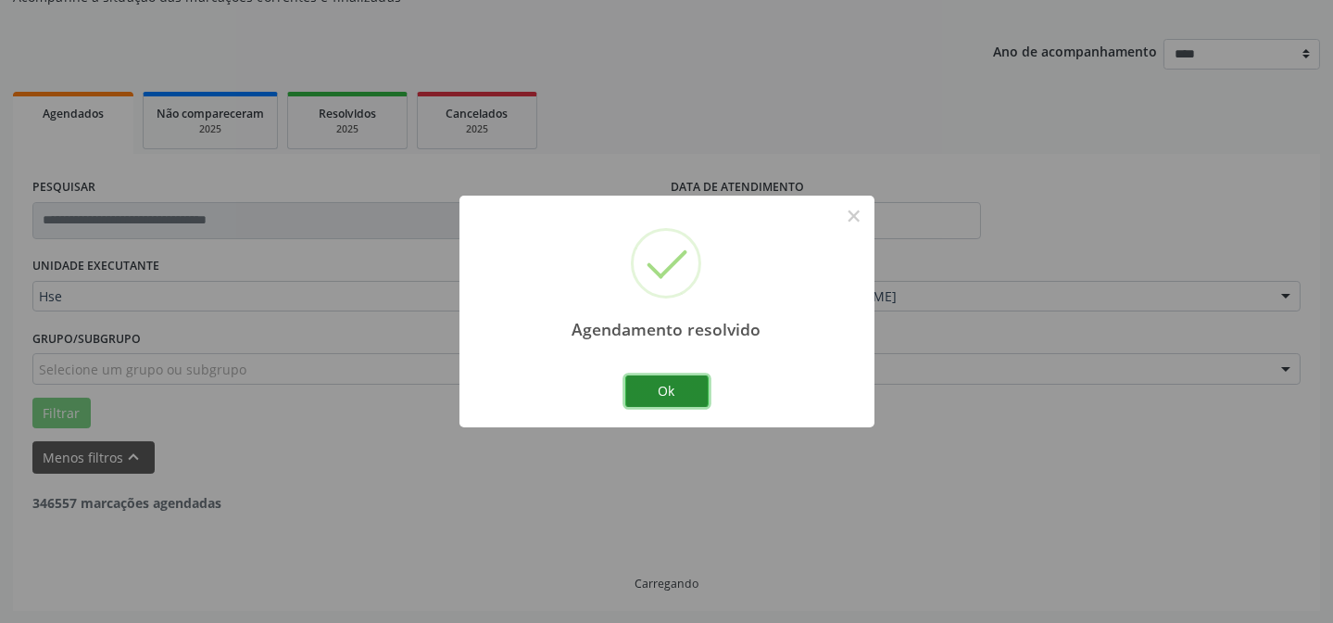
click at [641, 394] on button "Ok" at bounding box center [666, 390] width 83 height 31
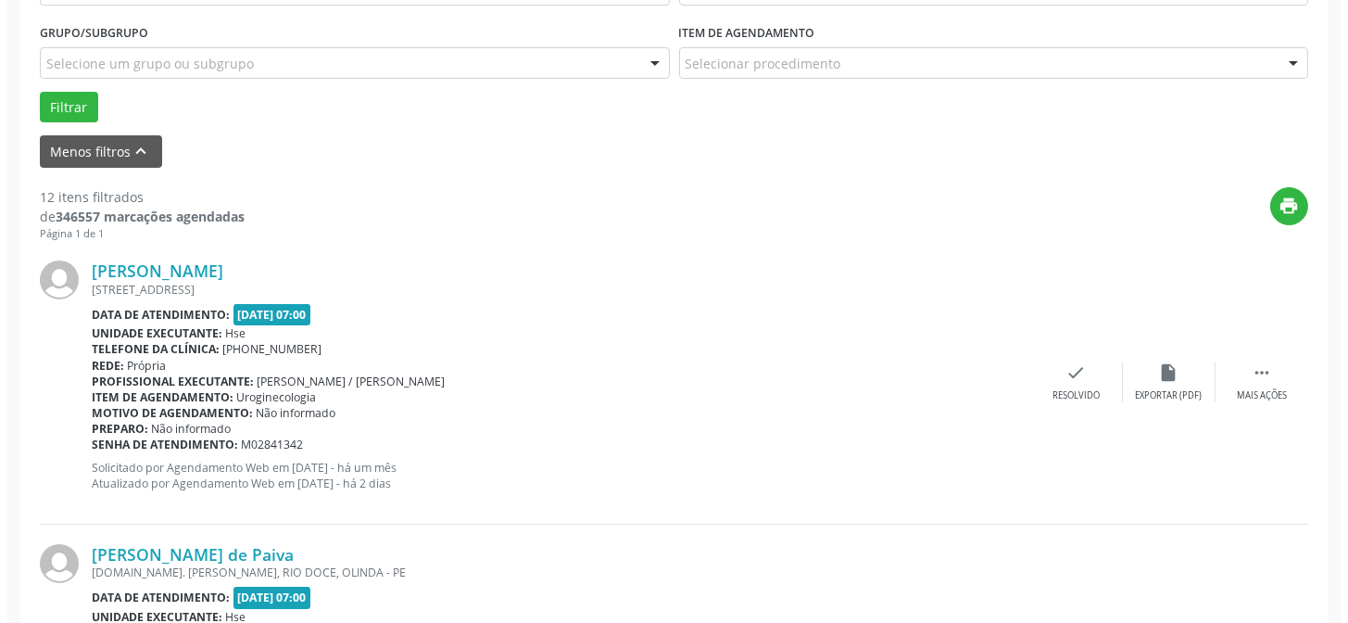
scroll to position [522, 0]
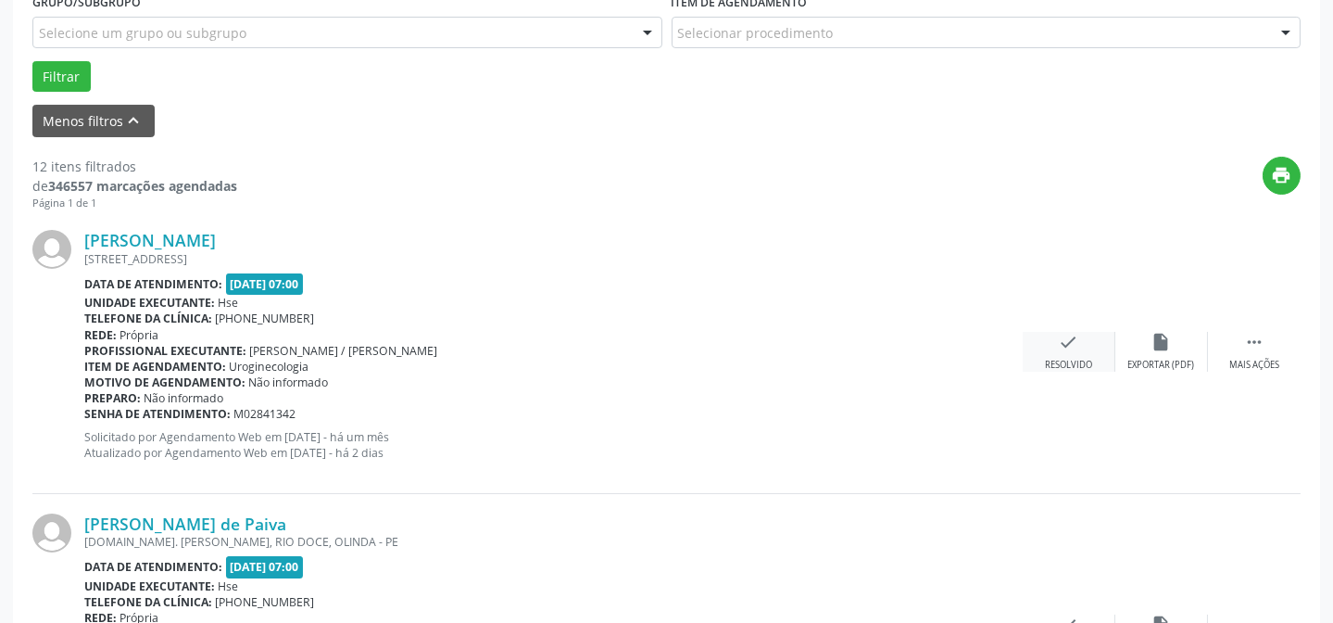
click at [1081, 342] on div "check Resolvido" at bounding box center [1069, 352] width 93 height 40
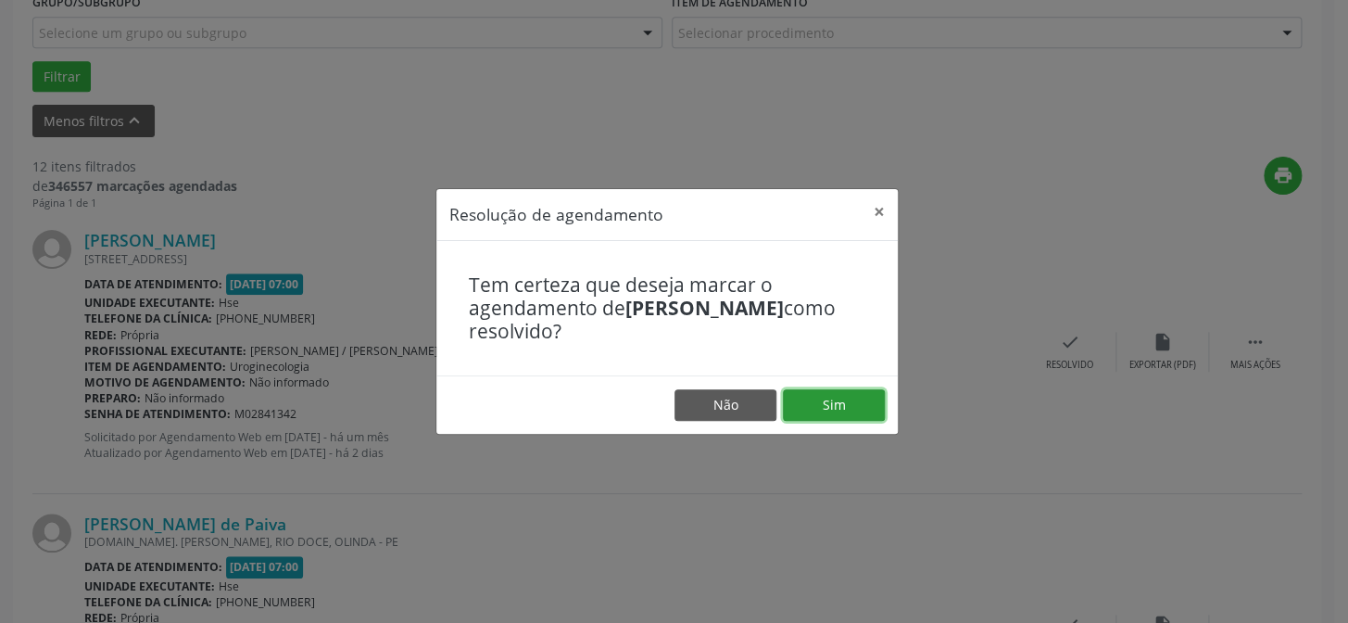
click at [843, 400] on button "Sim" at bounding box center [834, 404] width 102 height 31
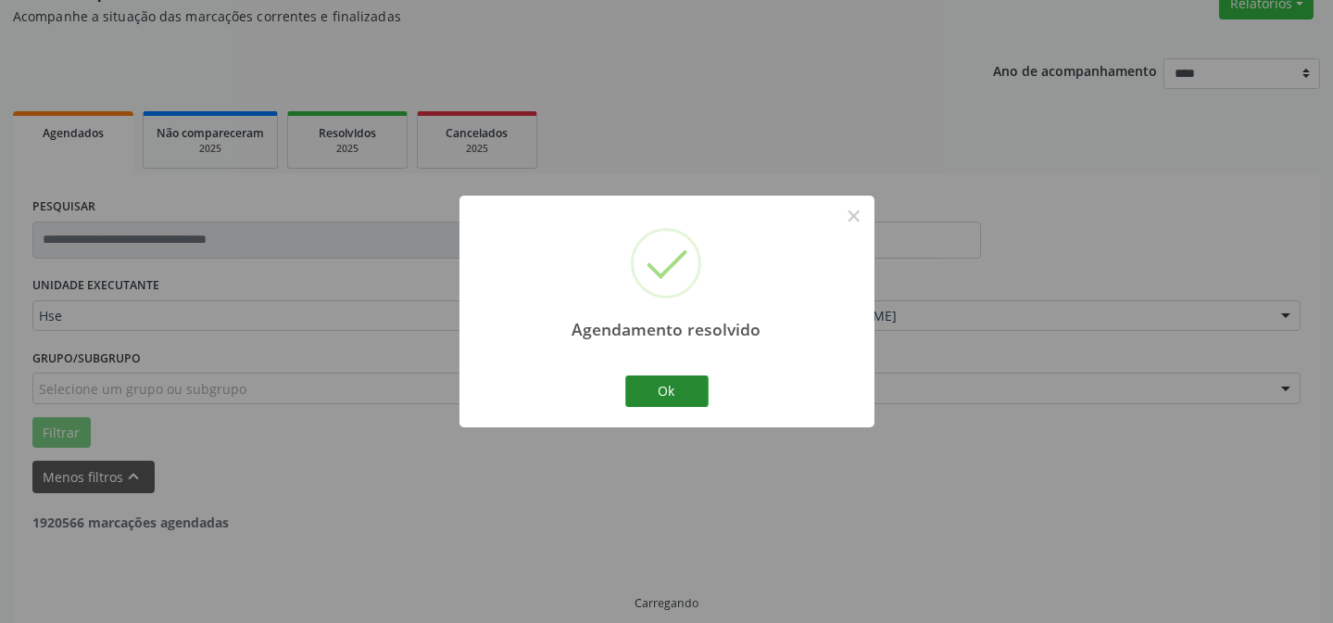
scroll to position [185, 0]
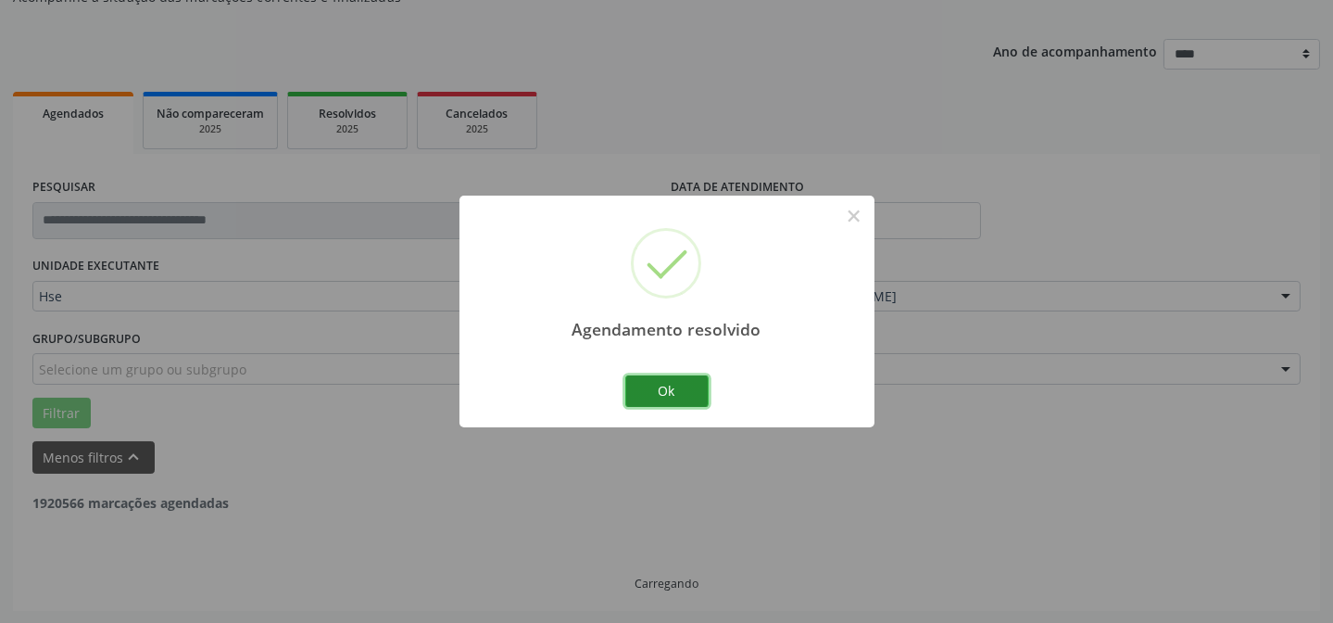
click at [664, 385] on button "Ok" at bounding box center [666, 390] width 83 height 31
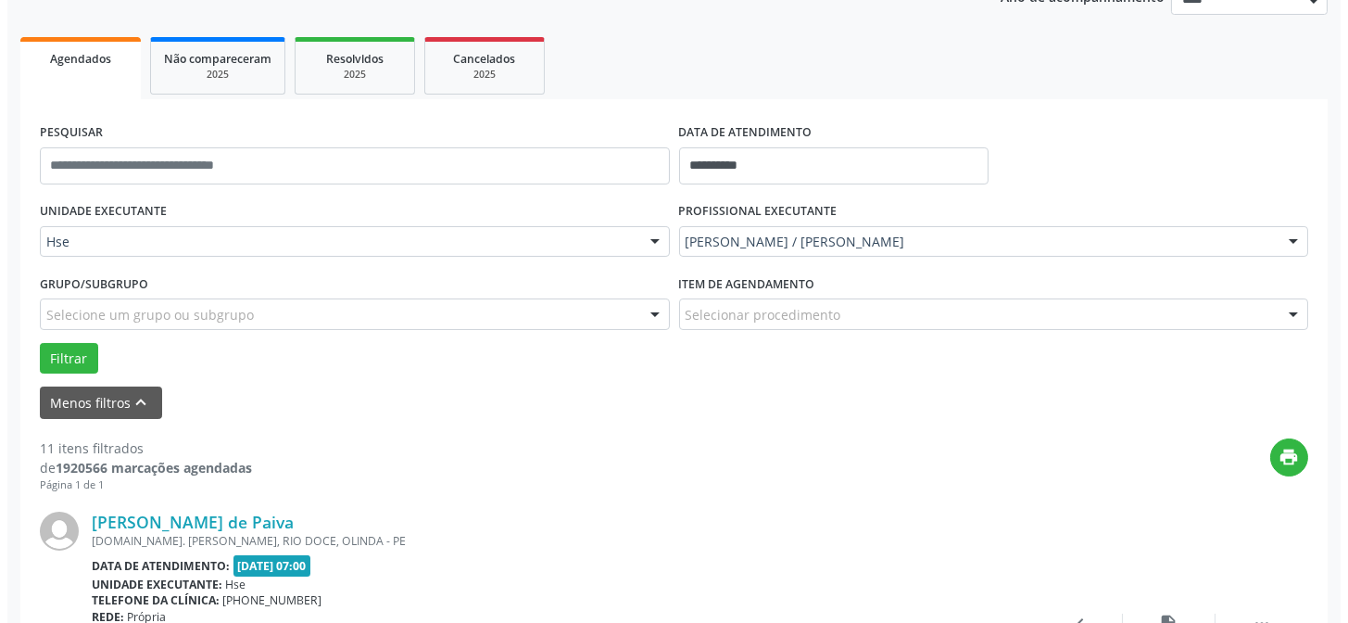
scroll to position [269, 0]
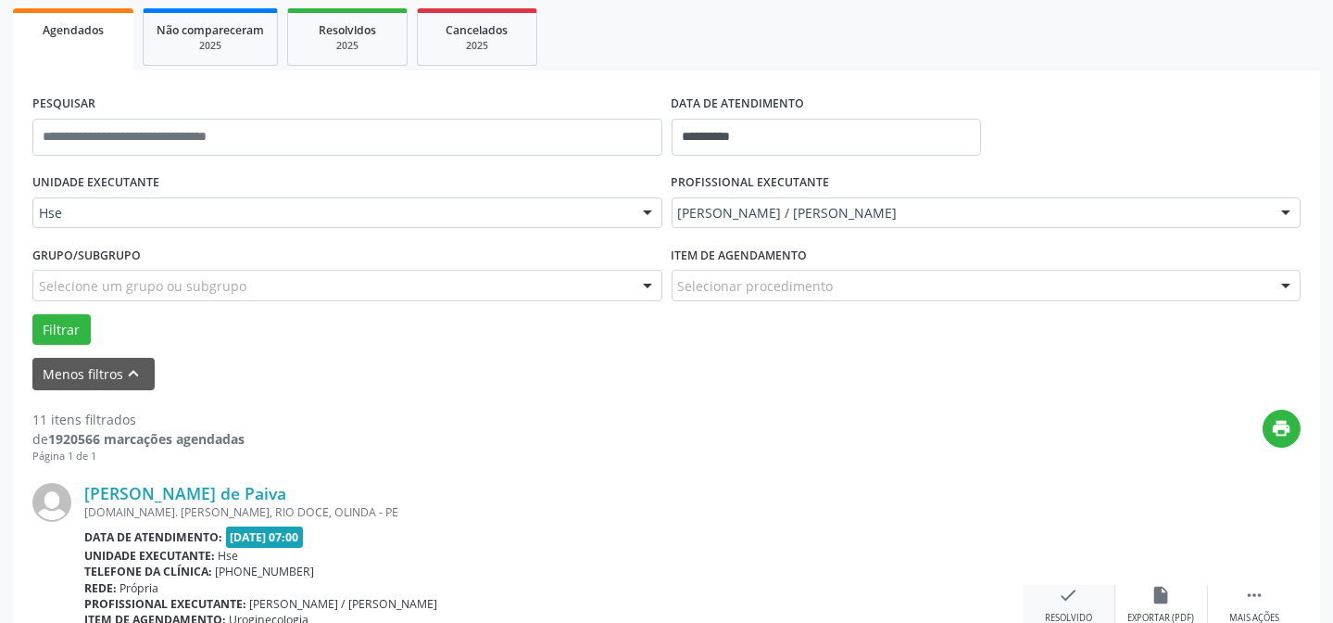
click at [1077, 607] on div "check Resolvido" at bounding box center [1069, 605] width 93 height 40
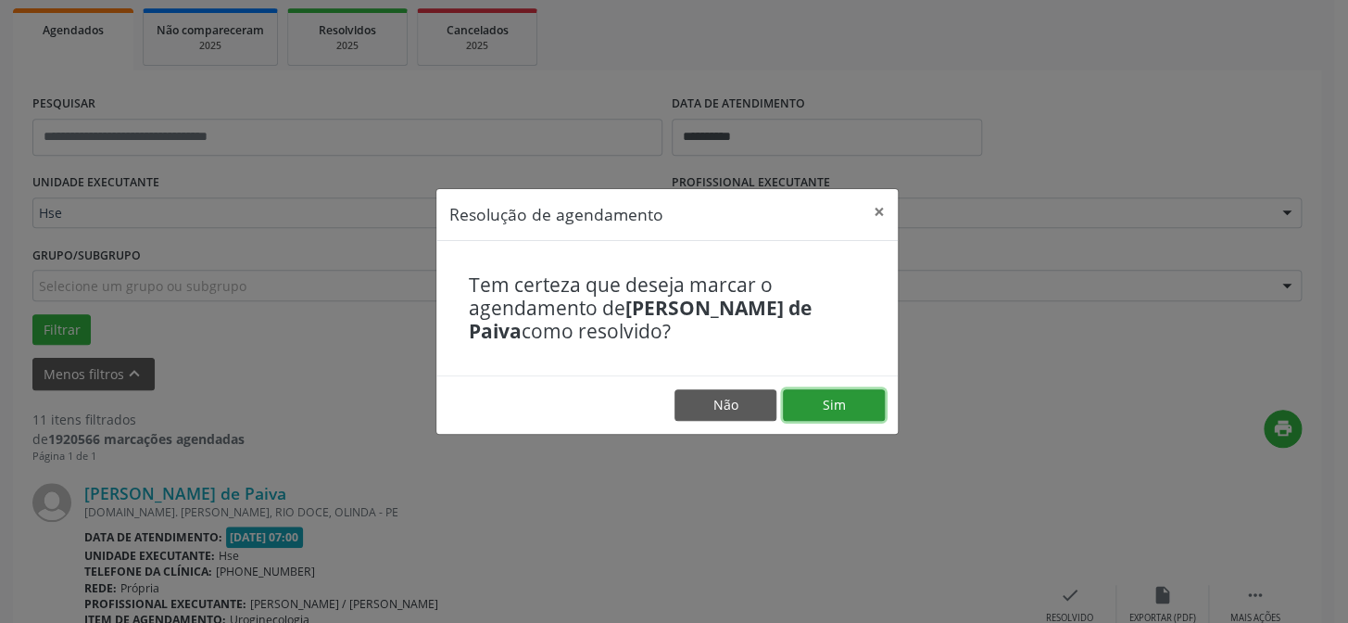
click at [824, 395] on button "Sim" at bounding box center [834, 404] width 102 height 31
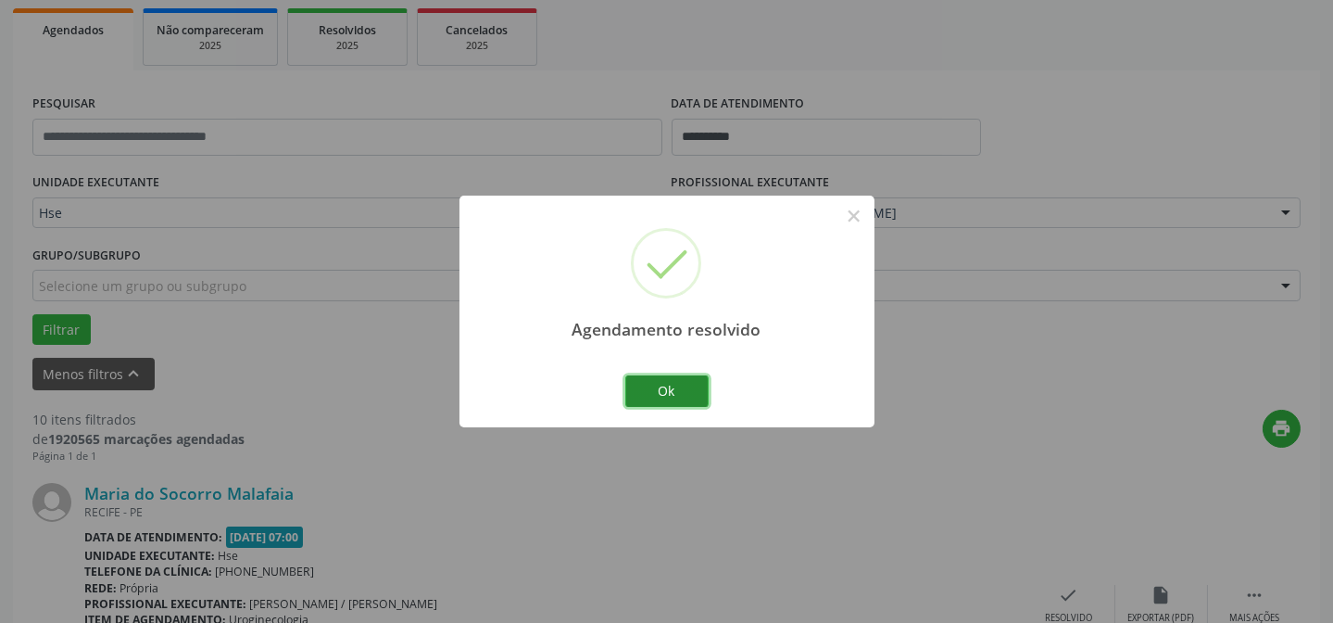
click at [655, 401] on button "Ok" at bounding box center [666, 390] width 83 height 31
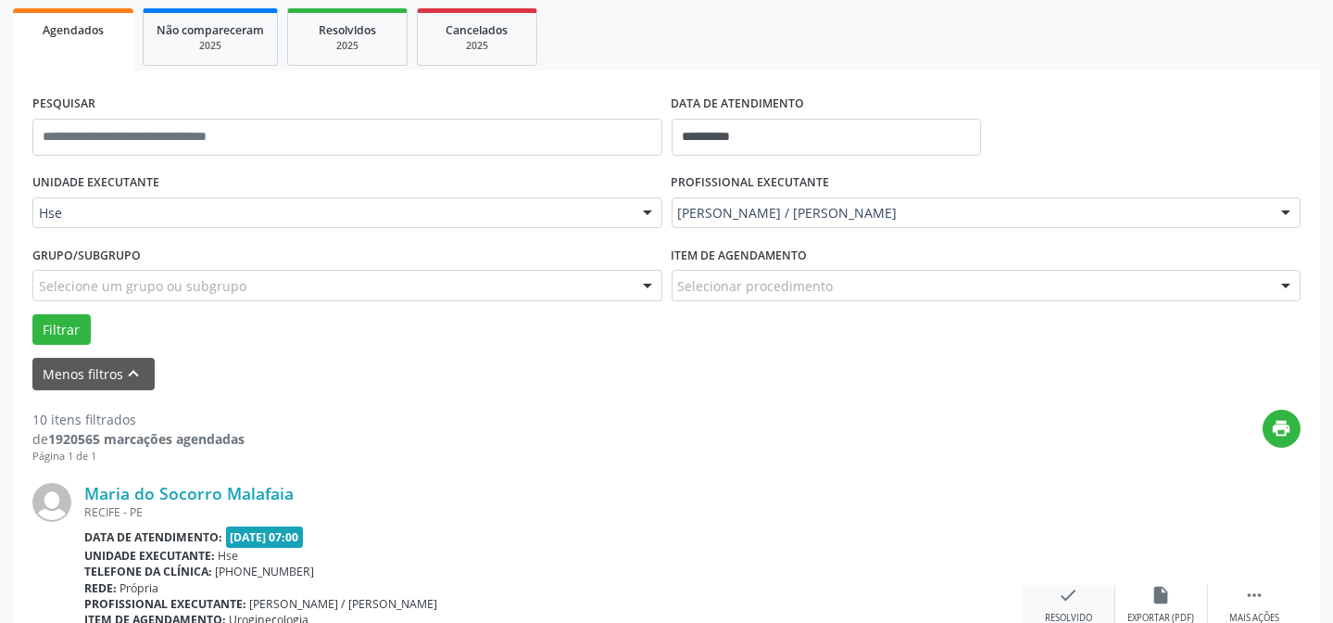
click at [1062, 592] on icon "check" at bounding box center [1069, 595] width 20 height 20
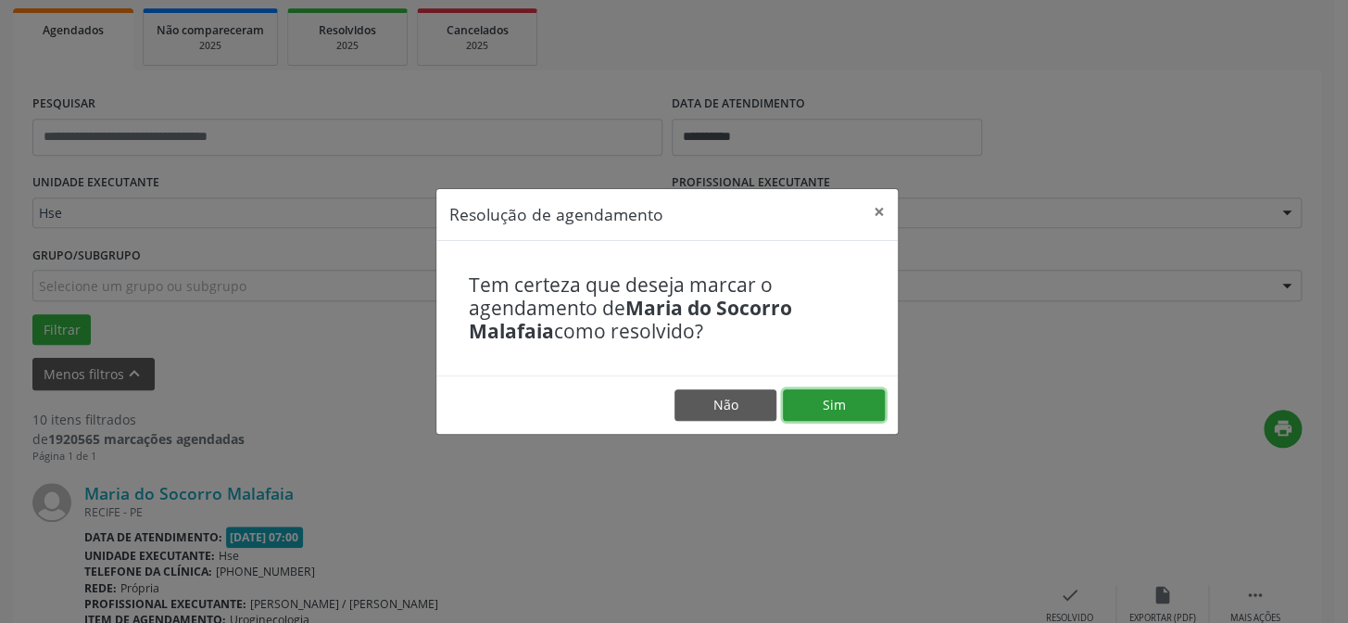
click at [817, 405] on button "Sim" at bounding box center [834, 404] width 102 height 31
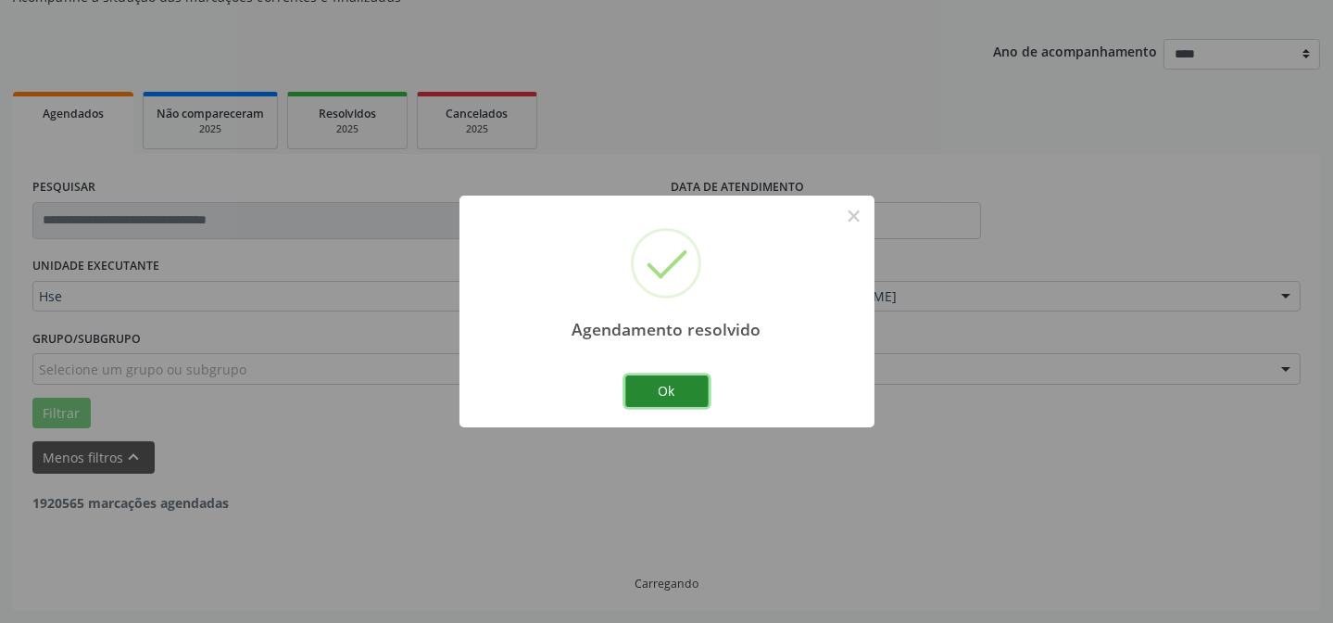
click at [687, 399] on button "Ok" at bounding box center [666, 390] width 83 height 31
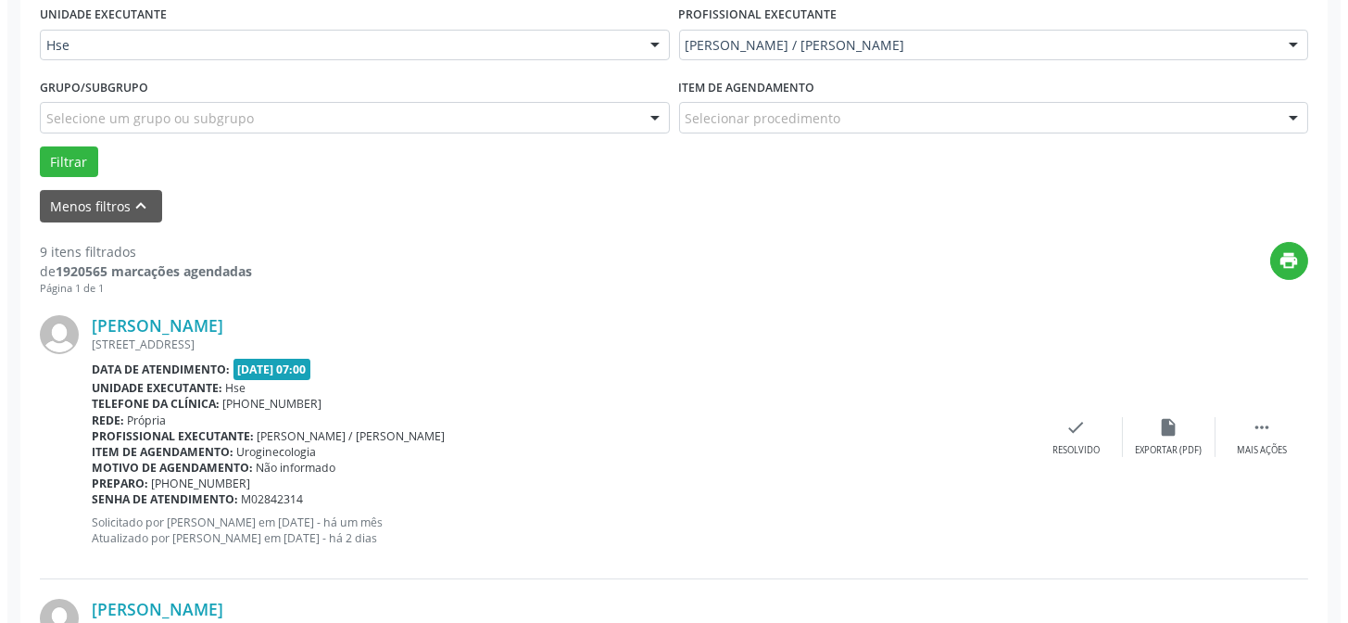
scroll to position [437, 0]
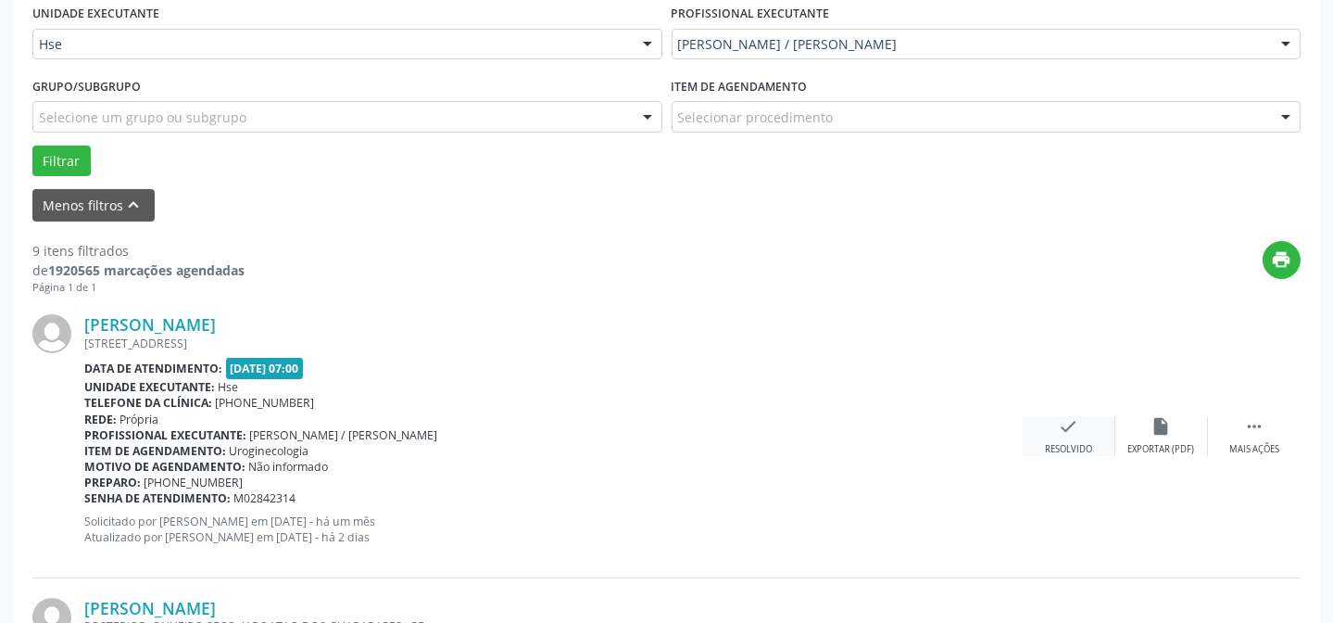
click at [1079, 438] on div "check Resolvido" at bounding box center [1069, 436] width 93 height 40
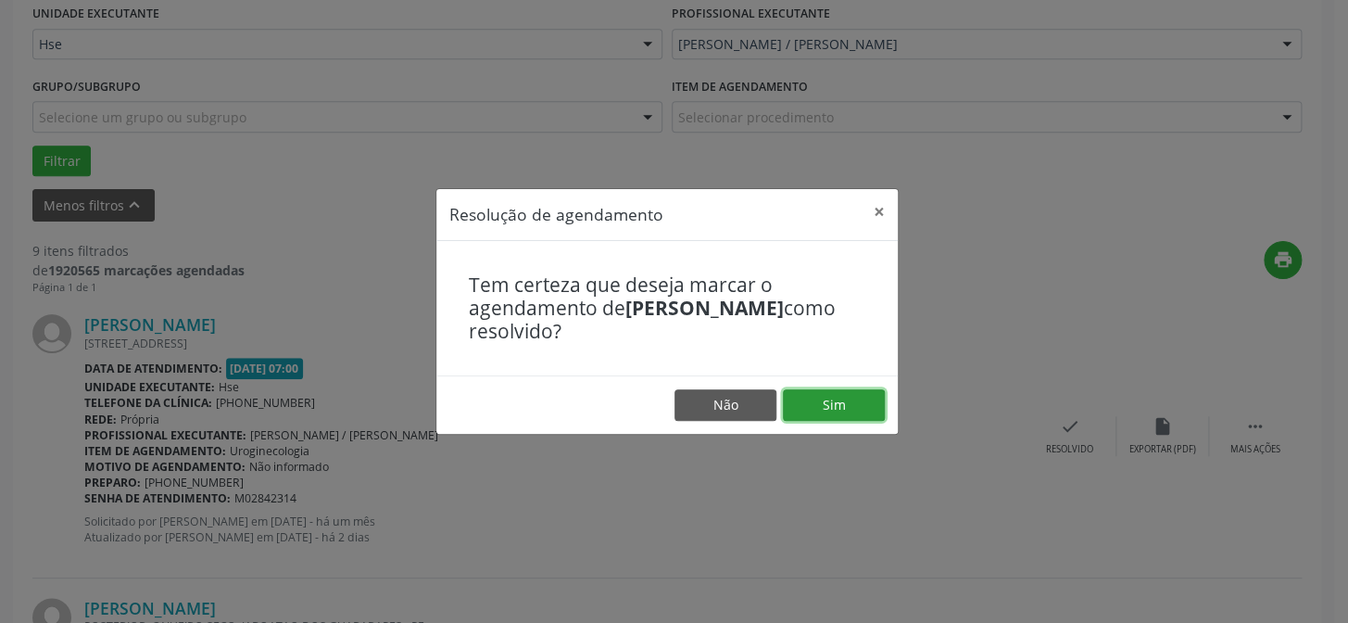
click at [812, 396] on button "Sim" at bounding box center [834, 404] width 102 height 31
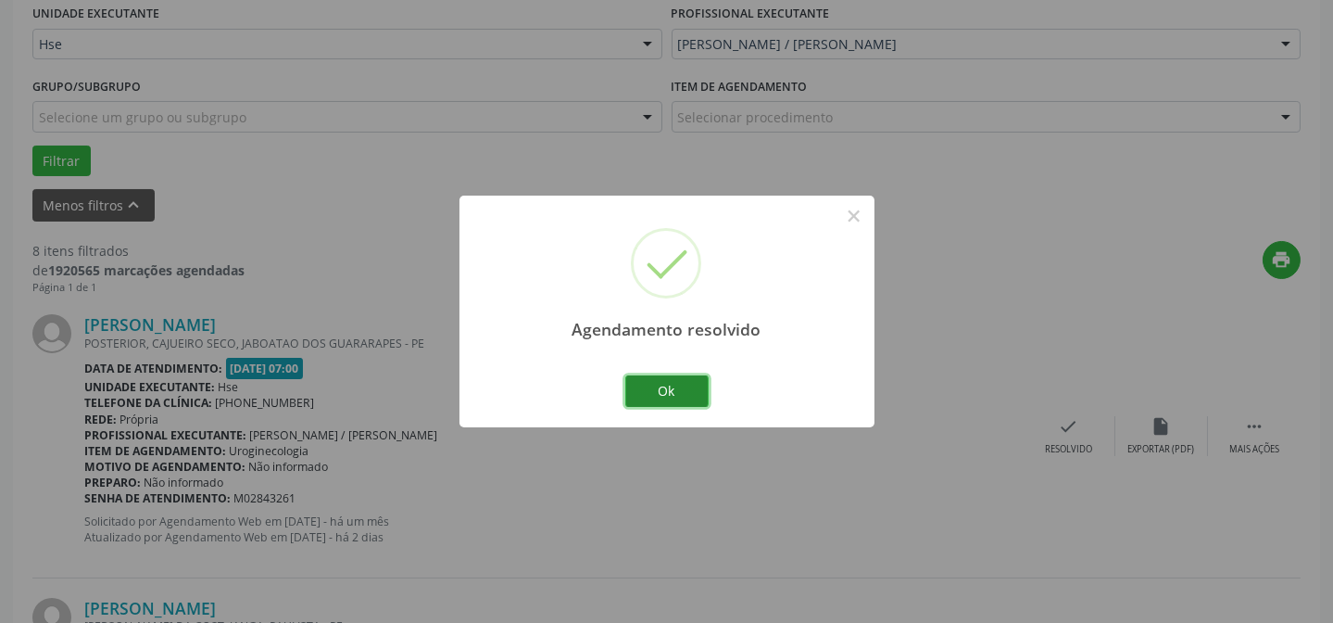
click at [661, 387] on button "Ok" at bounding box center [666, 390] width 83 height 31
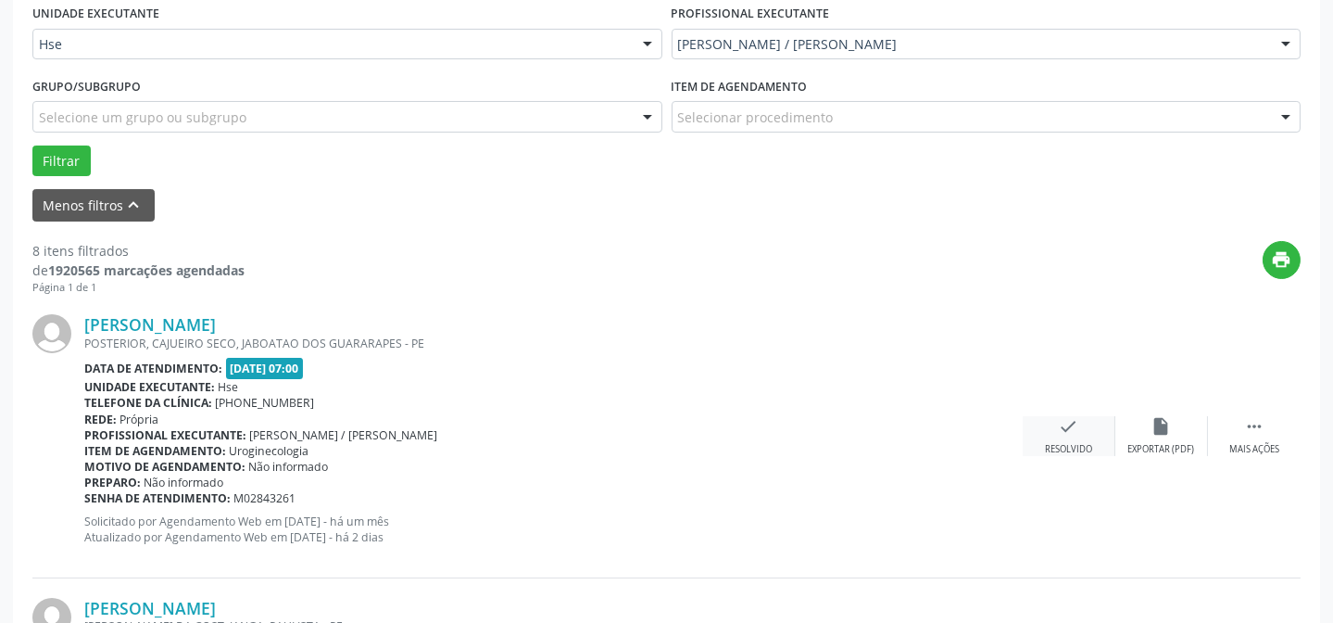
click at [1050, 425] on div "check Resolvido" at bounding box center [1069, 436] width 93 height 40
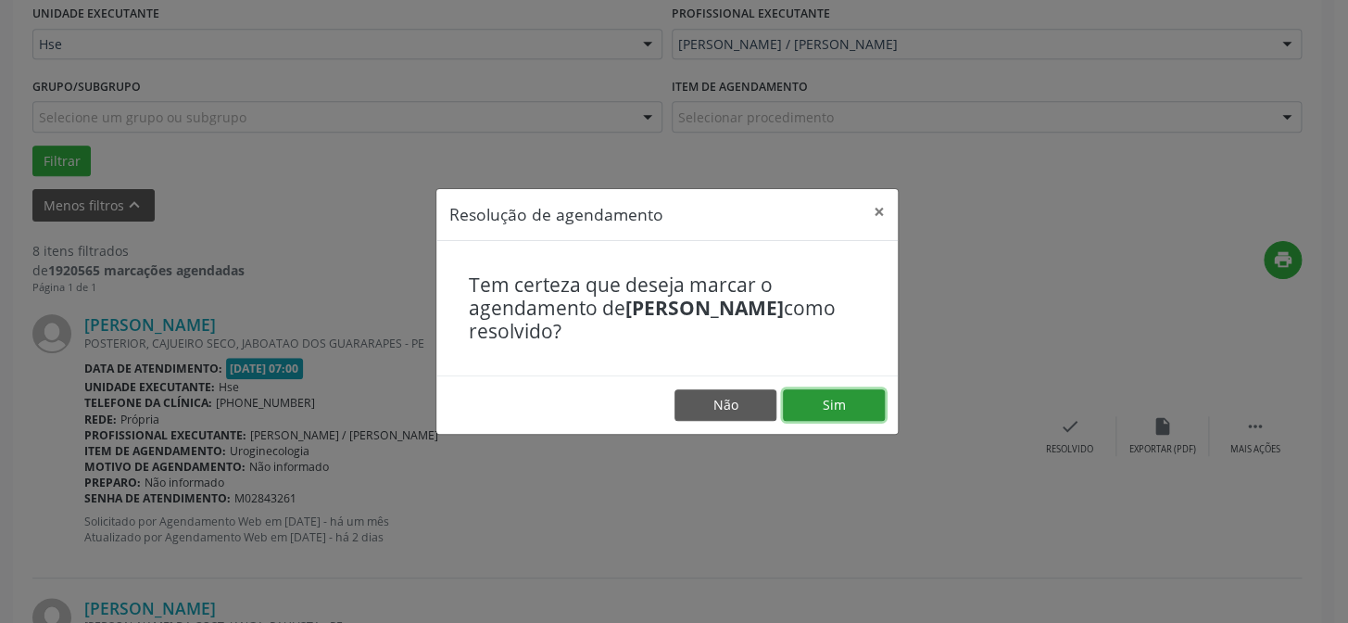
click at [861, 409] on button "Sim" at bounding box center [834, 404] width 102 height 31
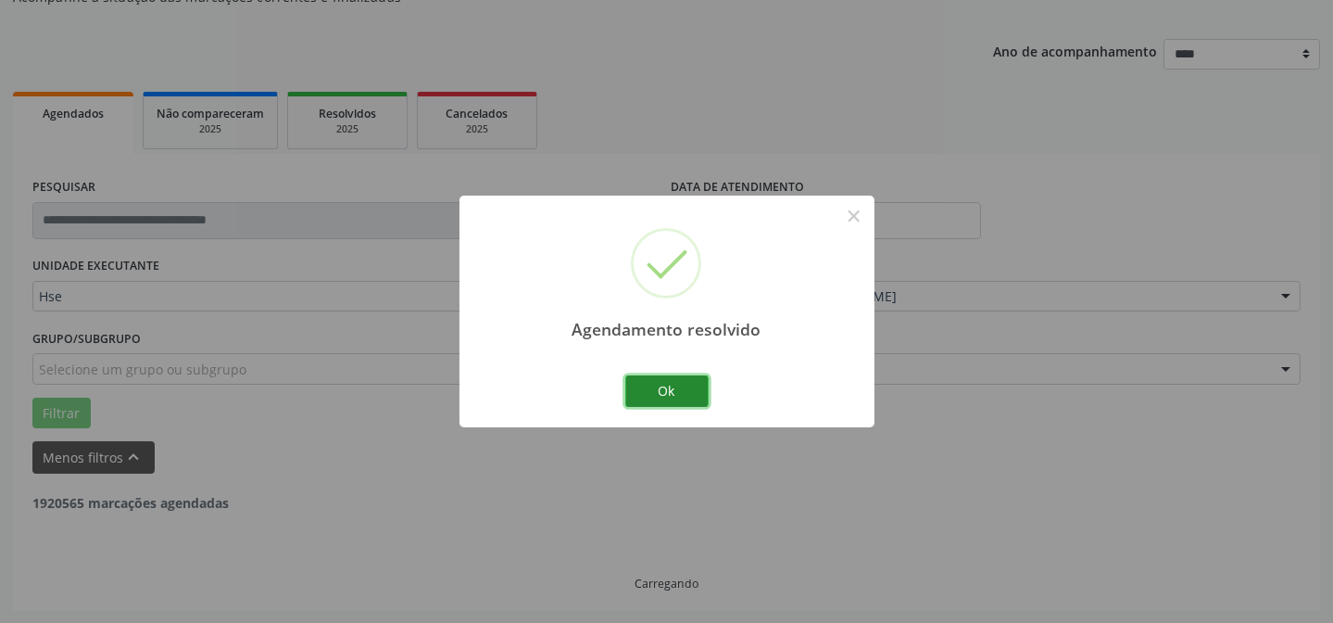
click at [649, 399] on button "Ok" at bounding box center [666, 390] width 83 height 31
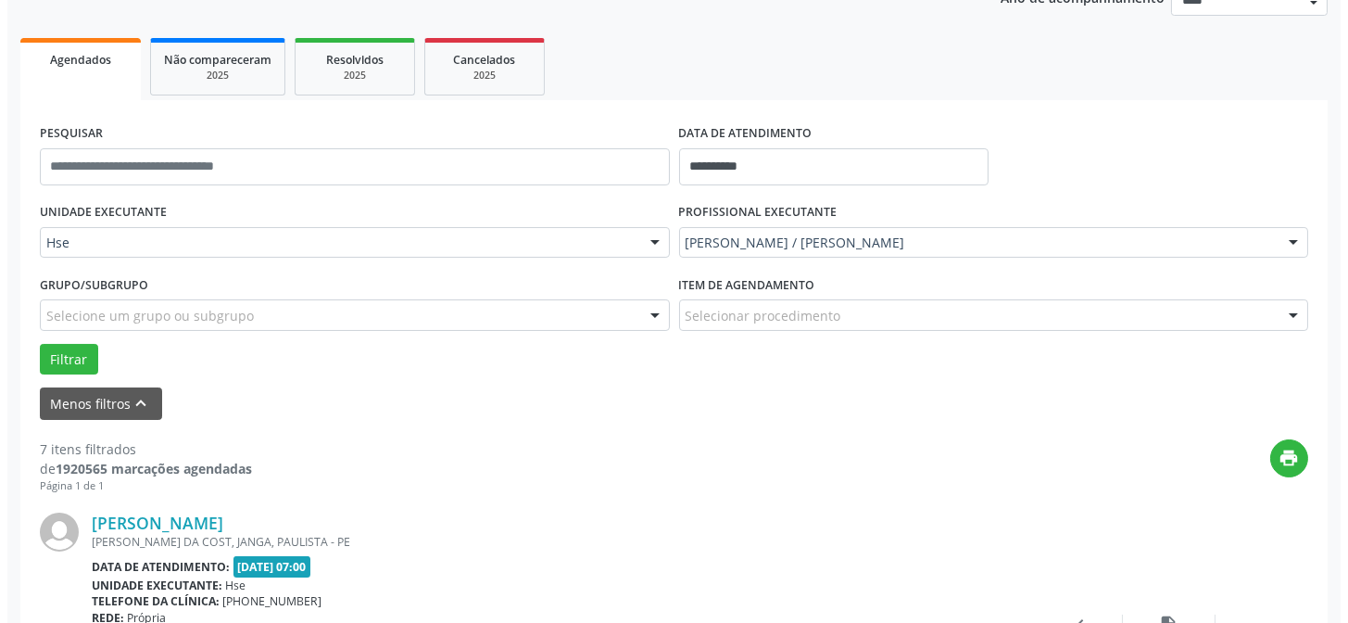
scroll to position [353, 0]
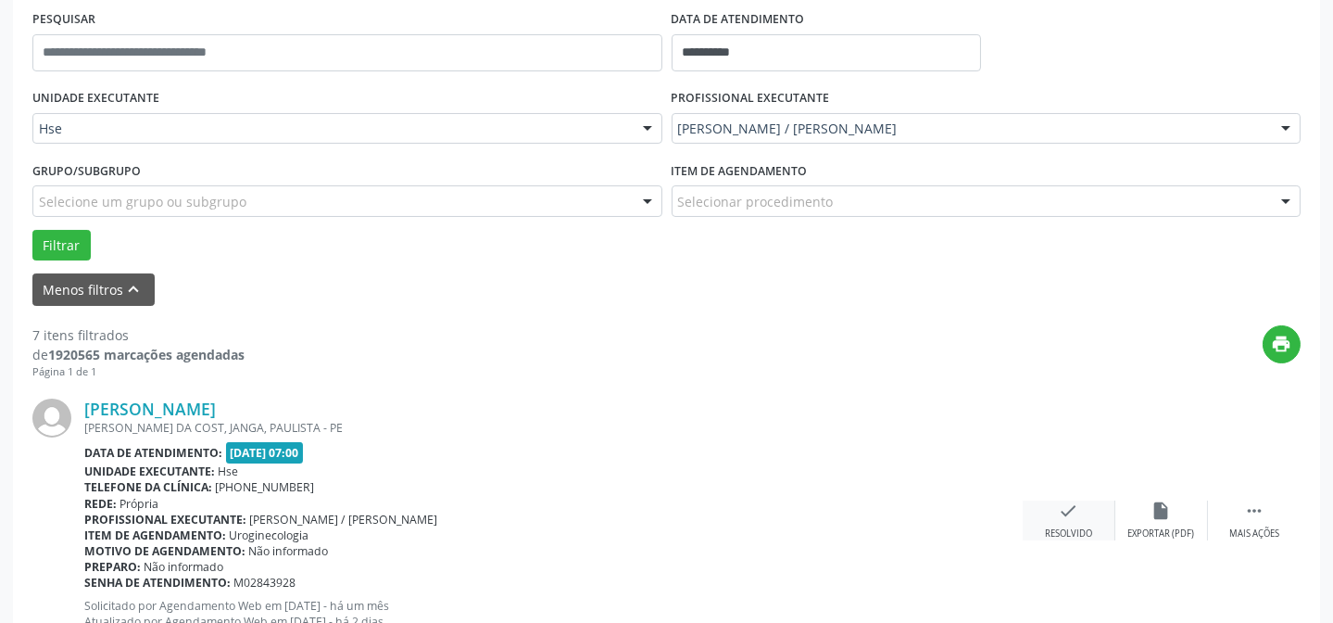
click at [1078, 508] on icon "check" at bounding box center [1069, 510] width 20 height 20
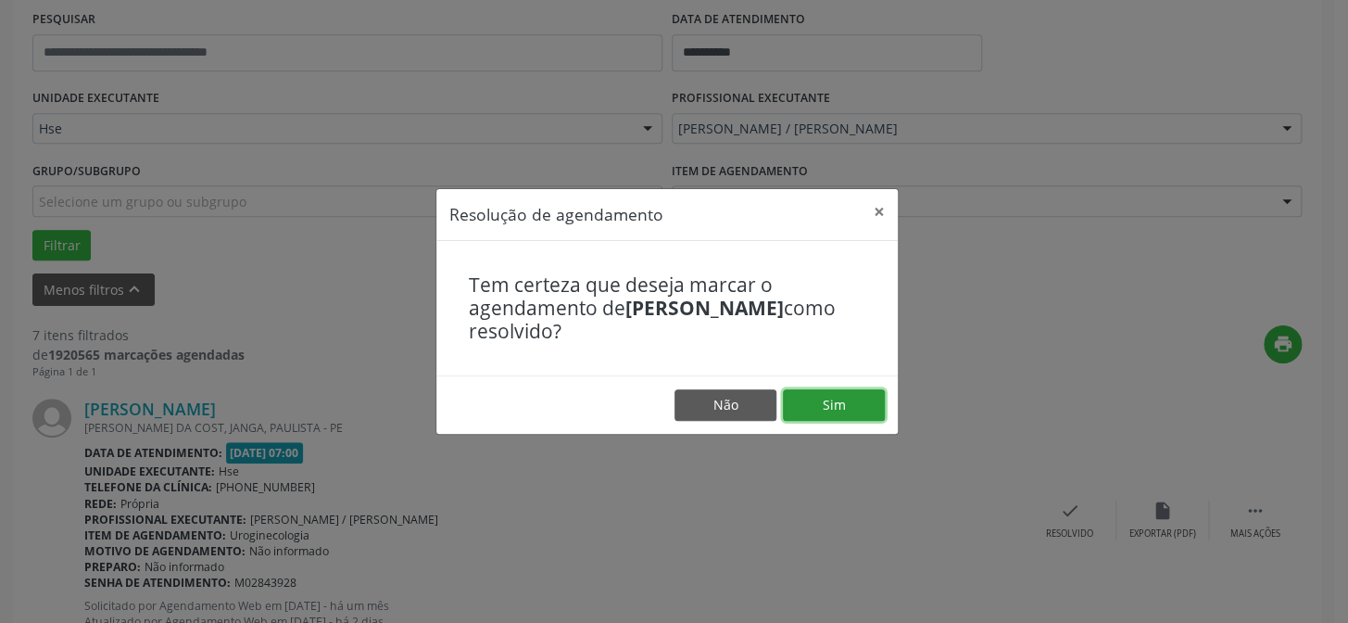
click at [867, 414] on button "Sim" at bounding box center [834, 404] width 102 height 31
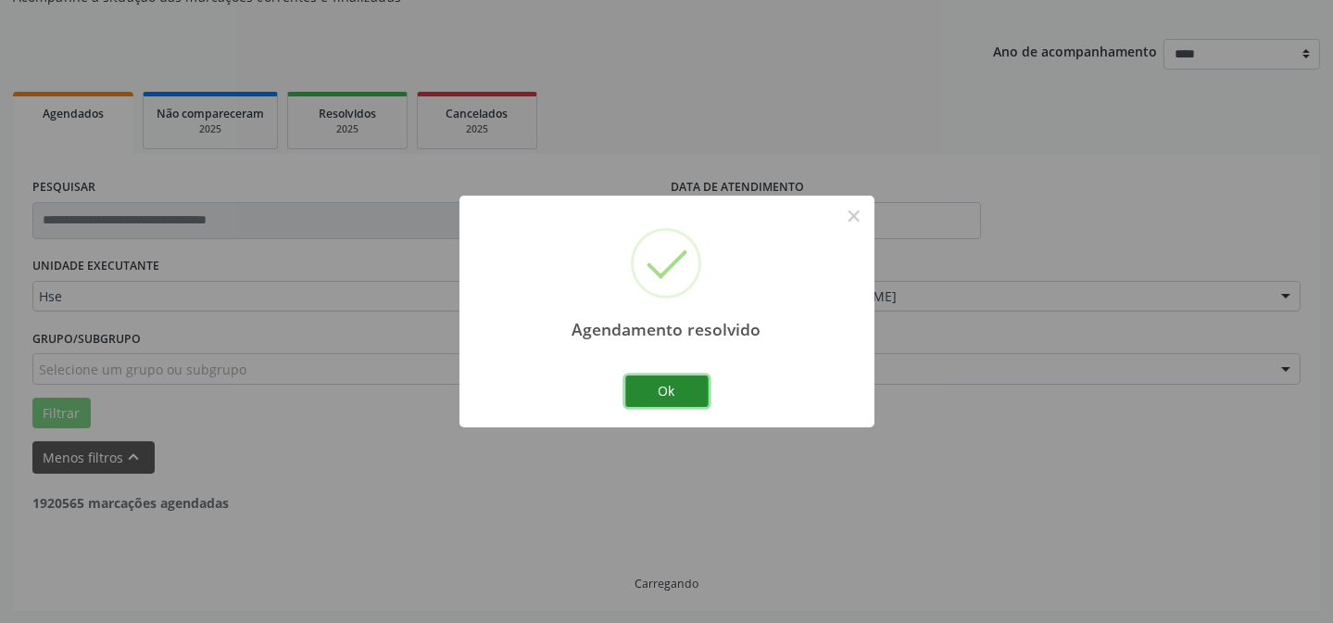
click at [643, 389] on button "Ok" at bounding box center [666, 390] width 83 height 31
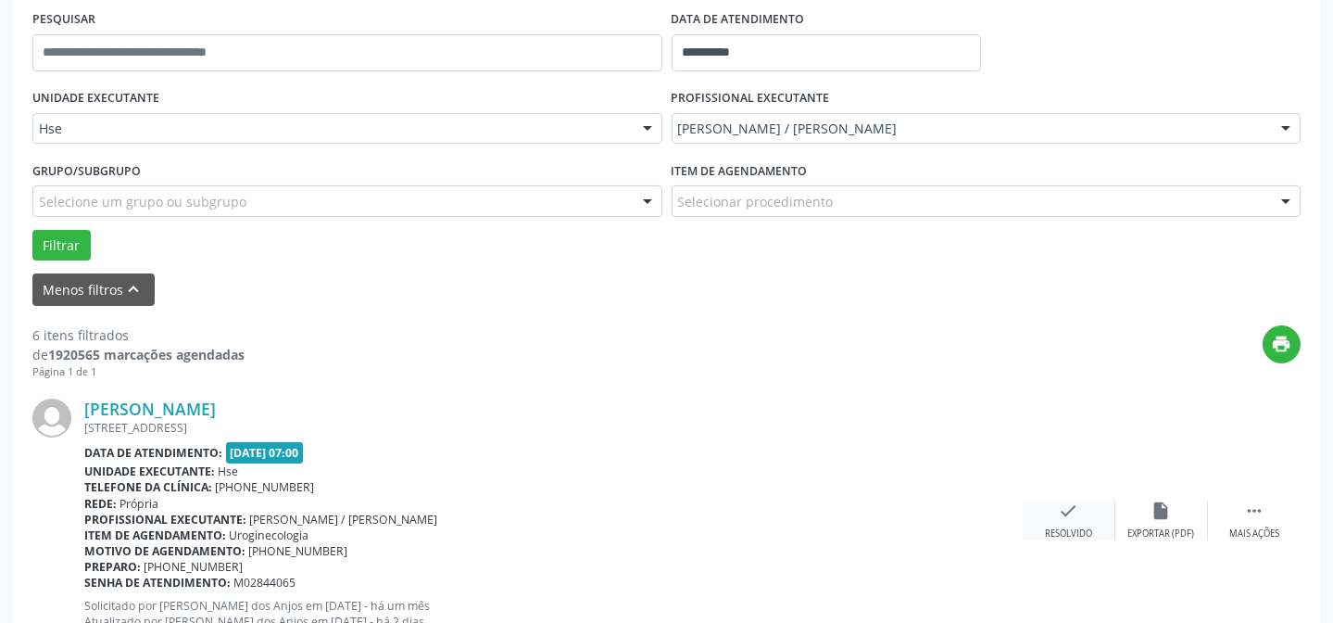
click at [1084, 517] on div "check Resolvido" at bounding box center [1069, 520] width 93 height 40
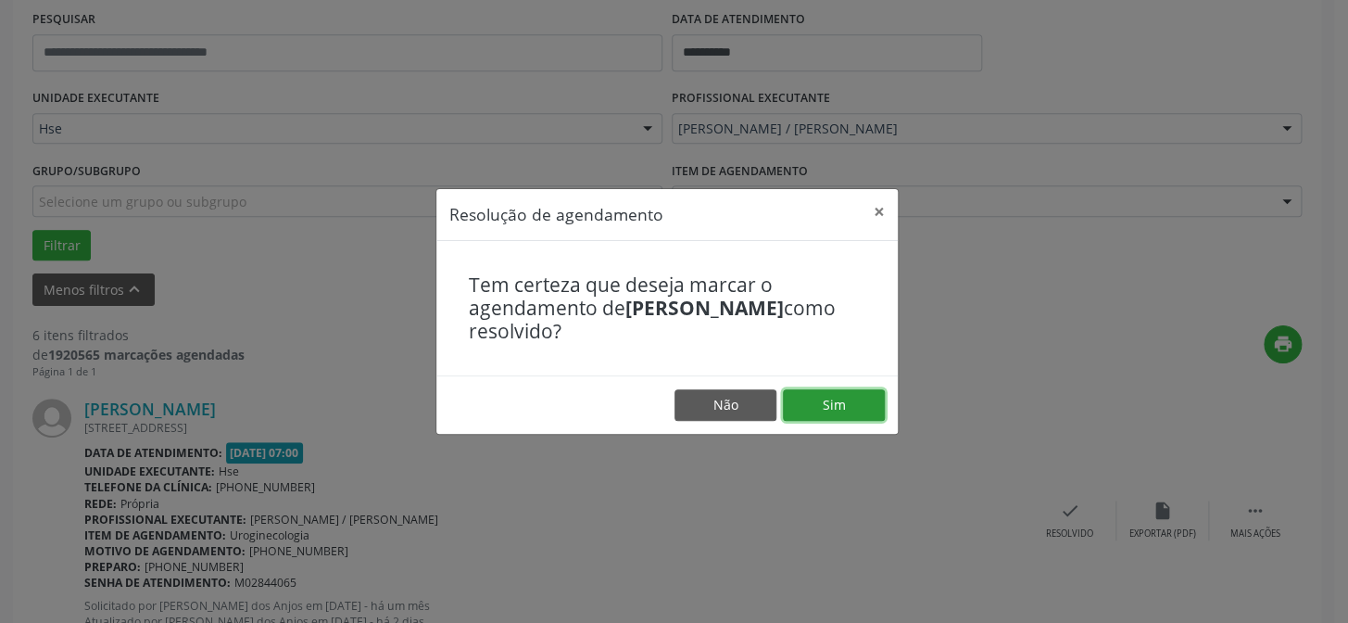
click at [868, 415] on button "Sim" at bounding box center [834, 404] width 102 height 31
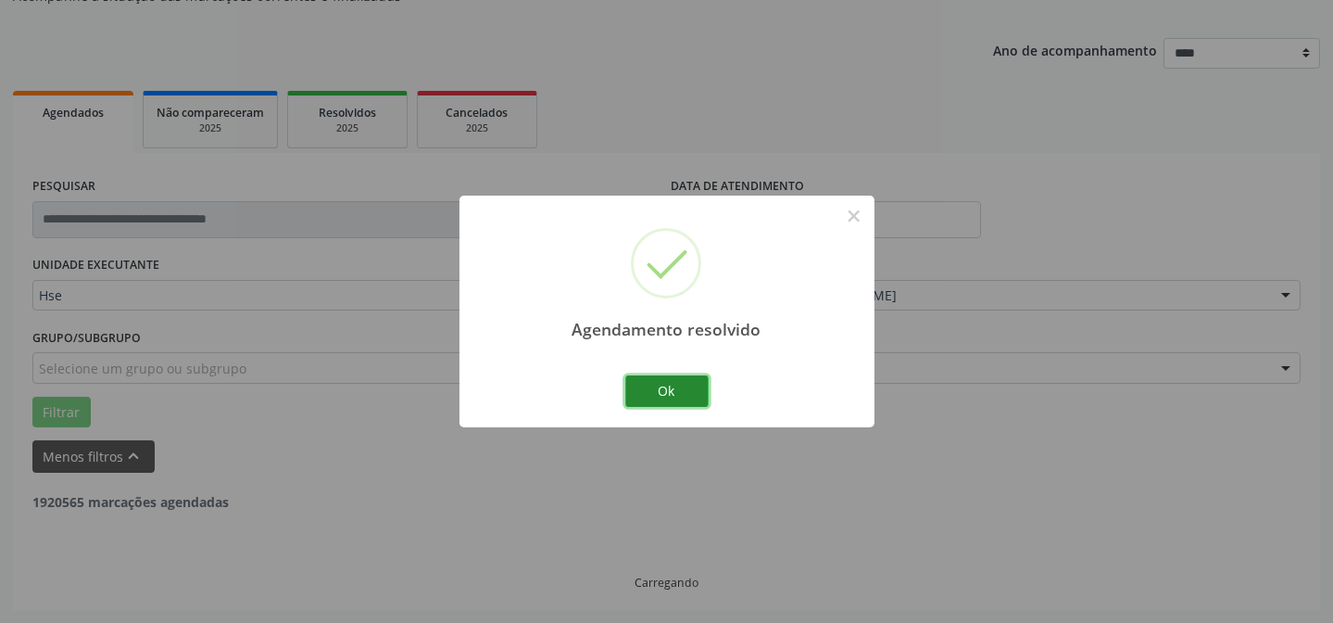
click at [685, 397] on button "Ok" at bounding box center [666, 390] width 83 height 31
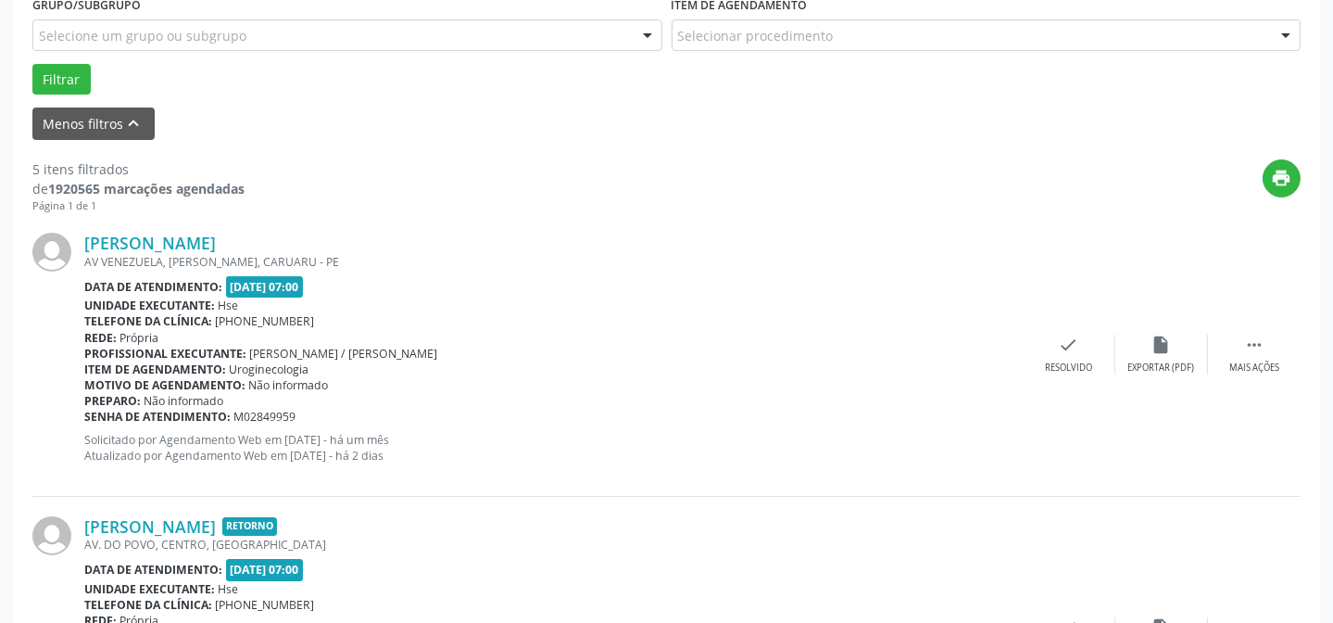
scroll to position [522, 0]
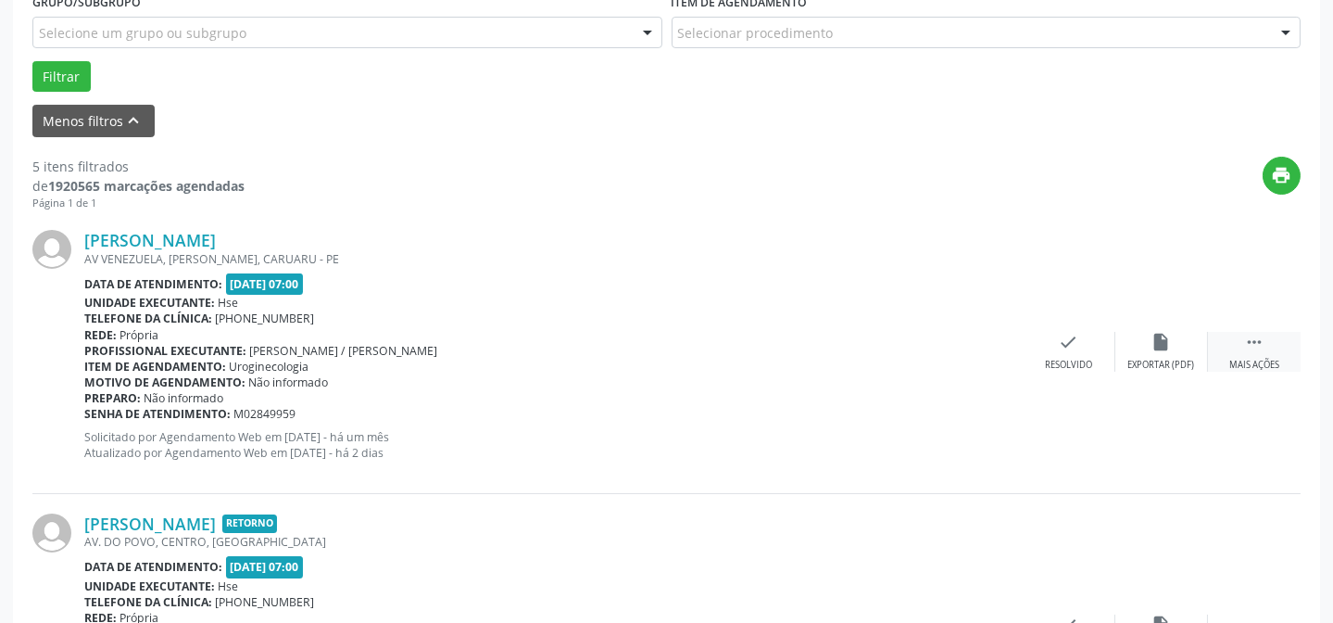
click at [1246, 361] on div "Mais ações" at bounding box center [1254, 365] width 50 height 13
click at [1169, 359] on div "Não compareceu" at bounding box center [1161, 365] width 79 height 13
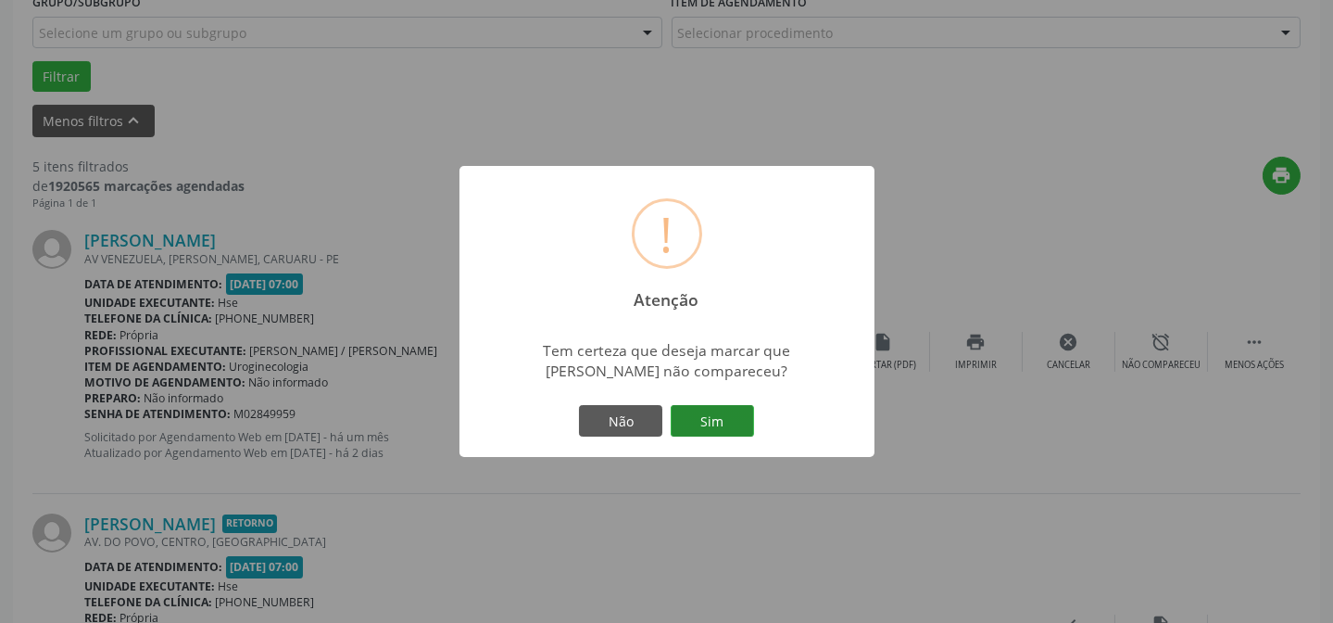
click at [732, 422] on button "Sim" at bounding box center [712, 420] width 83 height 31
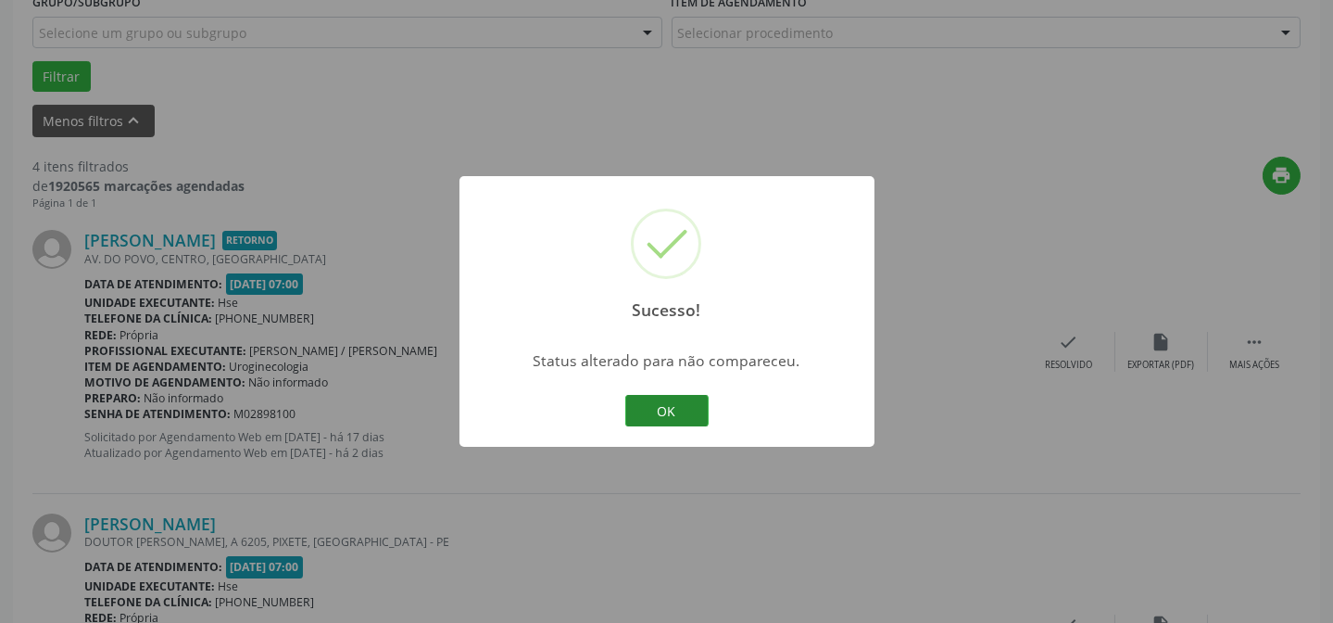
click at [656, 405] on button "OK" at bounding box center [666, 410] width 83 height 31
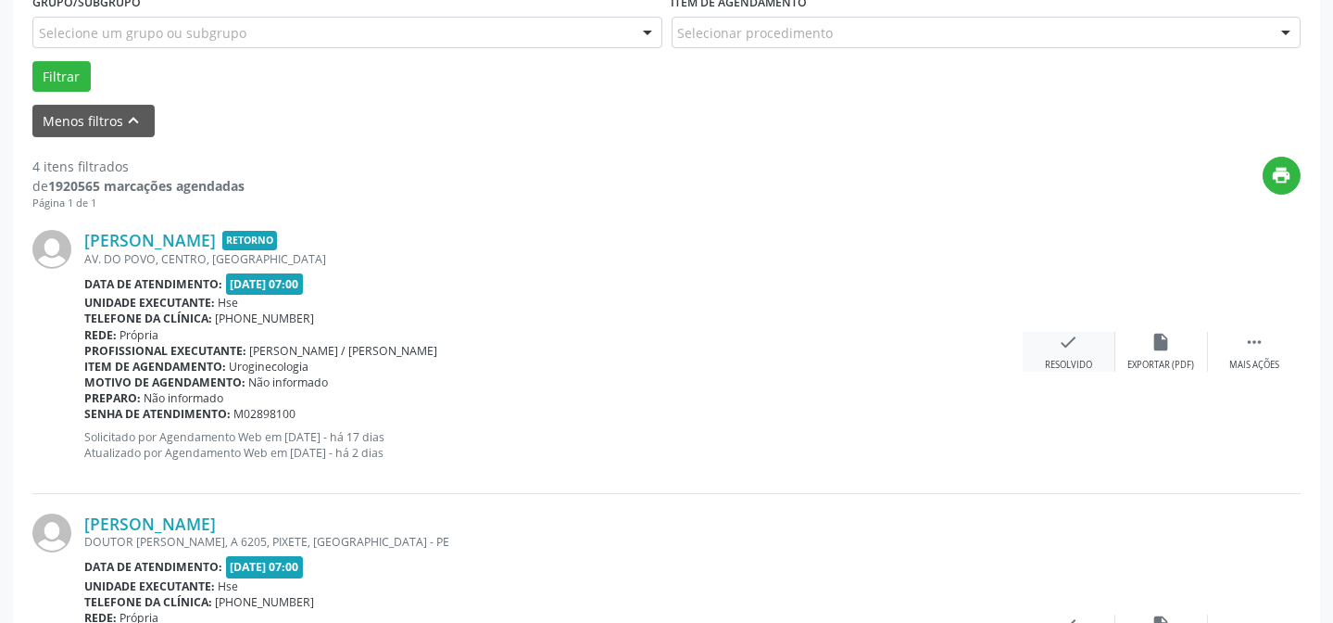
click at [1023, 355] on div "check Resolvido" at bounding box center [1069, 352] width 93 height 40
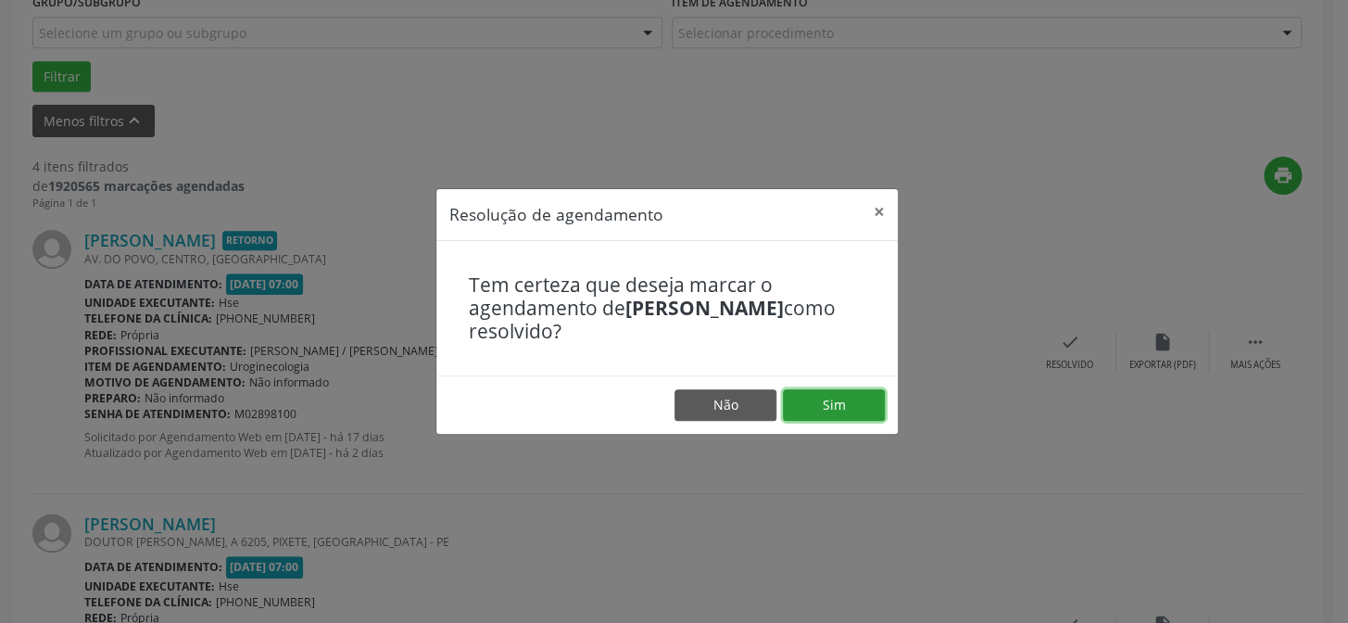
click at [843, 410] on button "Sim" at bounding box center [834, 404] width 102 height 31
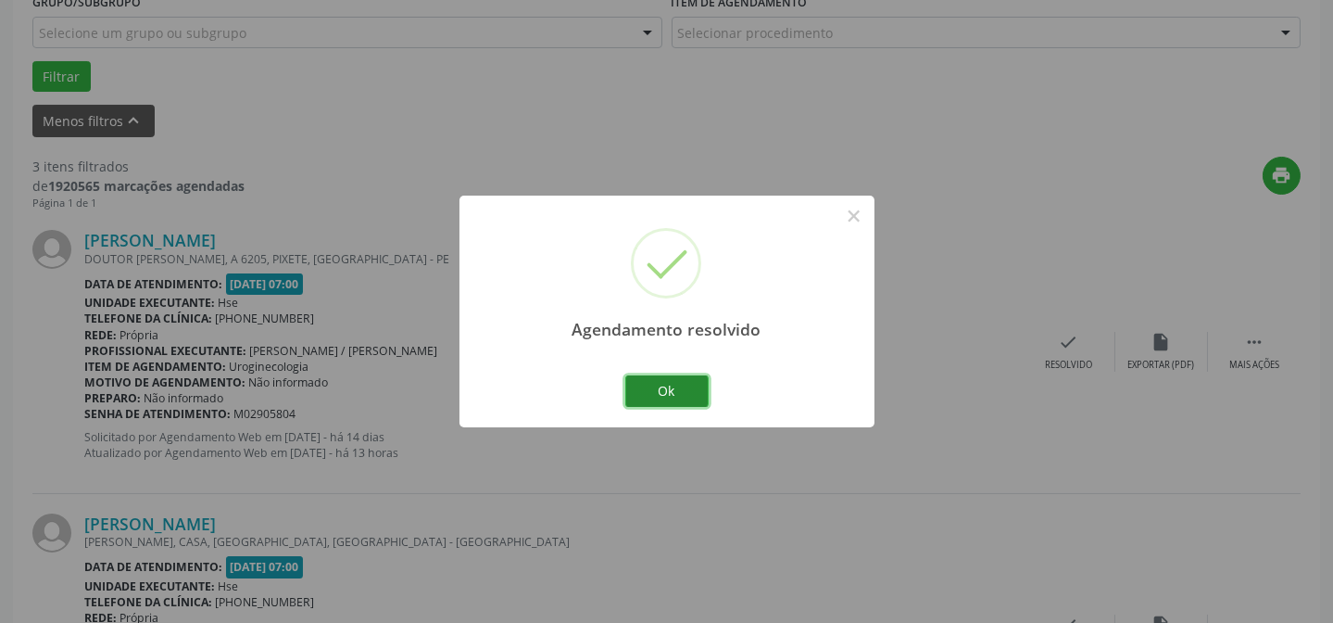
click at [703, 400] on button "Ok" at bounding box center [666, 390] width 83 height 31
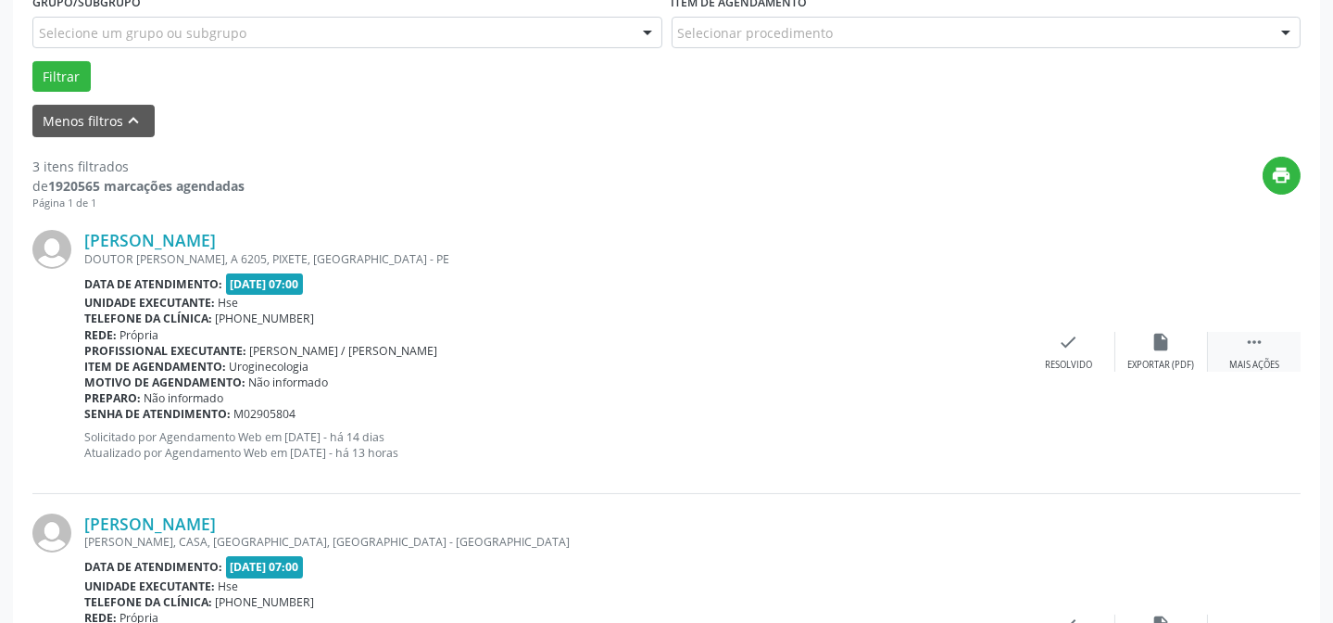
click at [1255, 337] on icon "" at bounding box center [1254, 342] width 20 height 20
click at [1162, 349] on icon "alarm_off" at bounding box center [1162, 342] width 20 height 20
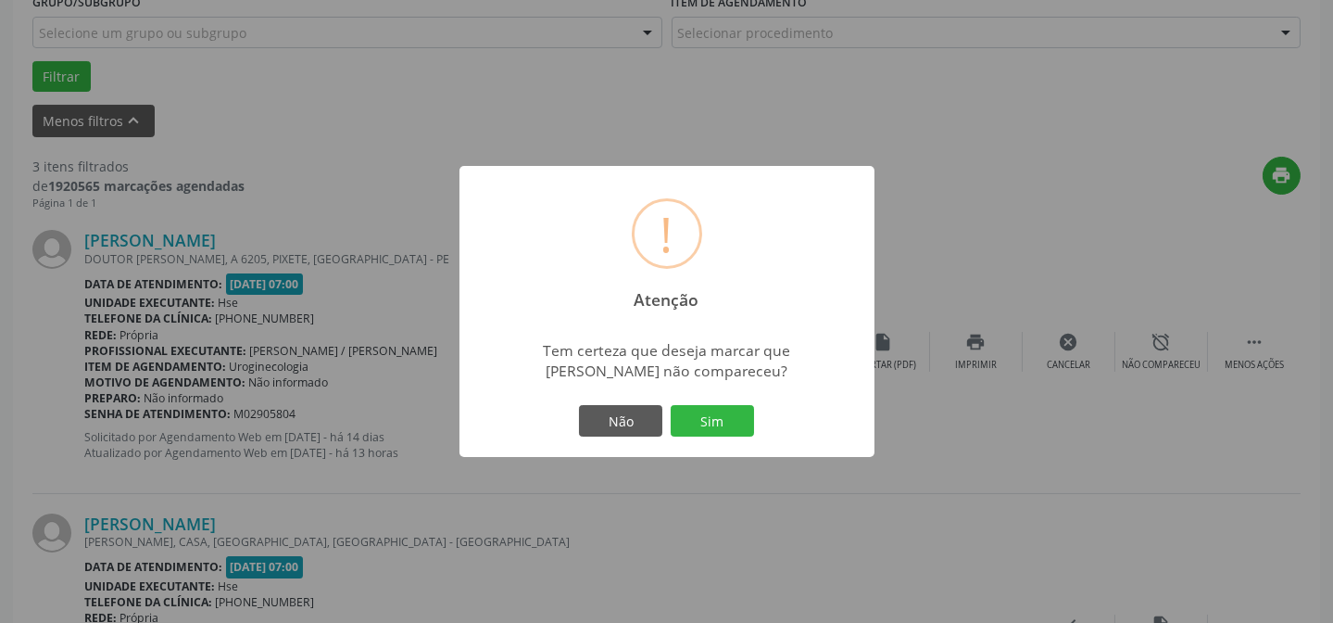
click at [732, 440] on div "! Atenção × Tem certeza que deseja marcar que [PERSON_NAME] não compareceu? Não…" at bounding box center [666, 311] width 415 height 291
click at [732, 432] on button "Sim" at bounding box center [712, 420] width 83 height 31
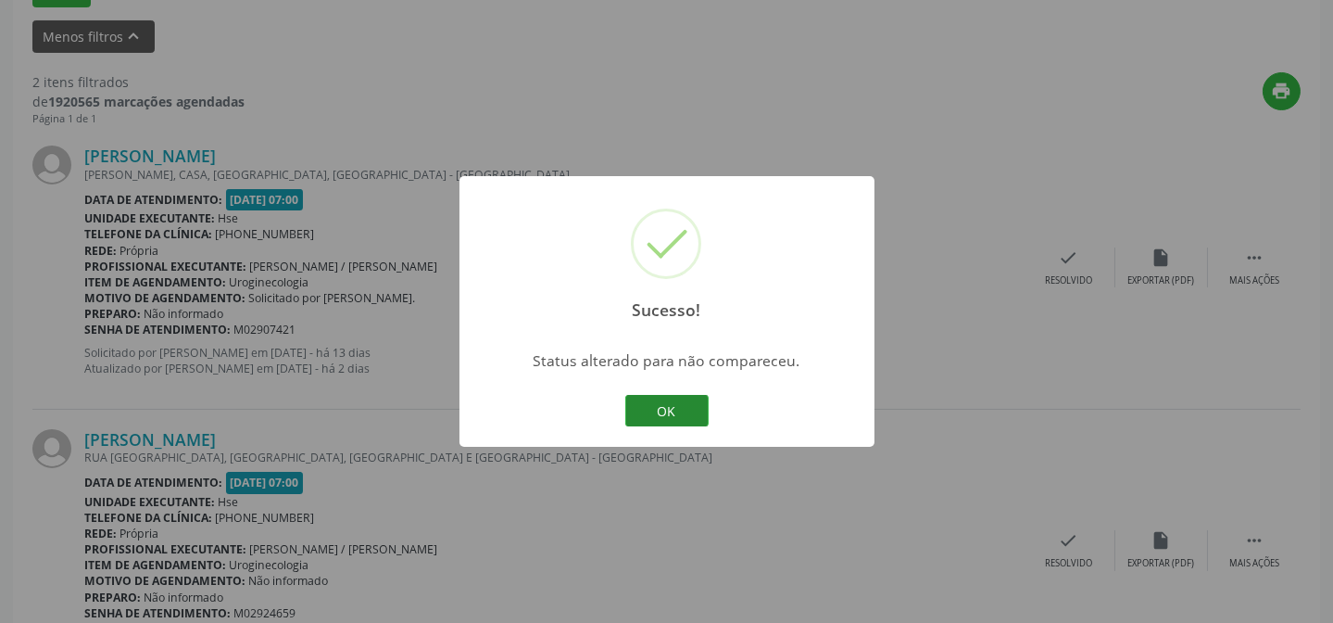
click at [636, 405] on button "OK" at bounding box center [666, 410] width 83 height 31
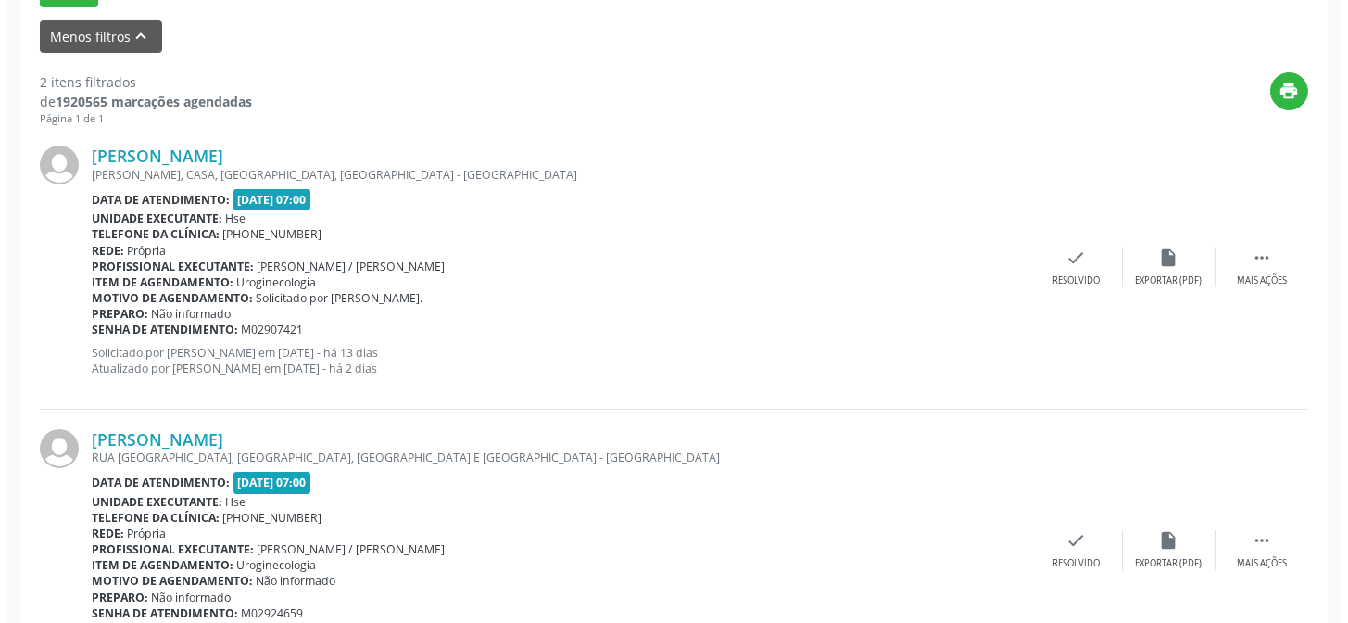
scroll to position [605, 0]
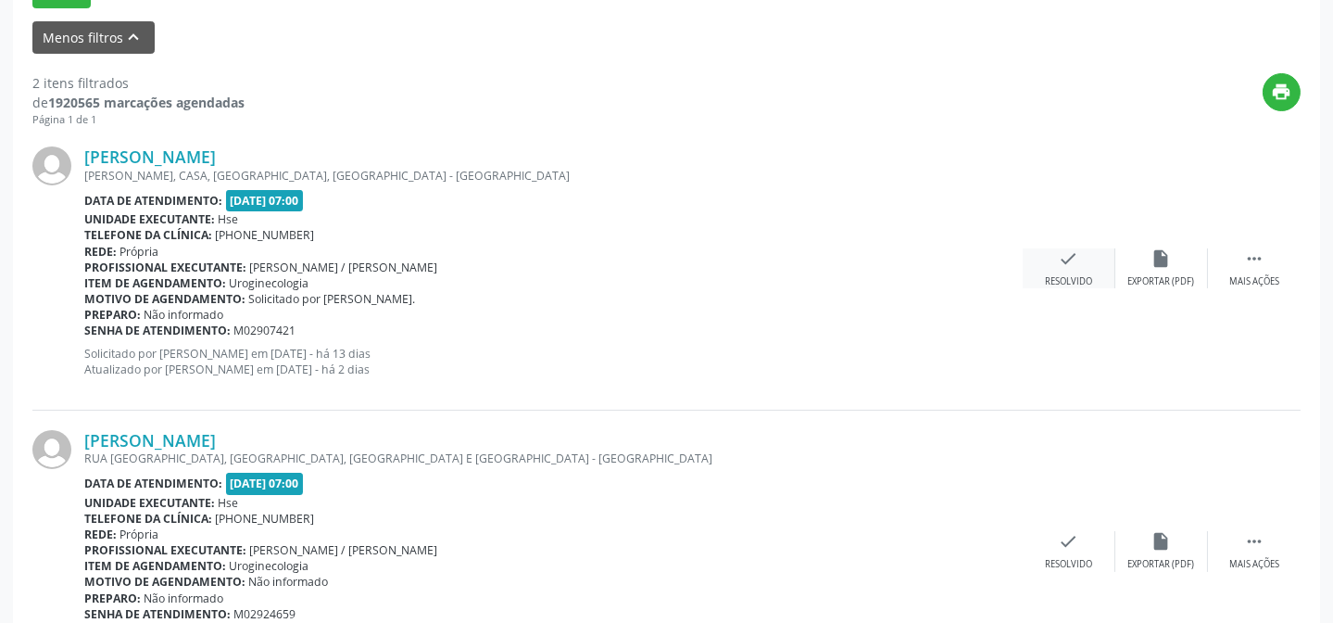
click at [1065, 275] on div "Resolvido" at bounding box center [1068, 281] width 47 height 13
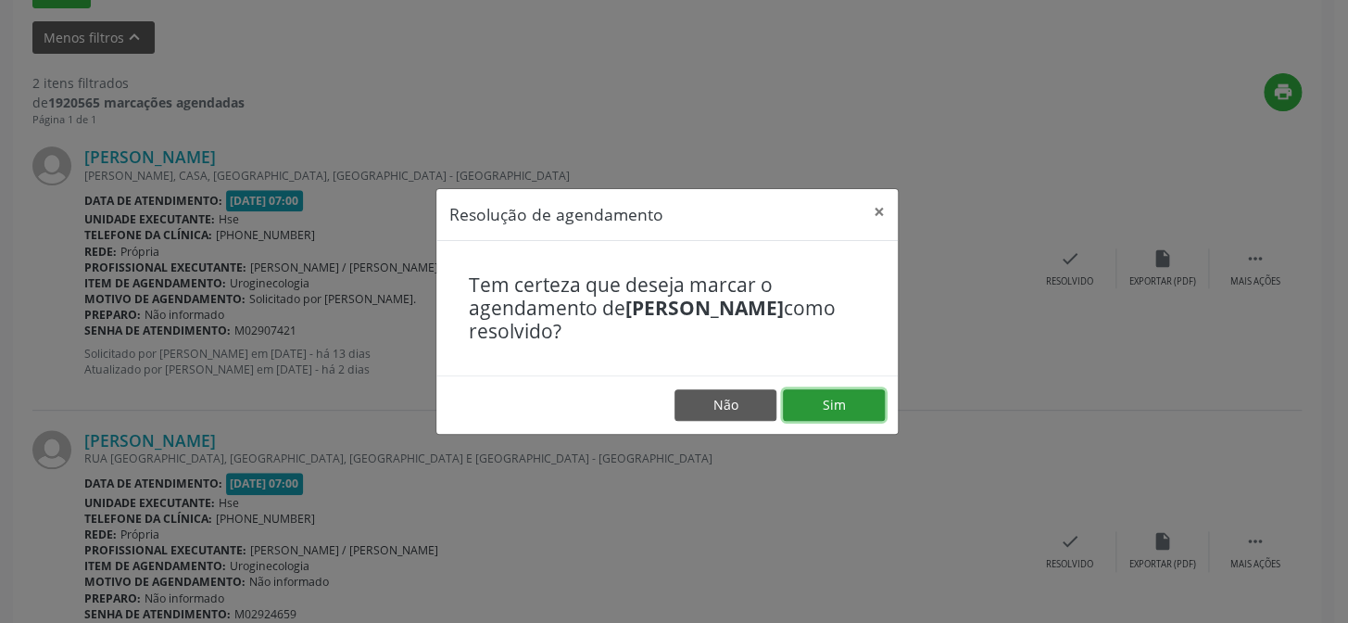
click at [827, 410] on button "Sim" at bounding box center [834, 404] width 102 height 31
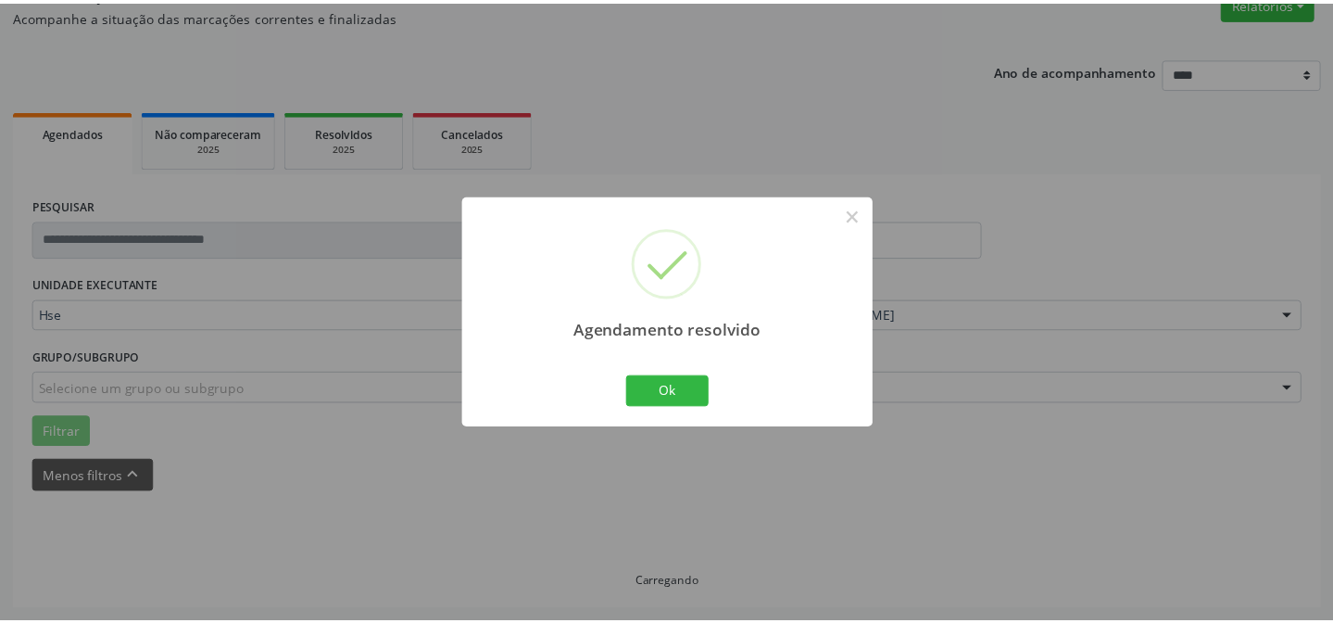
scroll to position [166, 0]
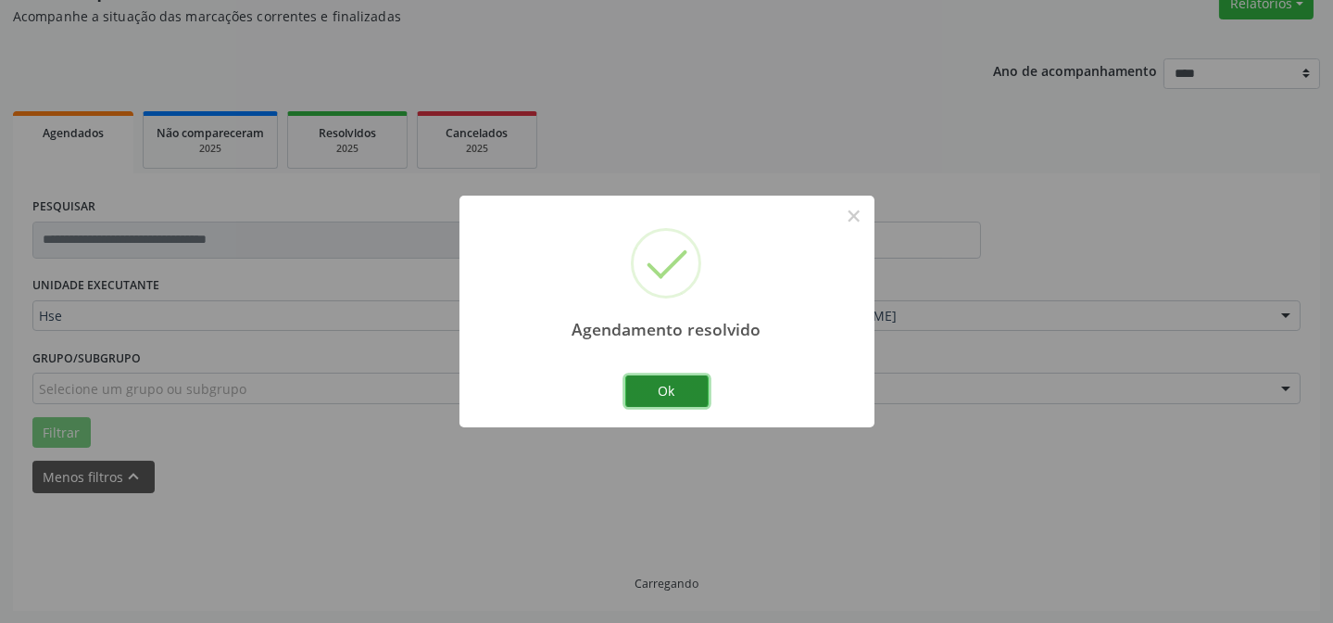
click at [681, 397] on button "Ok" at bounding box center [666, 390] width 83 height 31
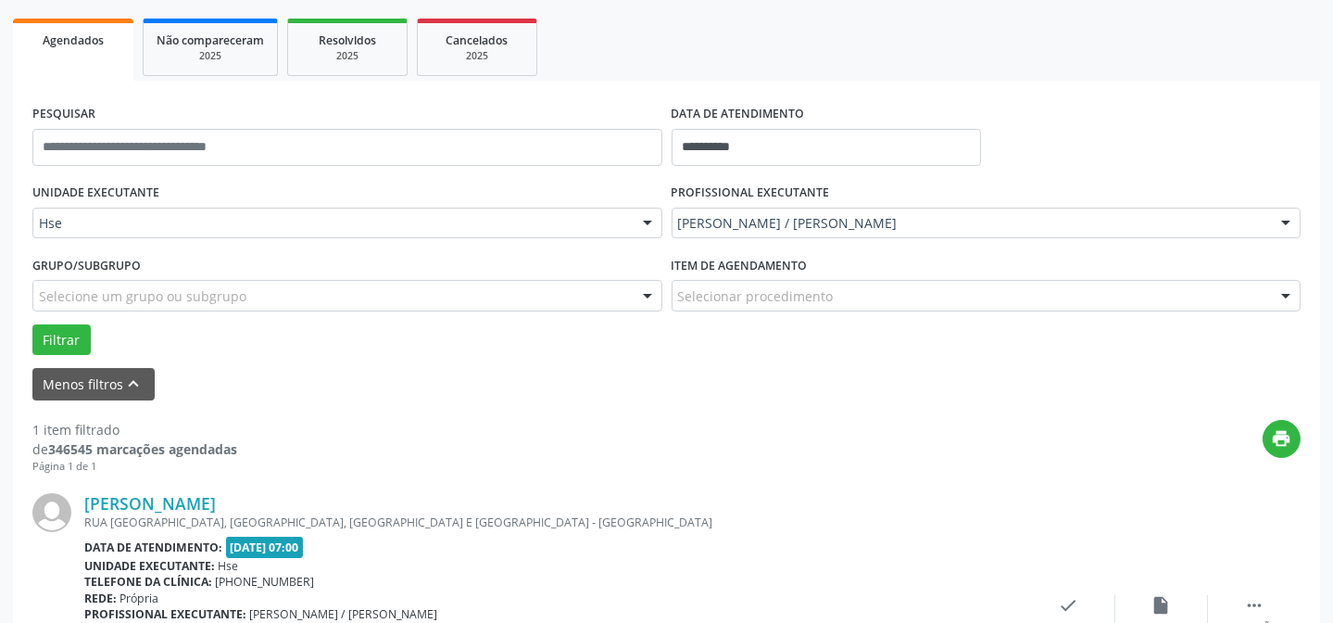
scroll to position [353, 0]
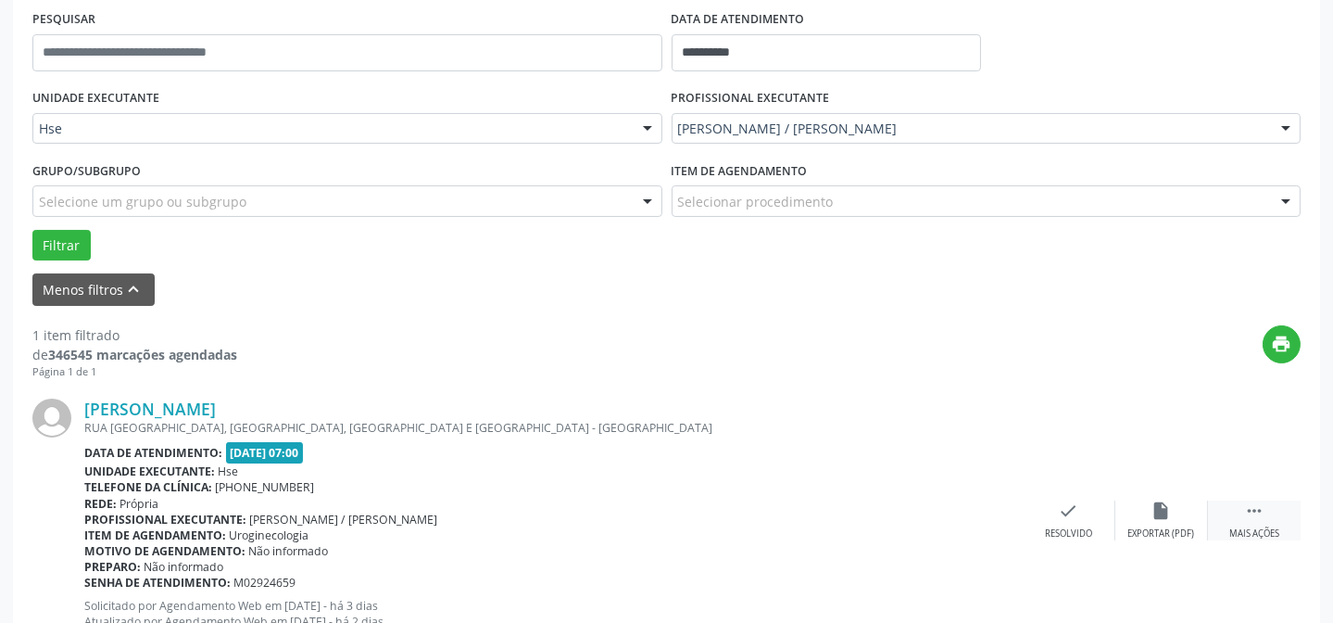
click at [1251, 515] on icon "" at bounding box center [1254, 510] width 20 height 20
click at [1157, 519] on icon "alarm_off" at bounding box center [1162, 510] width 20 height 20
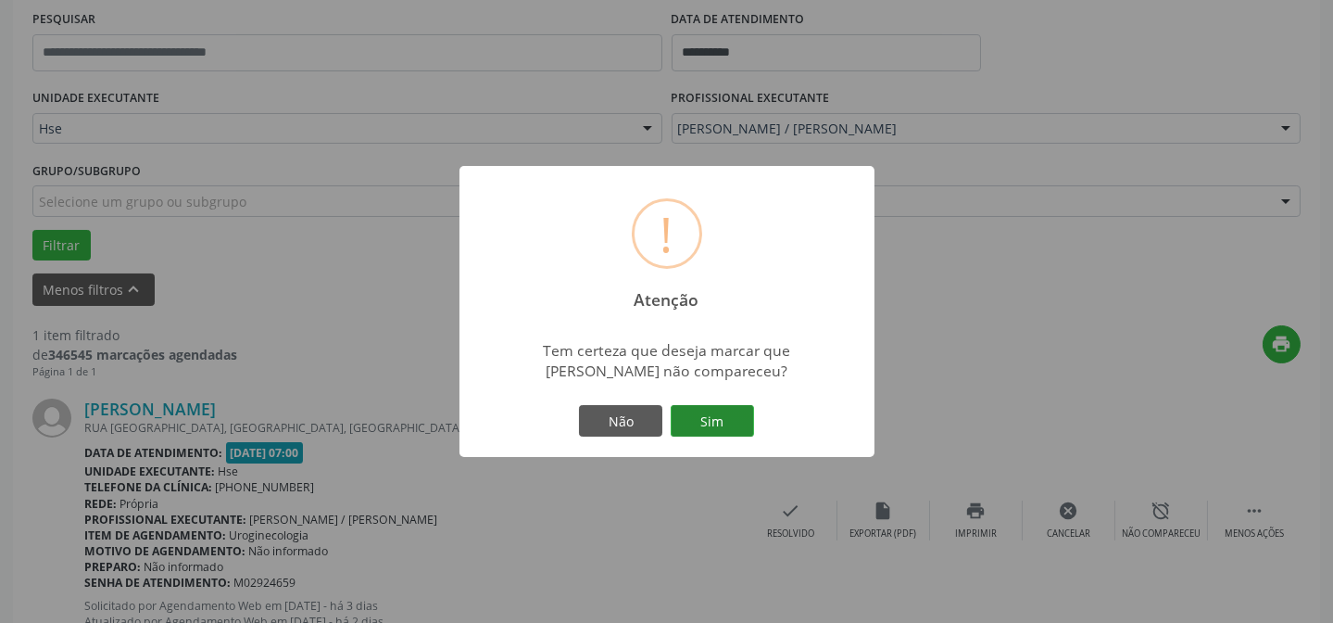
click at [713, 419] on button "Sim" at bounding box center [712, 420] width 83 height 31
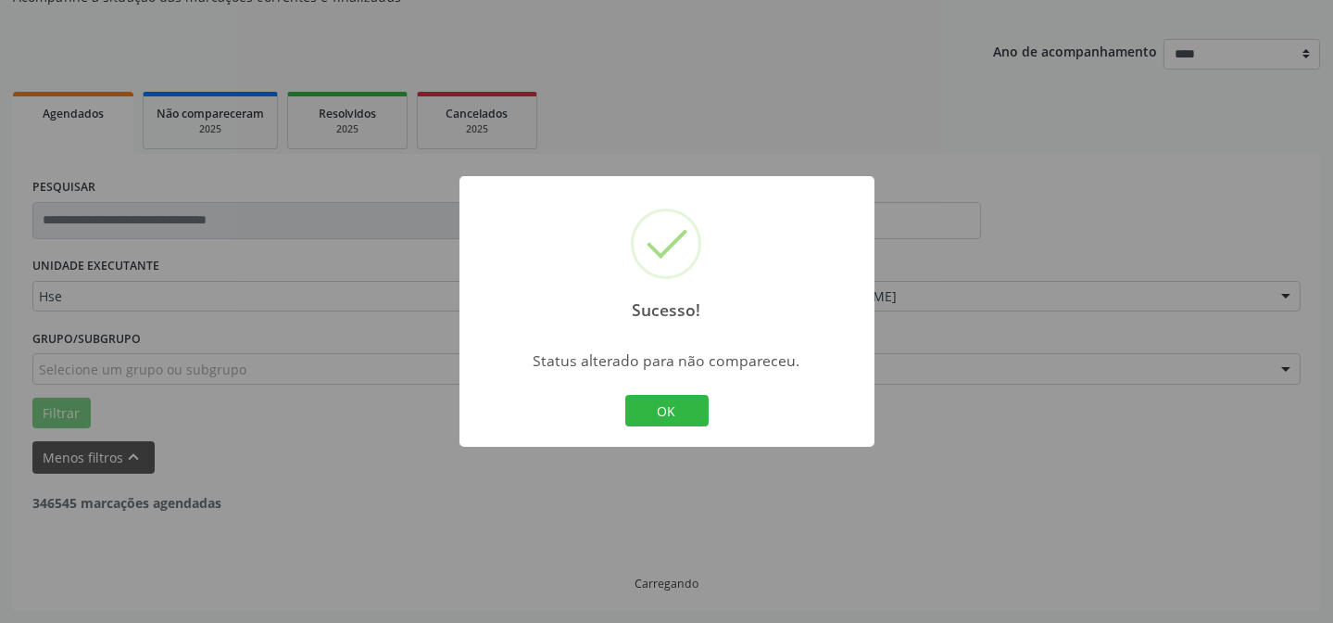
scroll to position [125, 0]
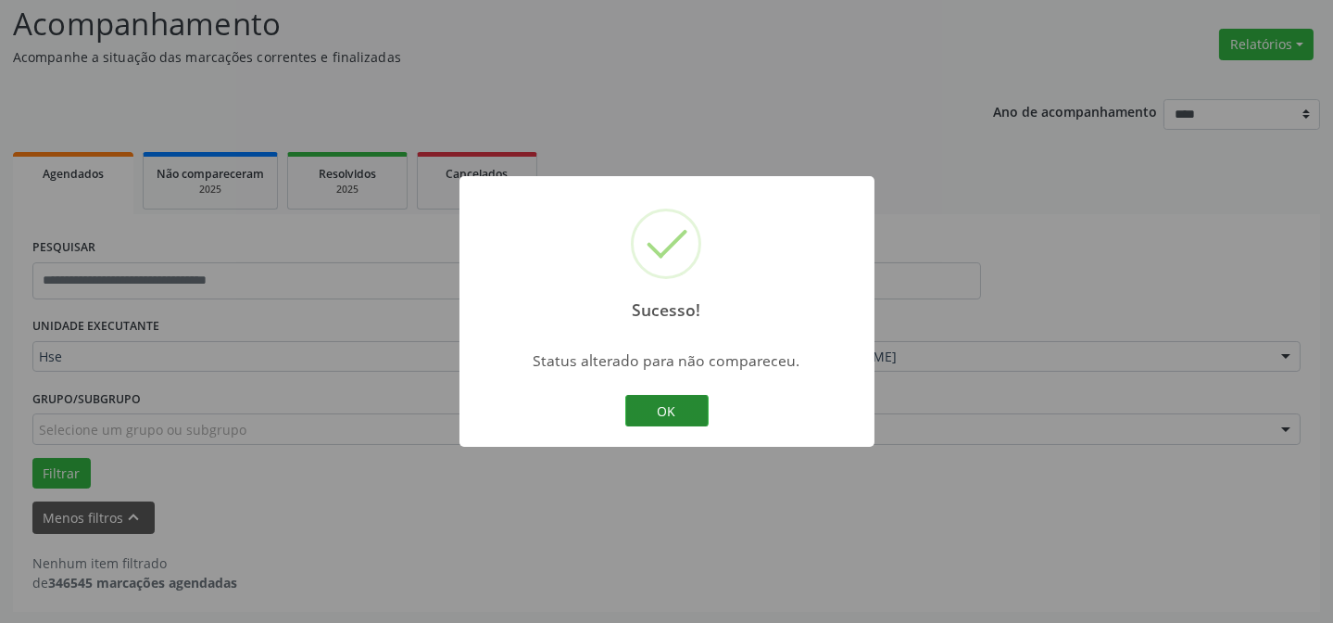
click at [660, 423] on button "OK" at bounding box center [666, 410] width 83 height 31
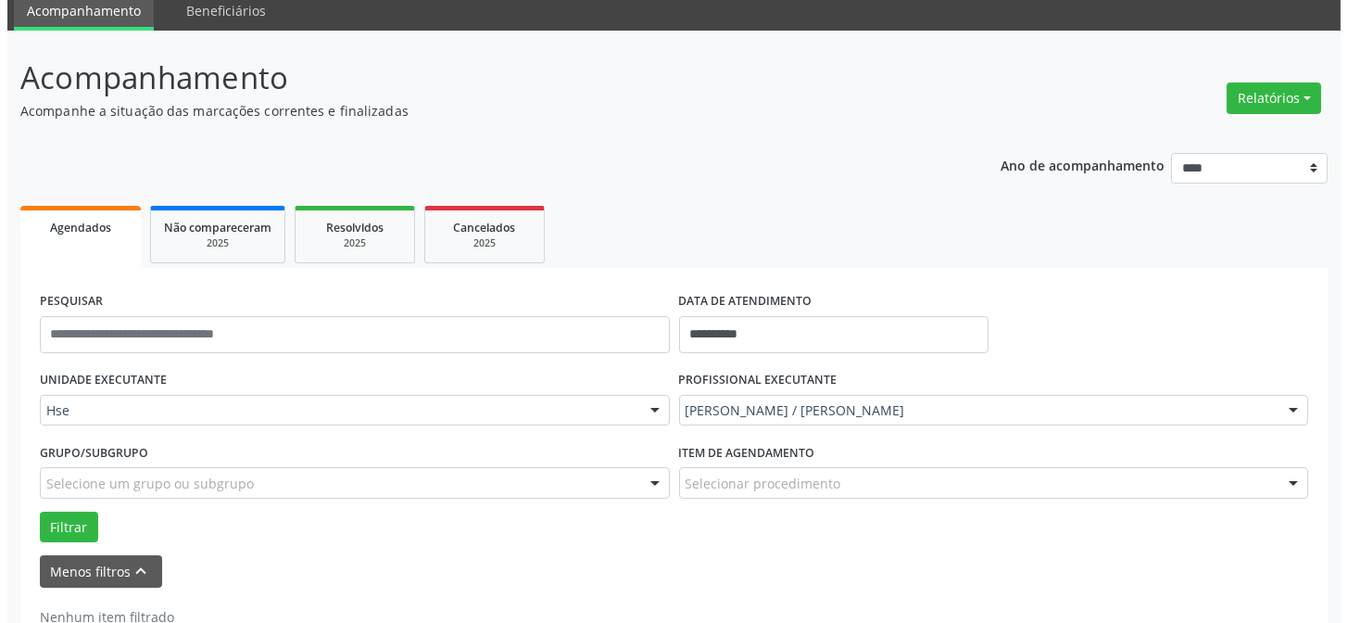
scroll to position [41, 0]
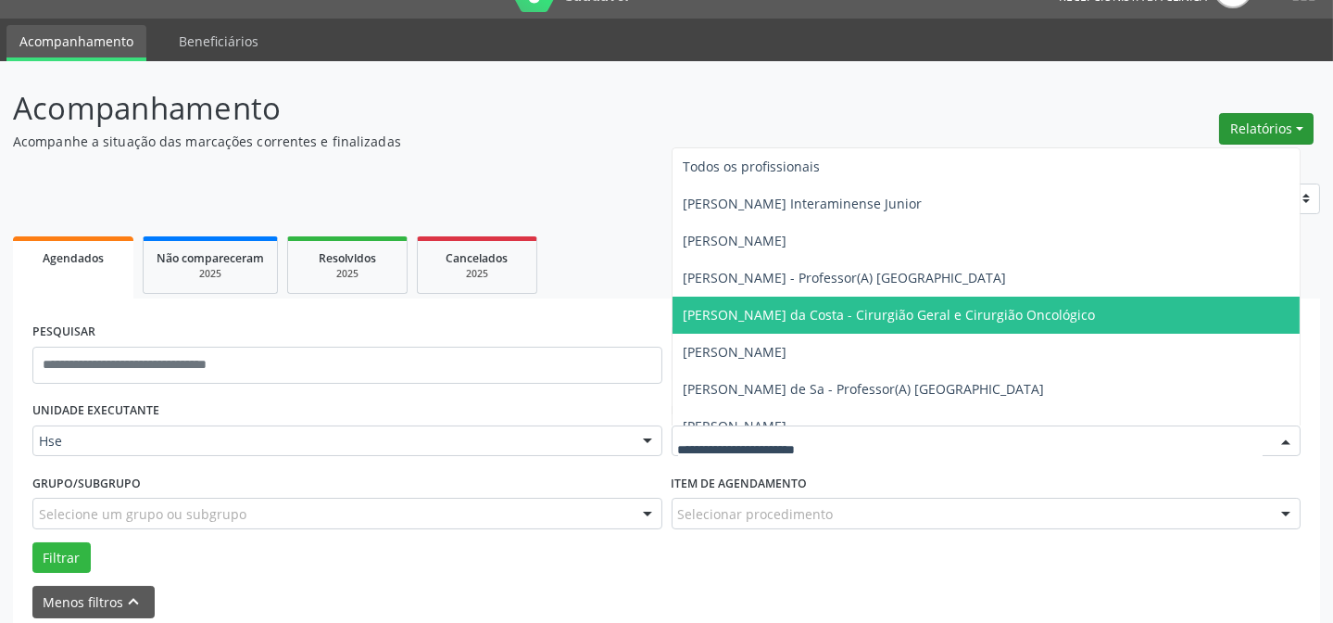
click at [1242, 123] on button "Relatórios" at bounding box center [1266, 128] width 94 height 31
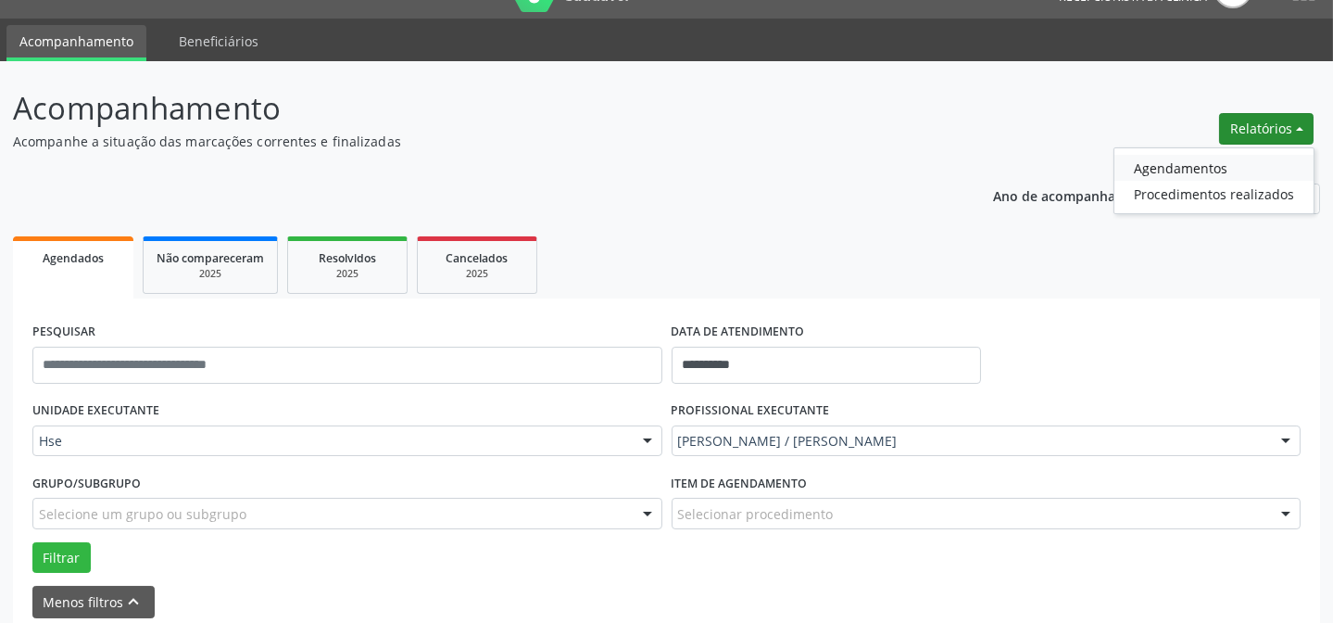
click at [1211, 156] on link "Agendamentos" at bounding box center [1213, 168] width 199 height 26
select select "*"
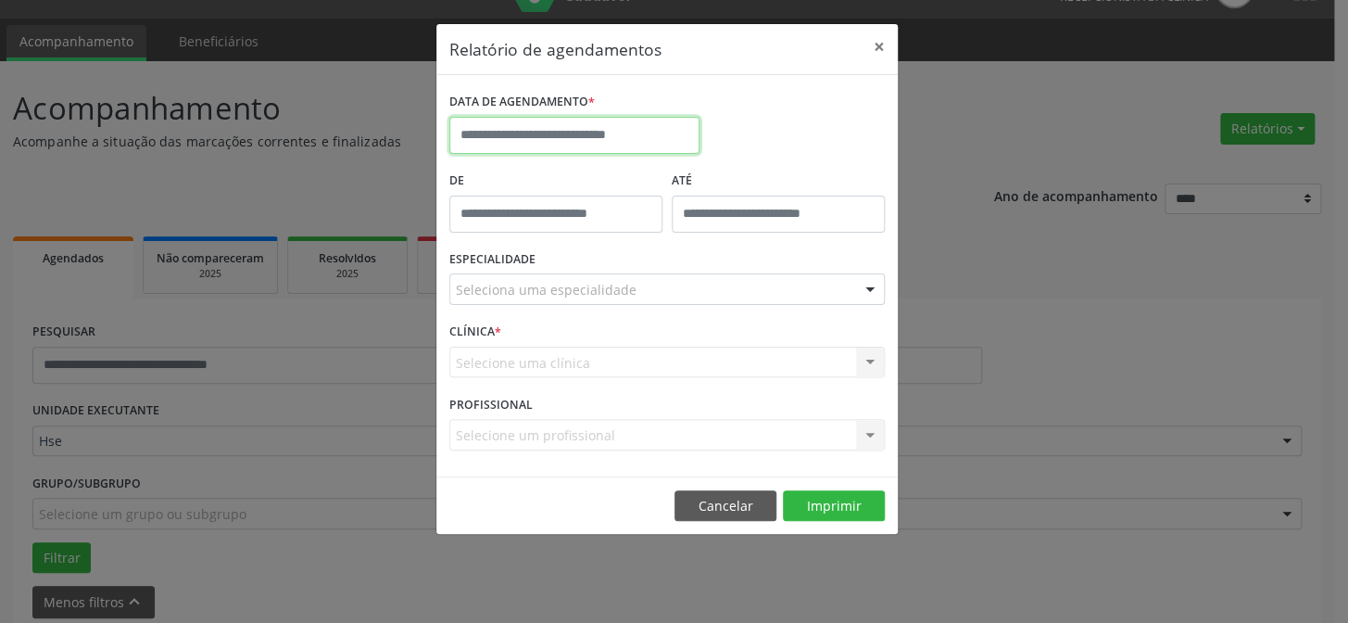
click at [640, 137] on input "text" at bounding box center [574, 135] width 250 height 37
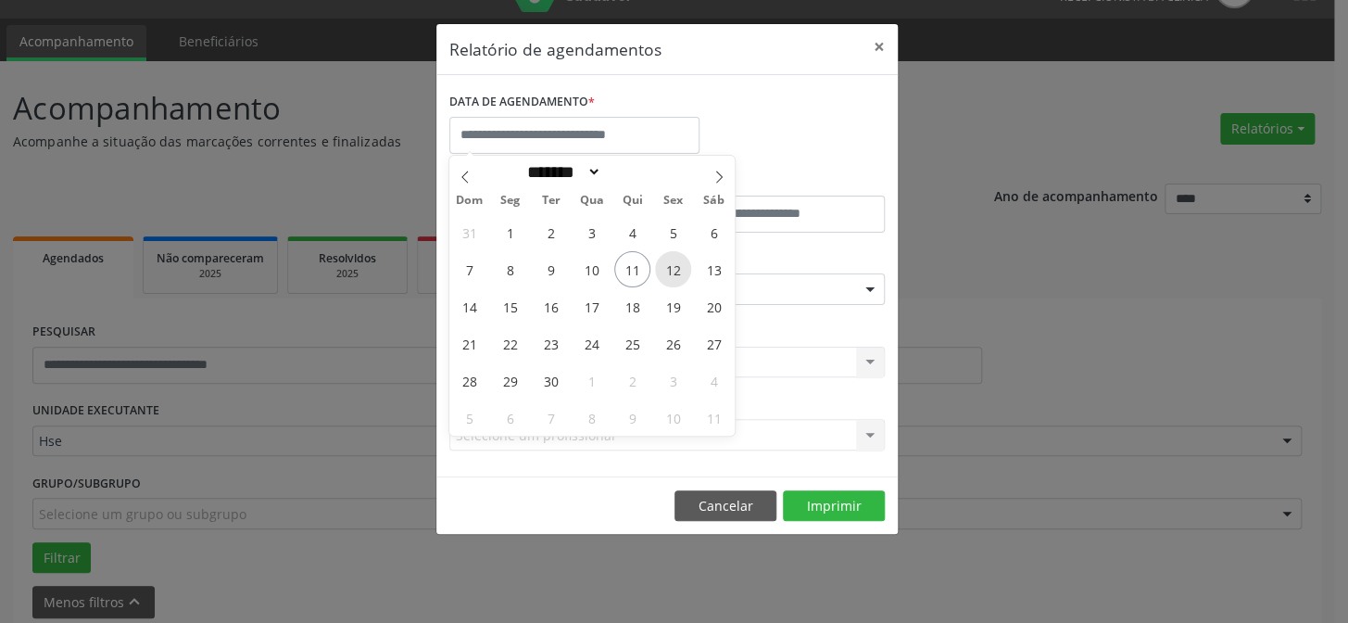
click at [661, 262] on span "12" at bounding box center [673, 269] width 36 height 36
type input "**********"
click at [661, 262] on span "12" at bounding box center [673, 269] width 36 height 36
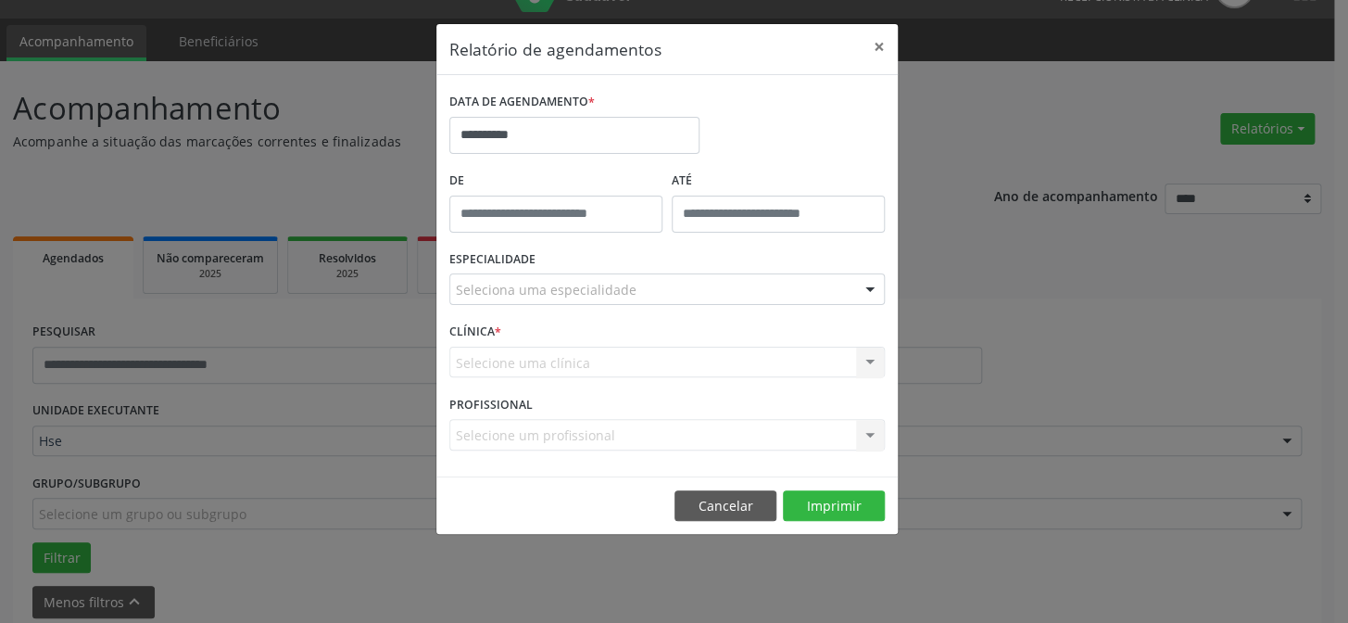
click at [537, 278] on div "Seleciona uma especialidade" at bounding box center [666, 288] width 435 height 31
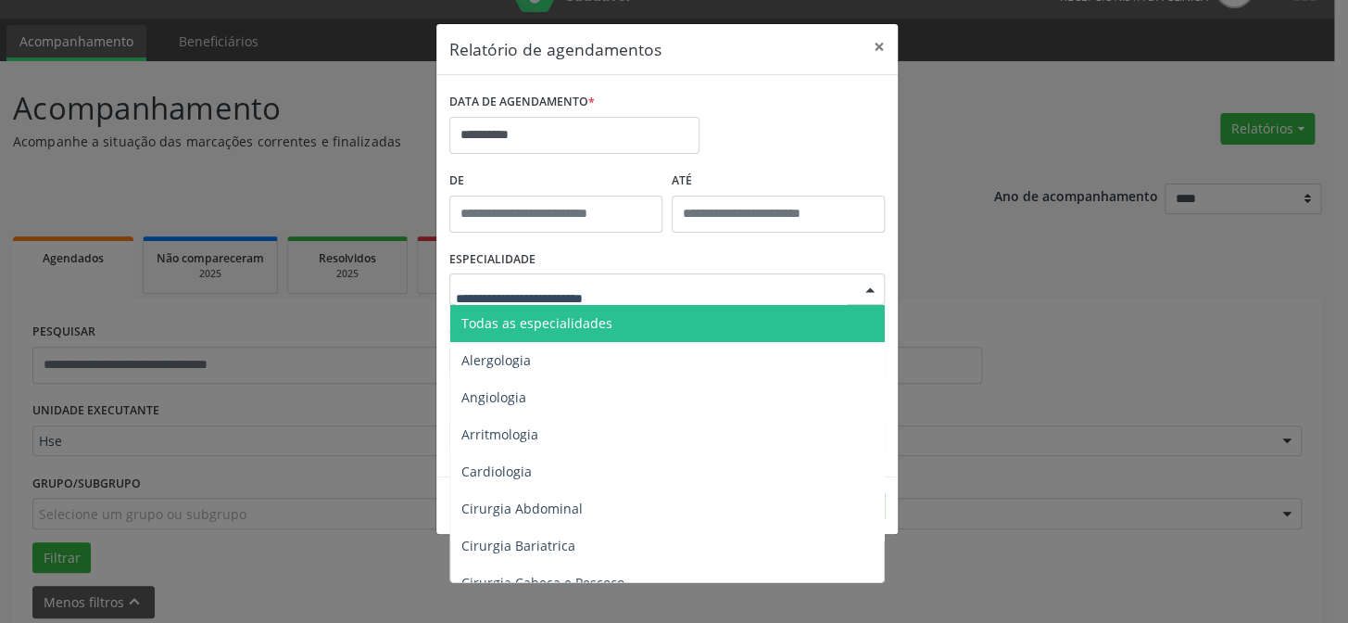
click at [535, 323] on span "Todas as especialidades" at bounding box center [536, 323] width 151 height 18
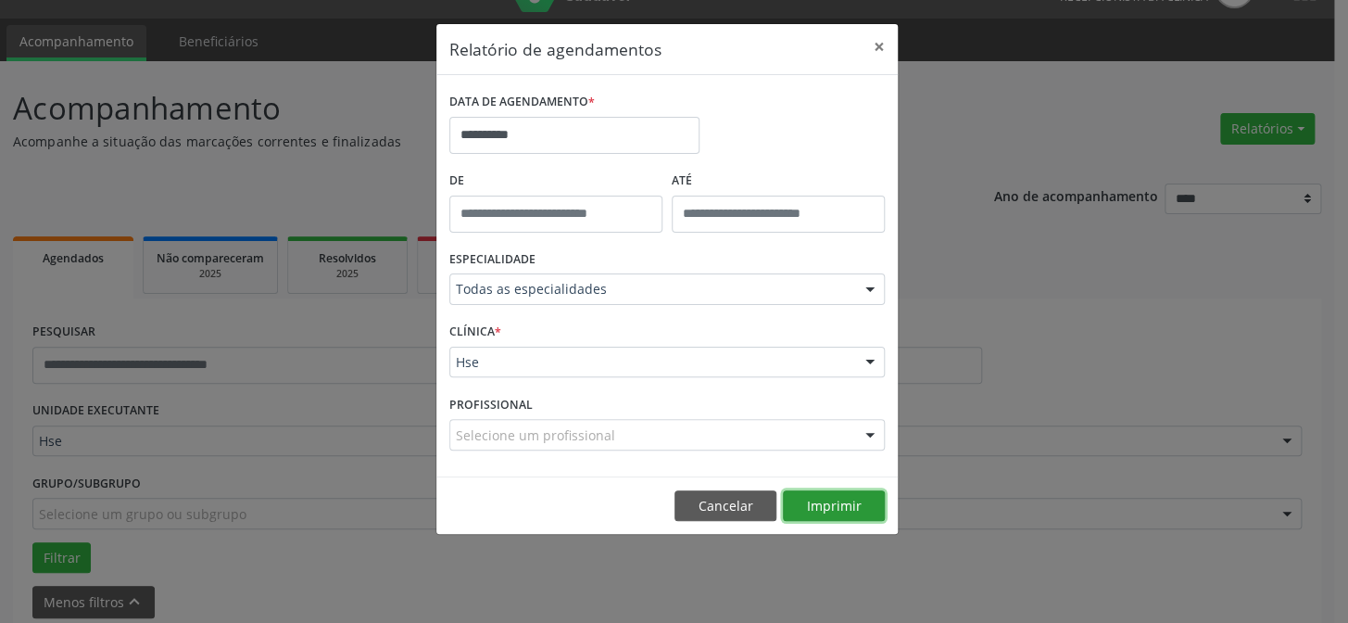
click at [823, 510] on button "Imprimir" at bounding box center [834, 505] width 102 height 31
